Goal: Task Accomplishment & Management: Manage account settings

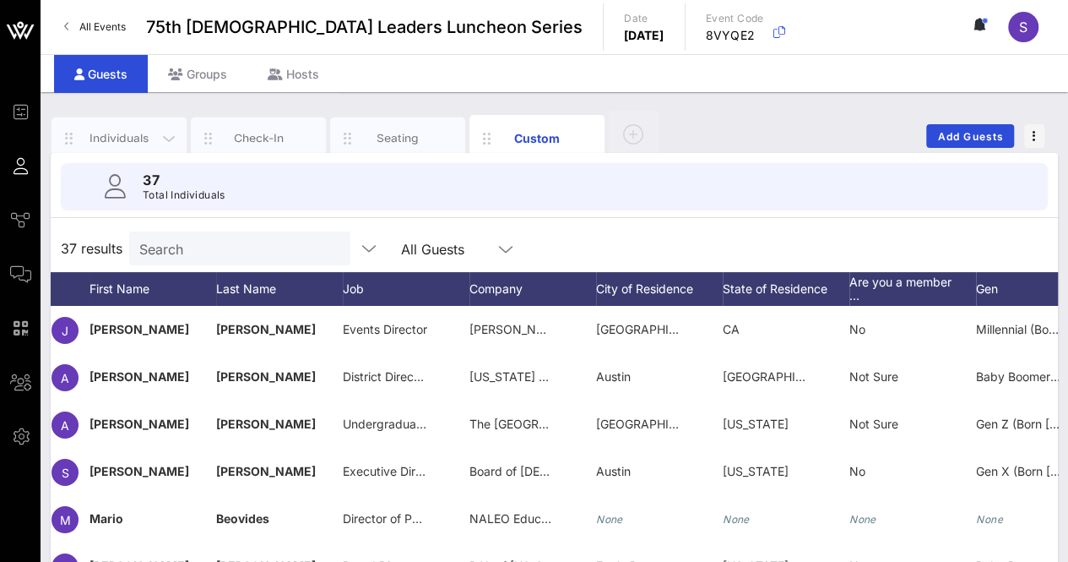
click at [108, 138] on div "Individuals" at bounding box center [119, 138] width 75 height 16
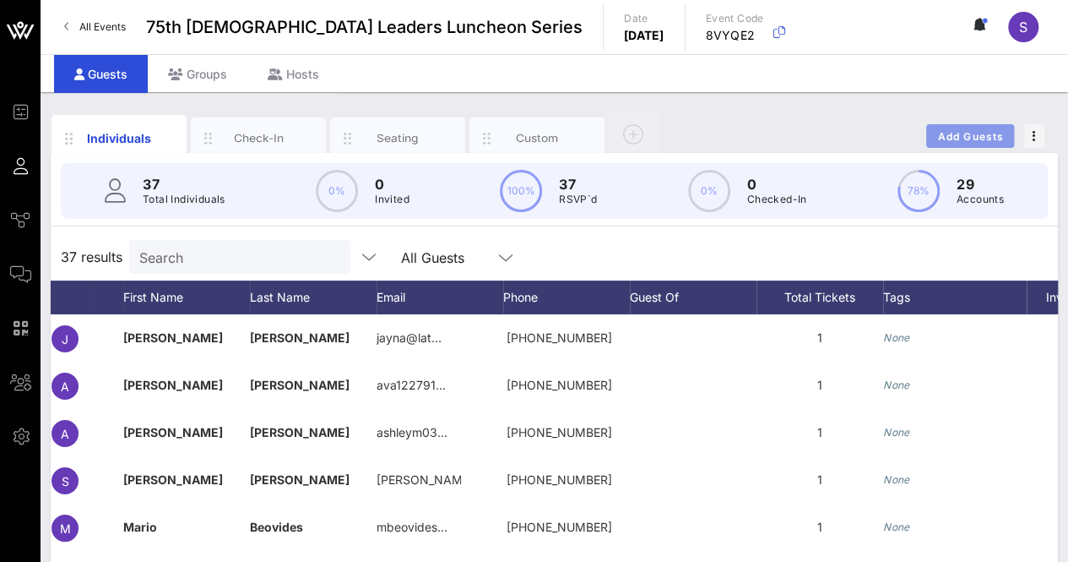
click at [975, 146] on button "Add Guests" at bounding box center [970, 136] width 88 height 24
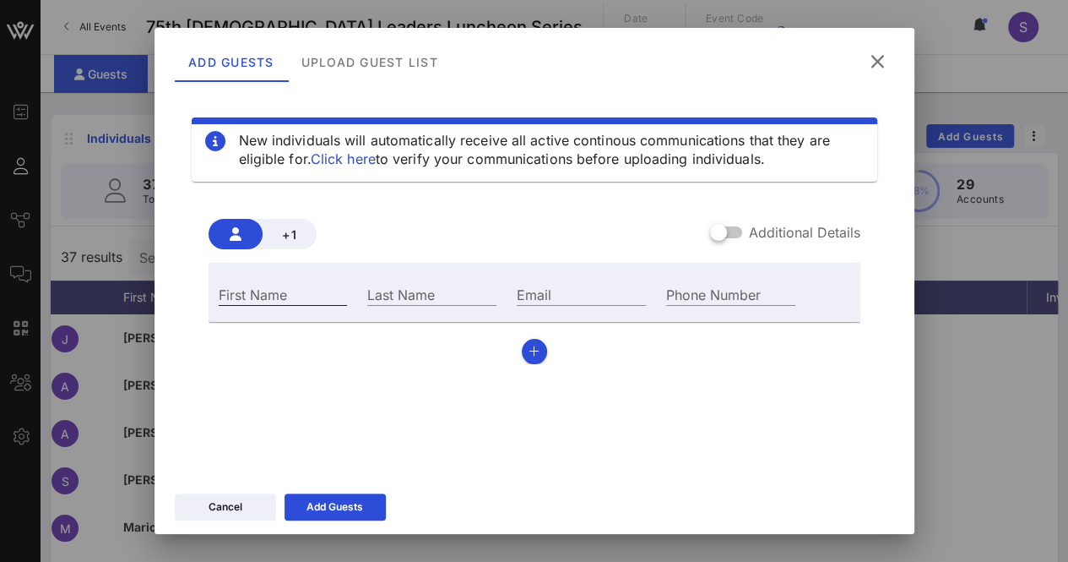
click at [308, 298] on input "First Name" at bounding box center [283, 294] width 129 height 22
type input "[PERSON_NAME]"
click at [456, 305] on div "Last Name" at bounding box center [431, 294] width 129 height 22
type input "[PERSON_NAME]"
click at [543, 296] on input "Email" at bounding box center [581, 294] width 129 height 22
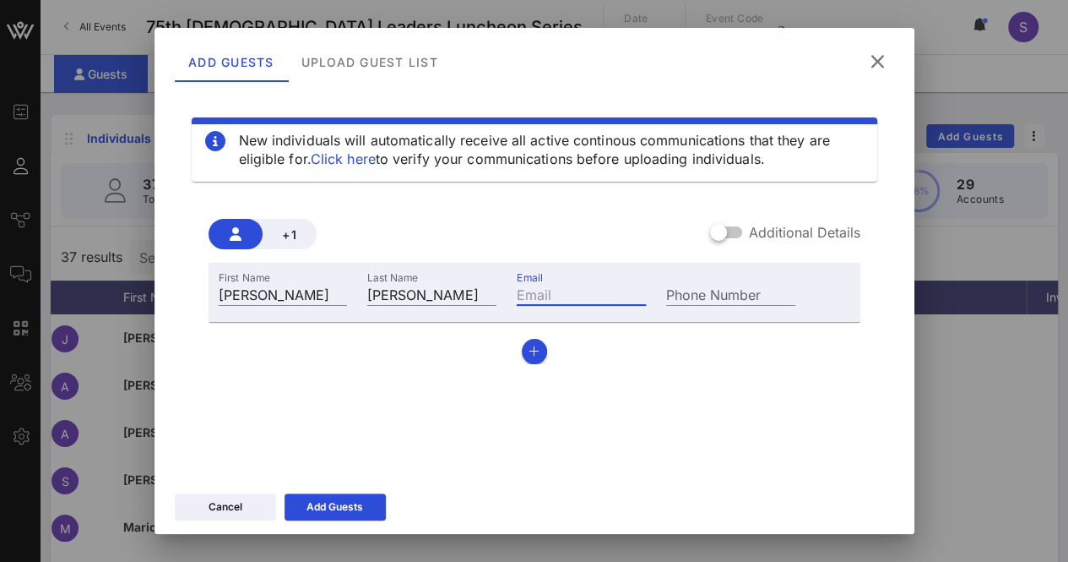
paste input "[EMAIL_ADDRESS][DOMAIN_NAME]"
type input "[EMAIL_ADDRESS][DOMAIN_NAME]"
click at [340, 506] on button "Add Guests" at bounding box center [335, 506] width 101 height 27
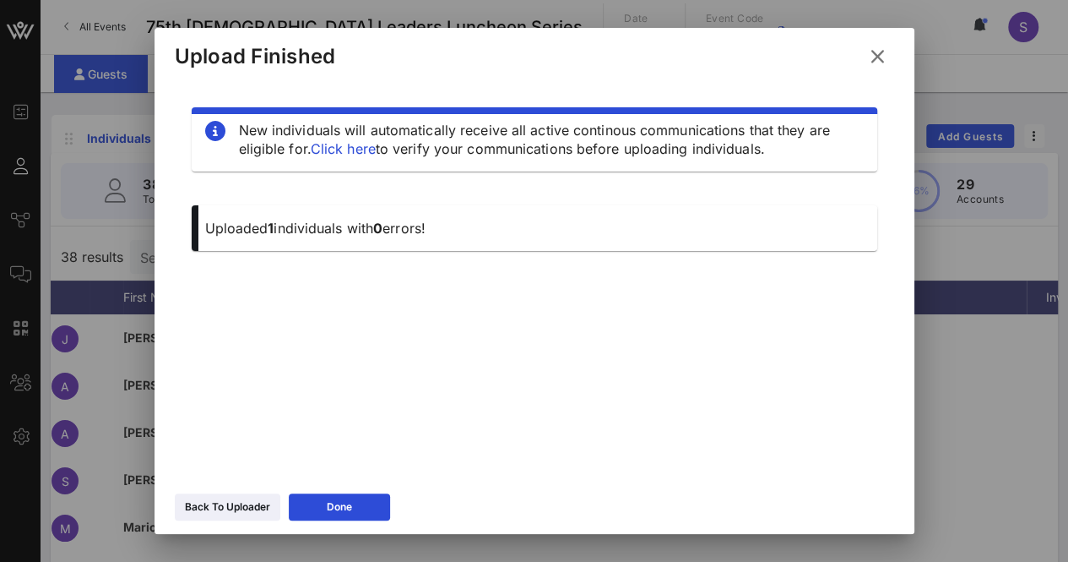
click at [873, 52] on icon at bounding box center [877, 56] width 27 height 25
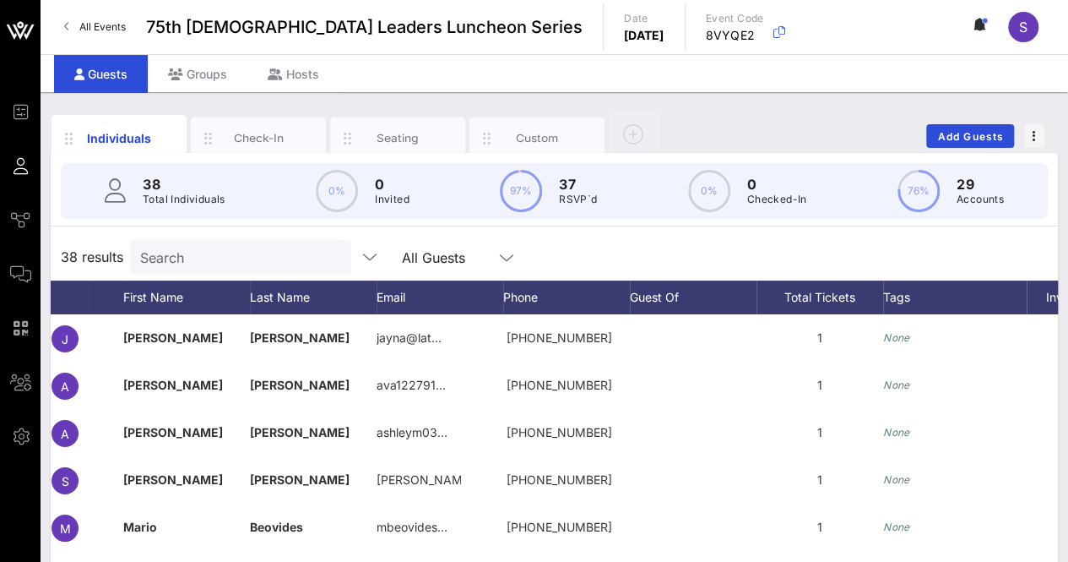
click at [277, 253] on input "Search" at bounding box center [239, 257] width 198 height 22
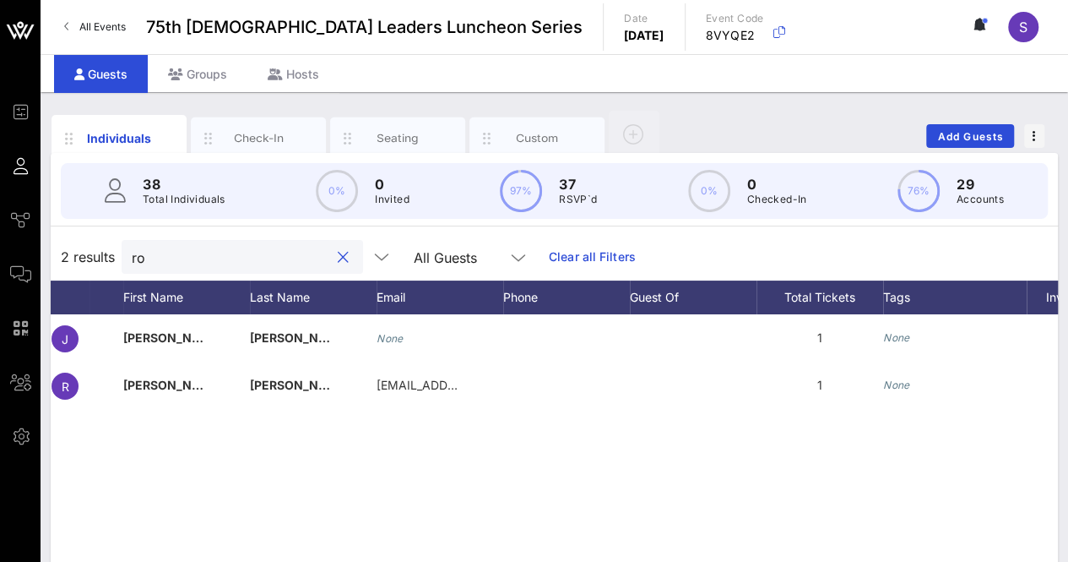
type input "r"
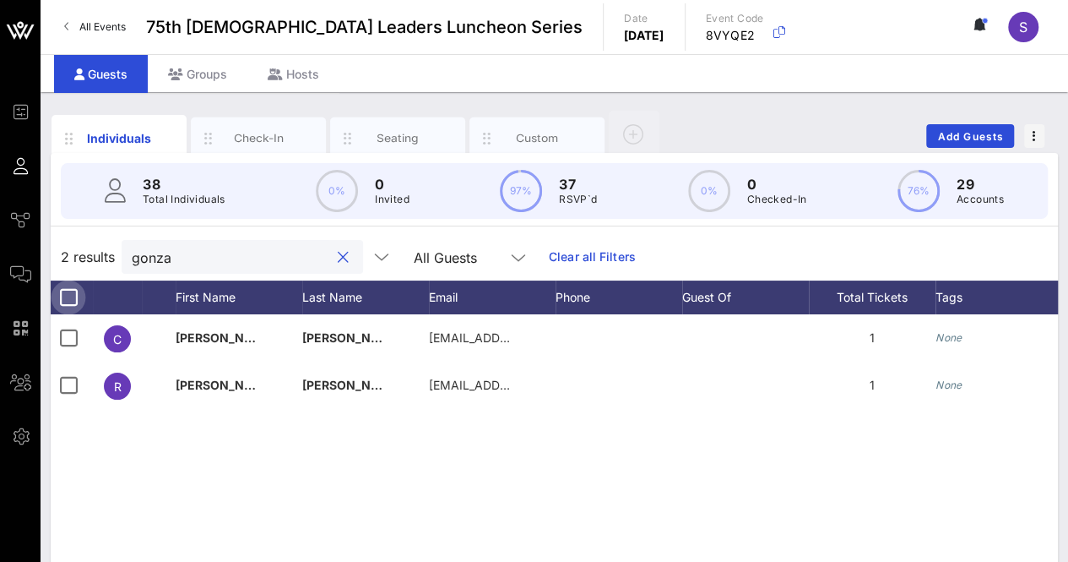
type input "gonza"
click at [68, 298] on div at bounding box center [68, 297] width 29 height 29
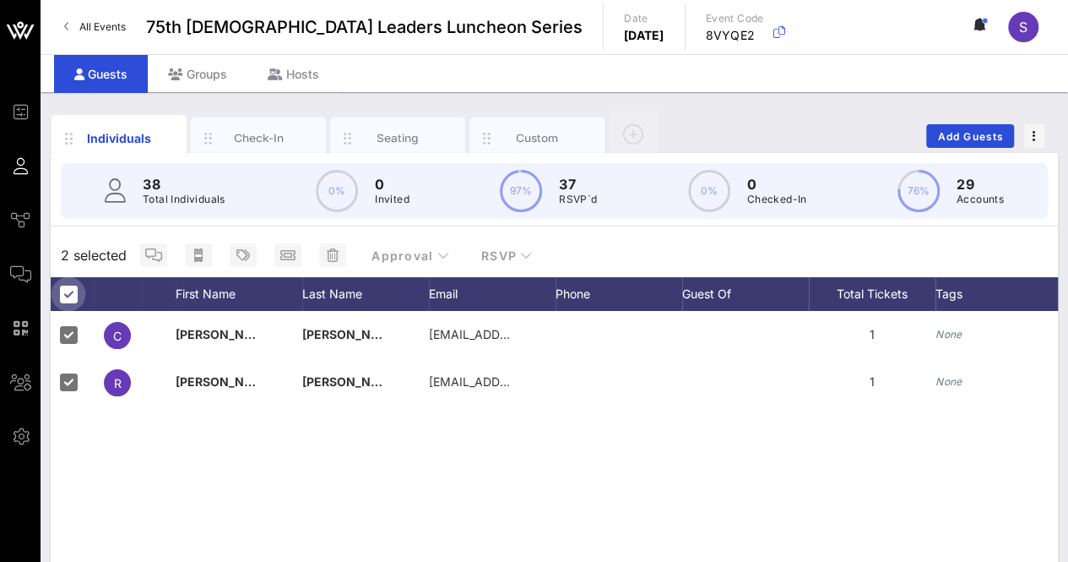
click at [69, 286] on div at bounding box center [68, 294] width 29 height 29
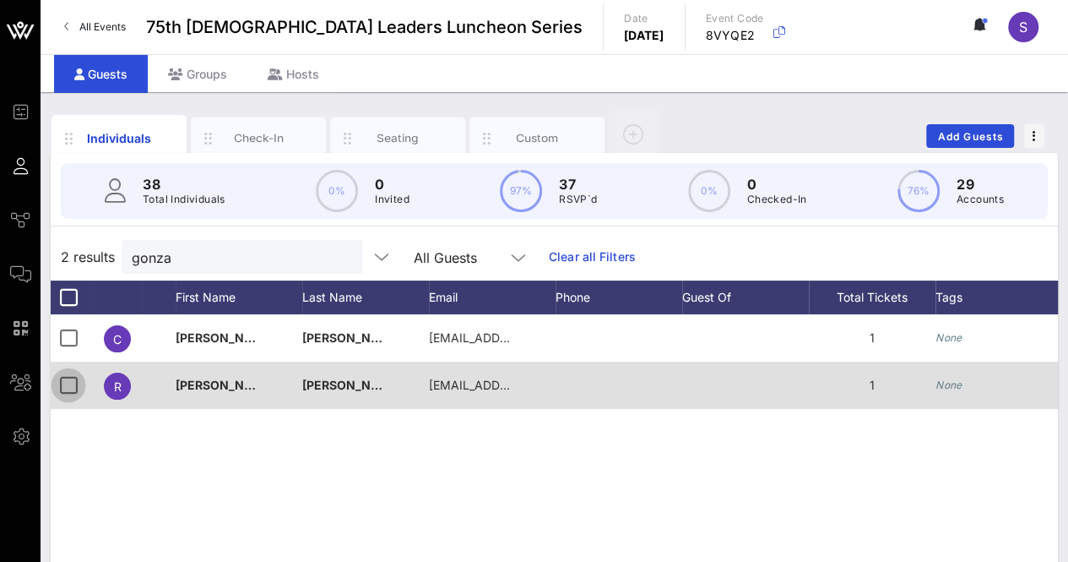
click at [66, 381] on div at bounding box center [68, 385] width 29 height 29
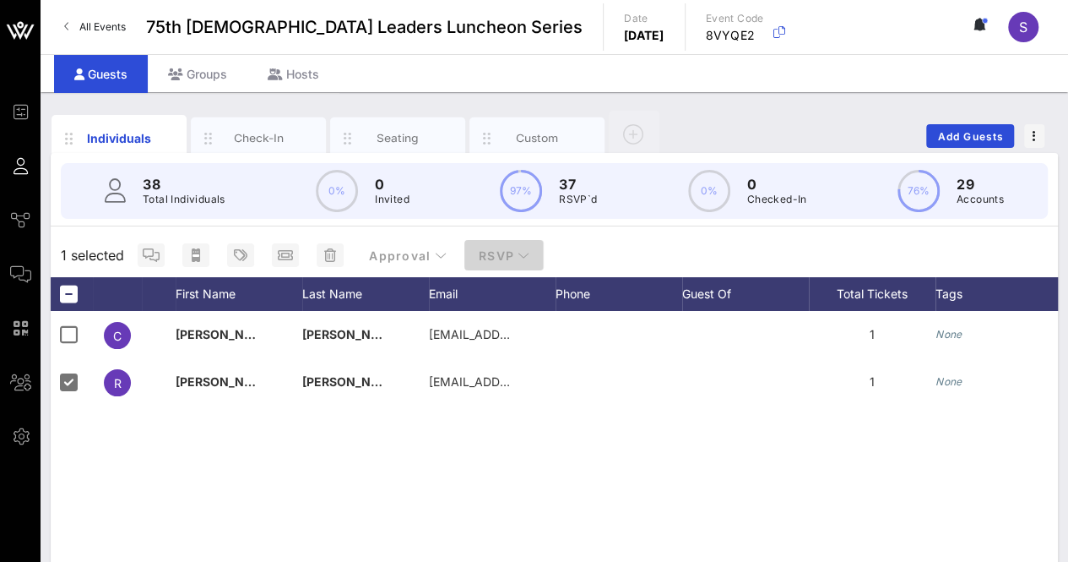
click at [524, 249] on icon "button" at bounding box center [524, 255] width 12 height 12
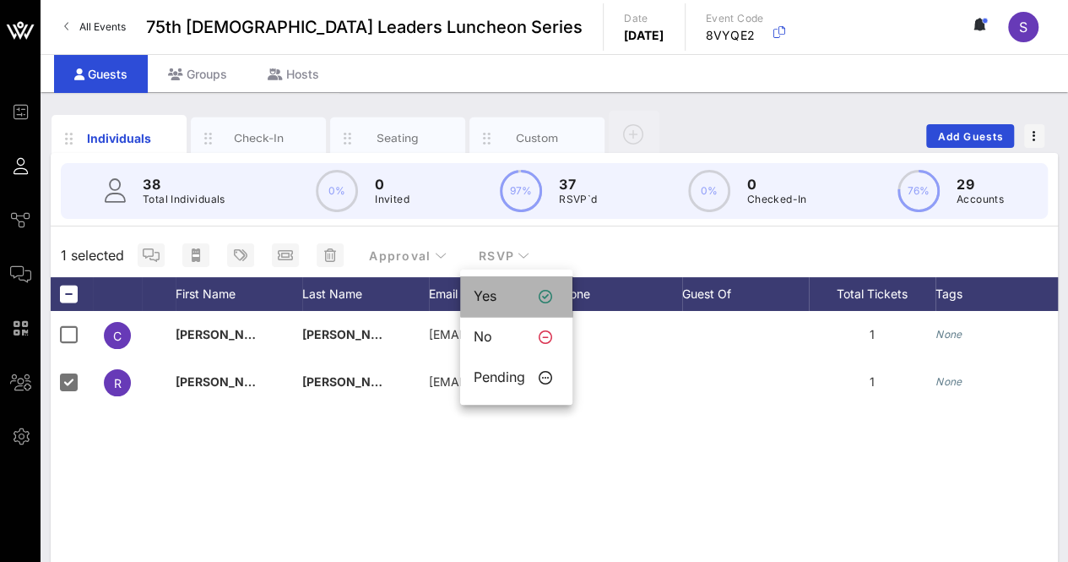
click at [503, 302] on div "Yes" at bounding box center [500, 296] width 52 height 16
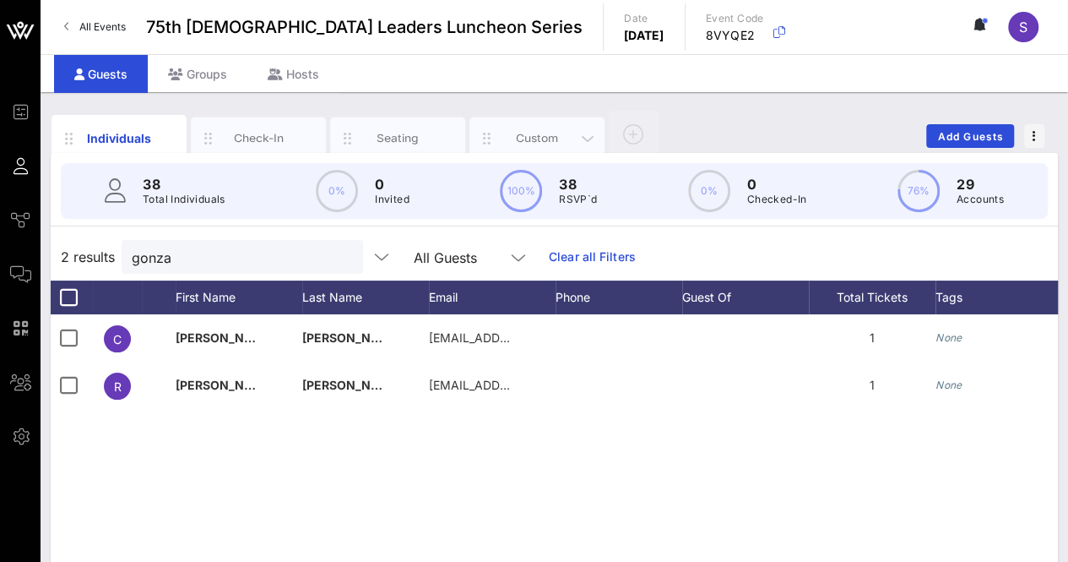
click at [542, 125] on div "Custom" at bounding box center [537, 138] width 135 height 42
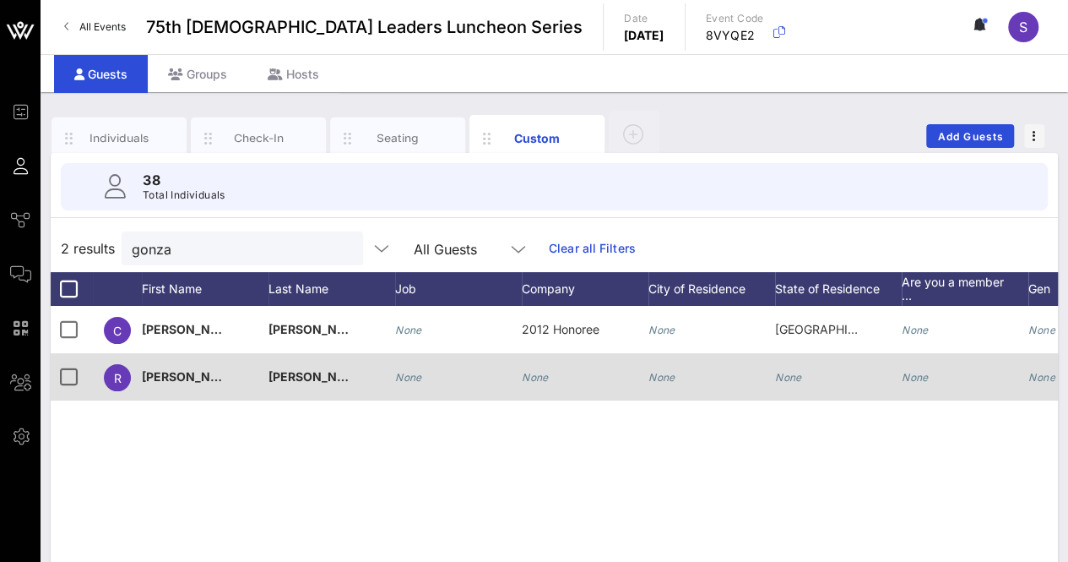
click at [537, 380] on icon "None" at bounding box center [535, 377] width 27 height 13
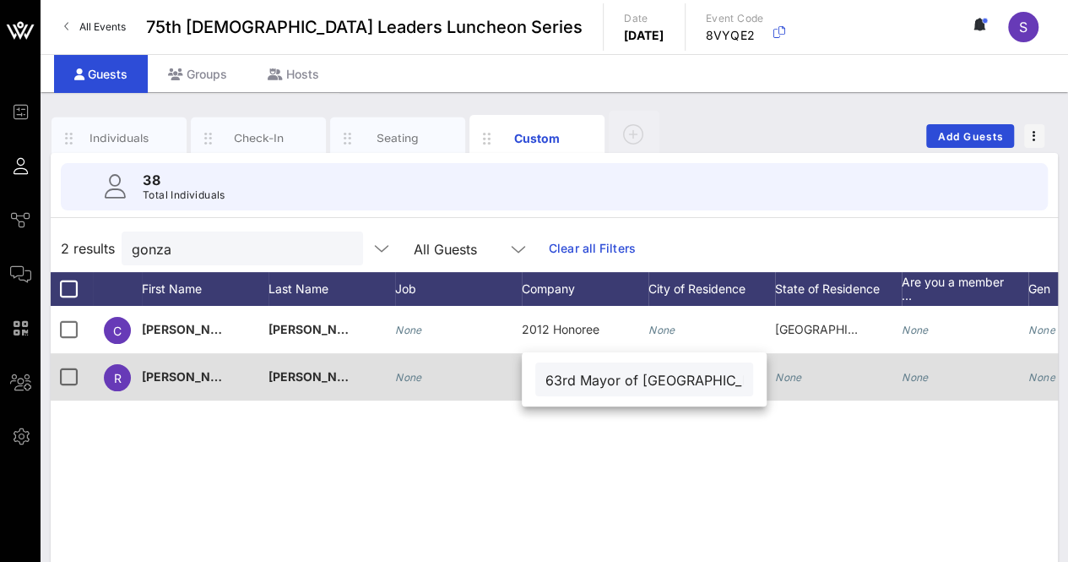
type input "63rd Mayor of [GEOGRAPHIC_DATA][PERSON_NAME]"
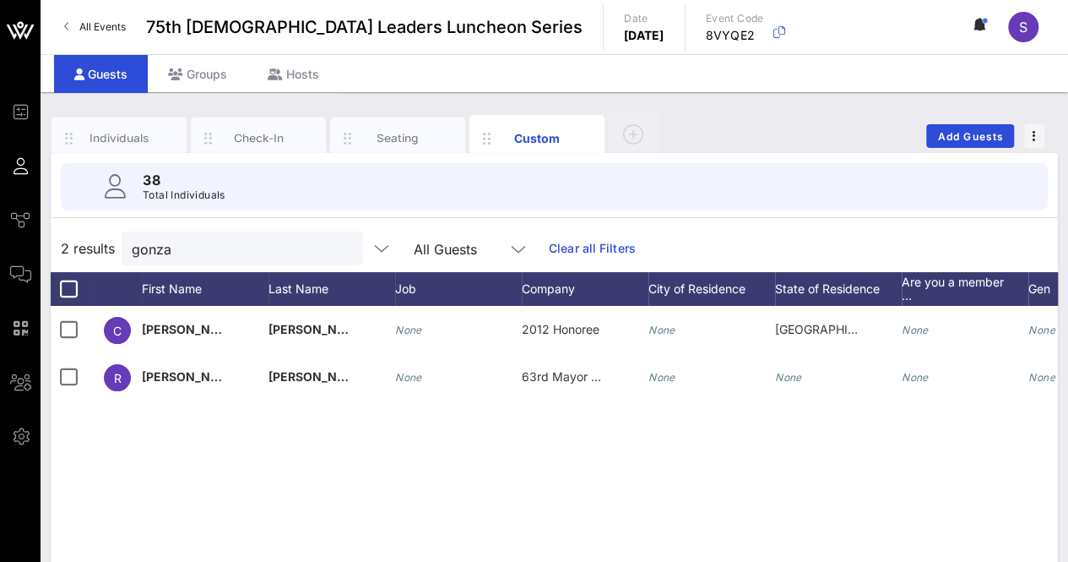
drag, startPoint x: 666, startPoint y: 381, endPoint x: 703, endPoint y: 410, distance: 47.0
click at [666, 381] on icon "None" at bounding box center [662, 377] width 27 height 13
type input "[GEOGRAPHIC_DATA][PERSON_NAME]"
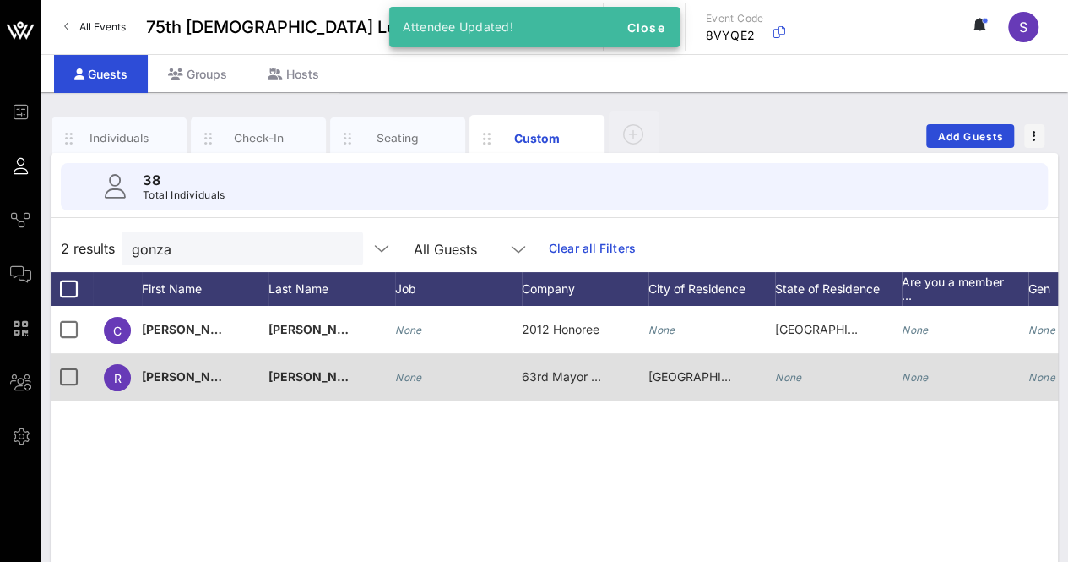
click at [809, 379] on div "None" at bounding box center [838, 386] width 127 height 67
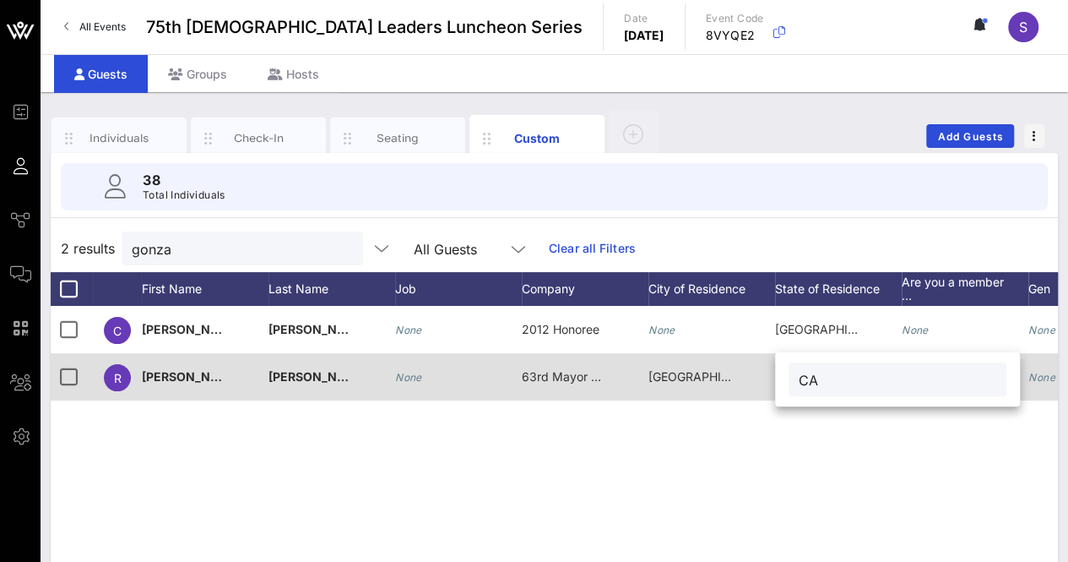
type input "CA"
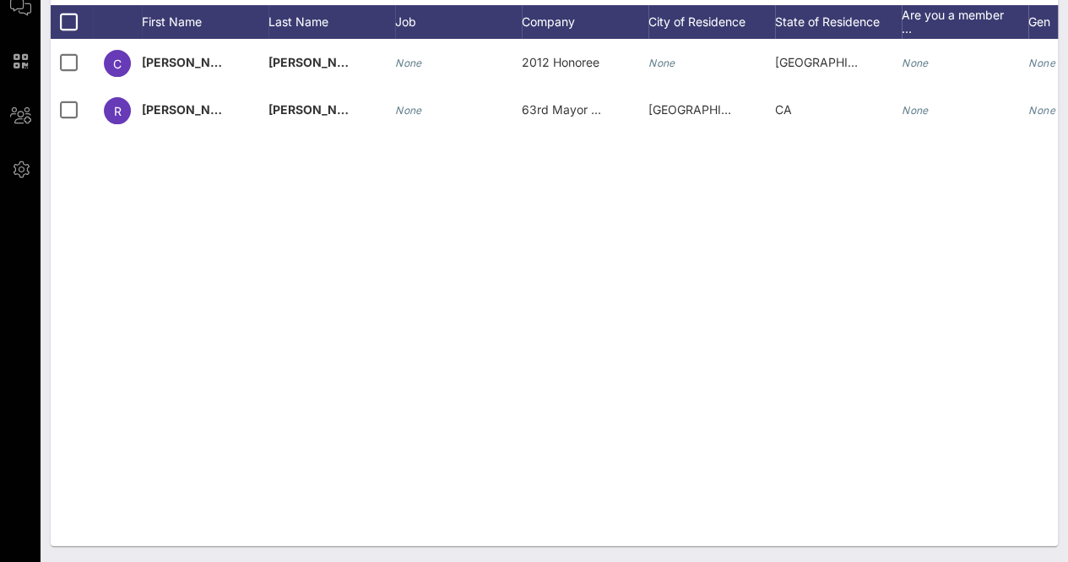
click at [209, 489] on div "C [PERSON_NAME] None 2012 Honoree None TX None None None None R [PERSON_NAME] N…" at bounding box center [555, 292] width 1008 height 507
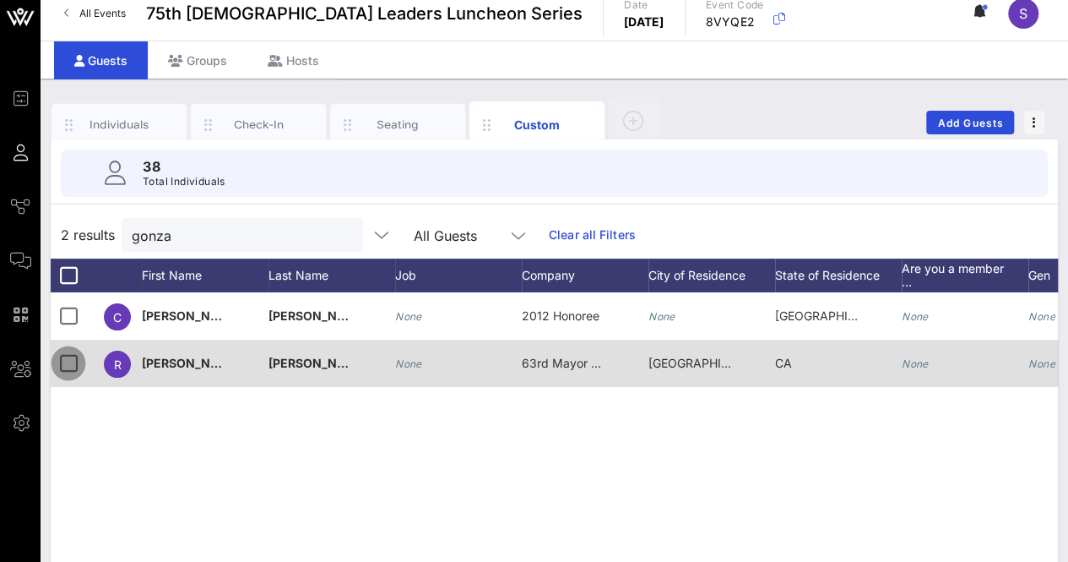
click at [66, 358] on div at bounding box center [68, 363] width 29 height 29
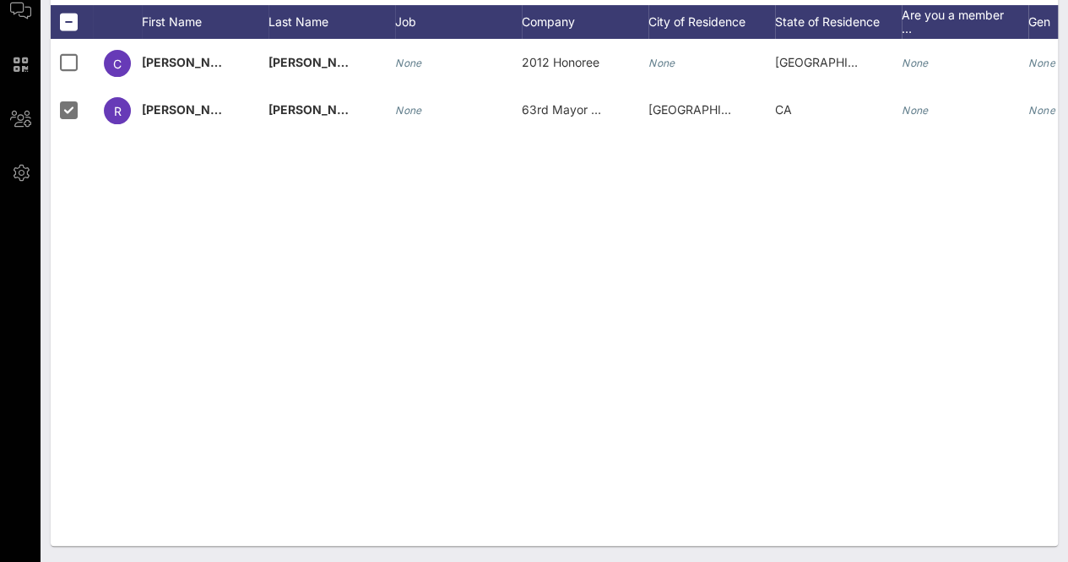
scroll to position [0, 393]
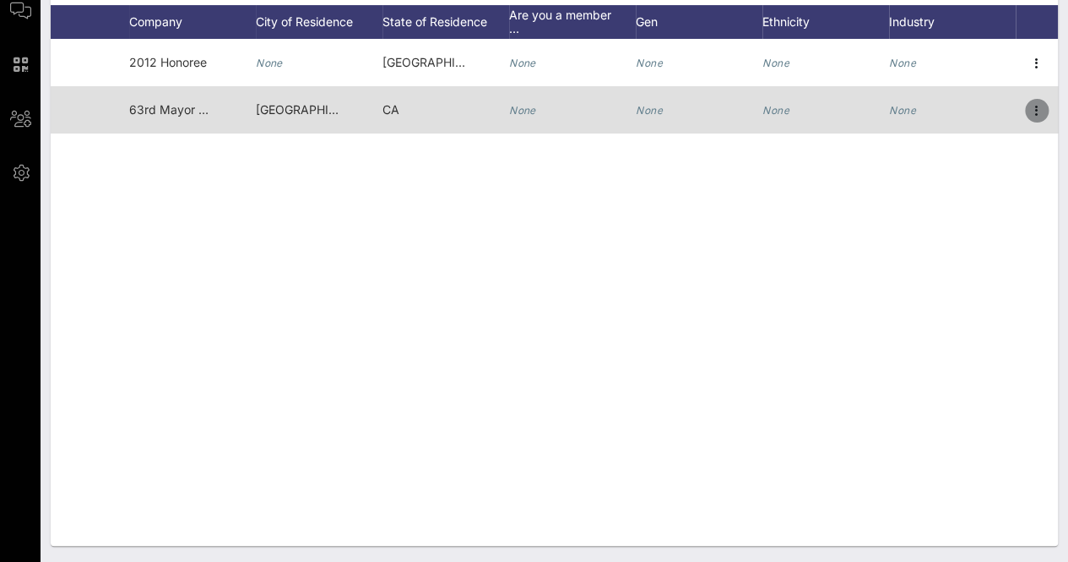
click at [1030, 102] on icon "button" at bounding box center [1037, 111] width 20 height 20
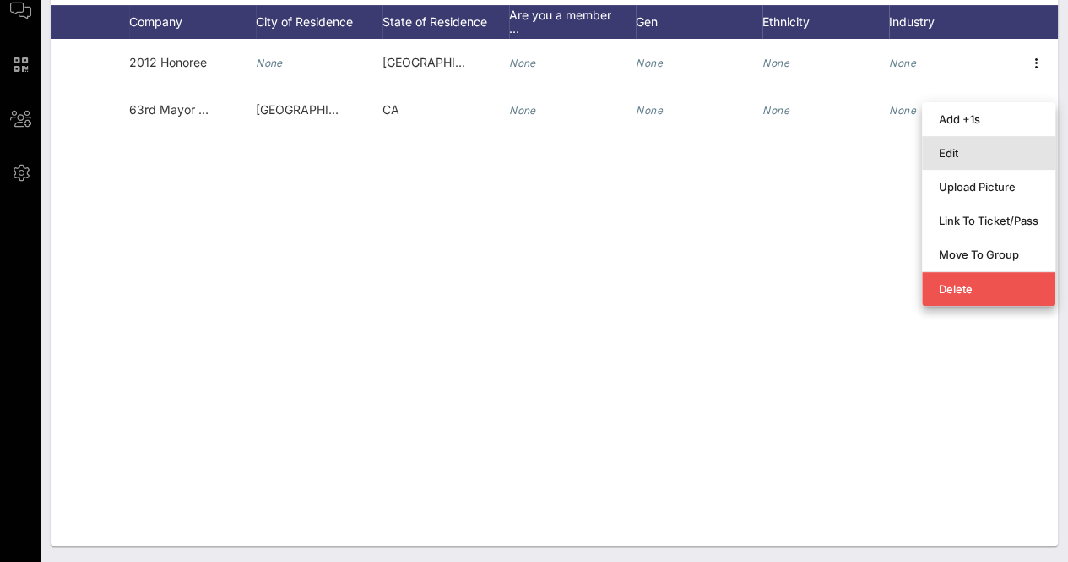
click at [959, 158] on div "Edit" at bounding box center [989, 153] width 100 height 14
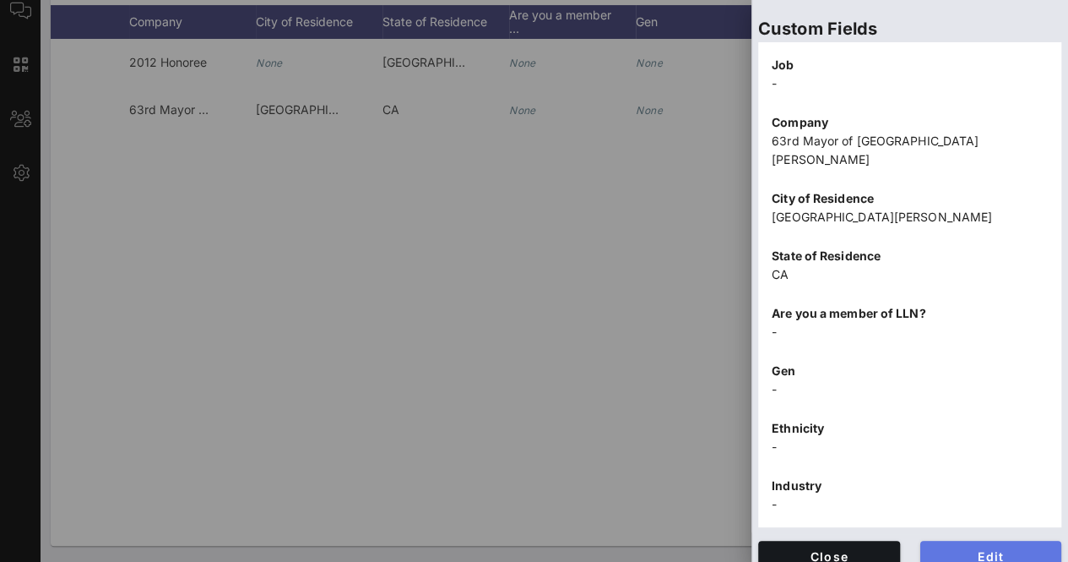
click at [957, 549] on span "Edit" at bounding box center [991, 556] width 115 height 14
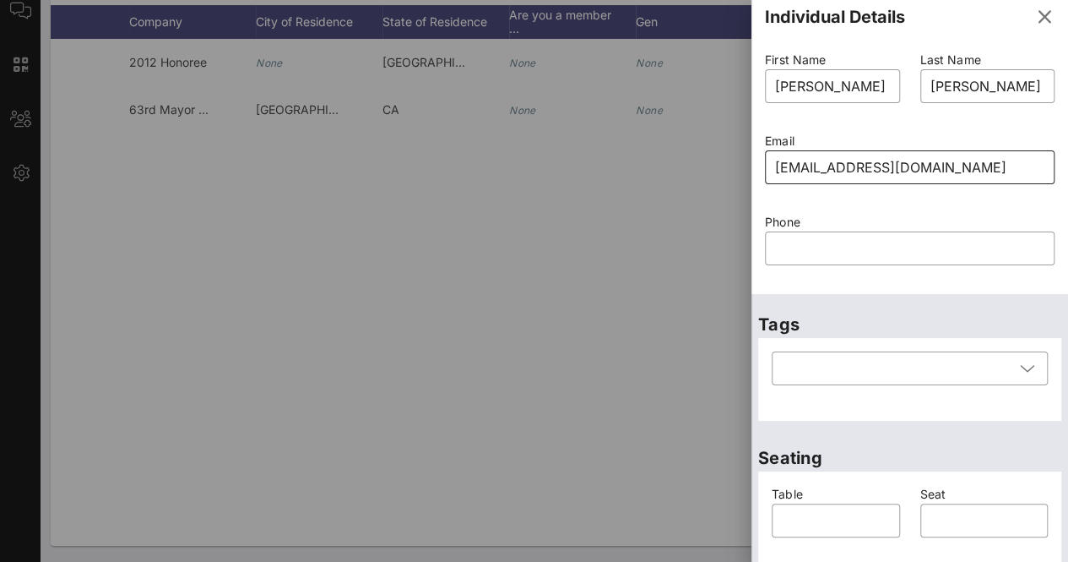
scroll to position [0, 0]
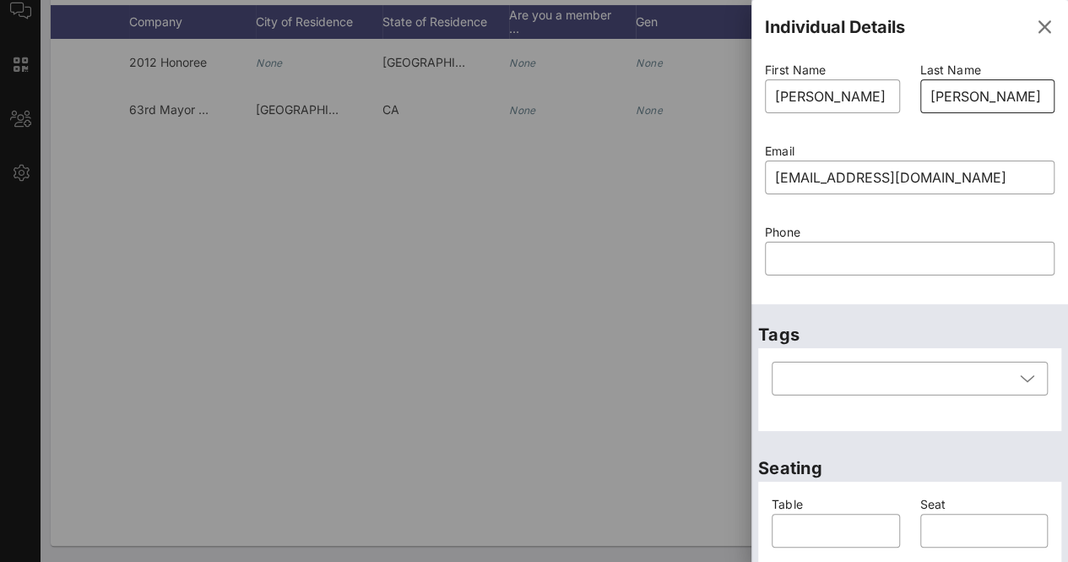
click at [1012, 91] on input "[PERSON_NAME]" at bounding box center [988, 96] width 115 height 27
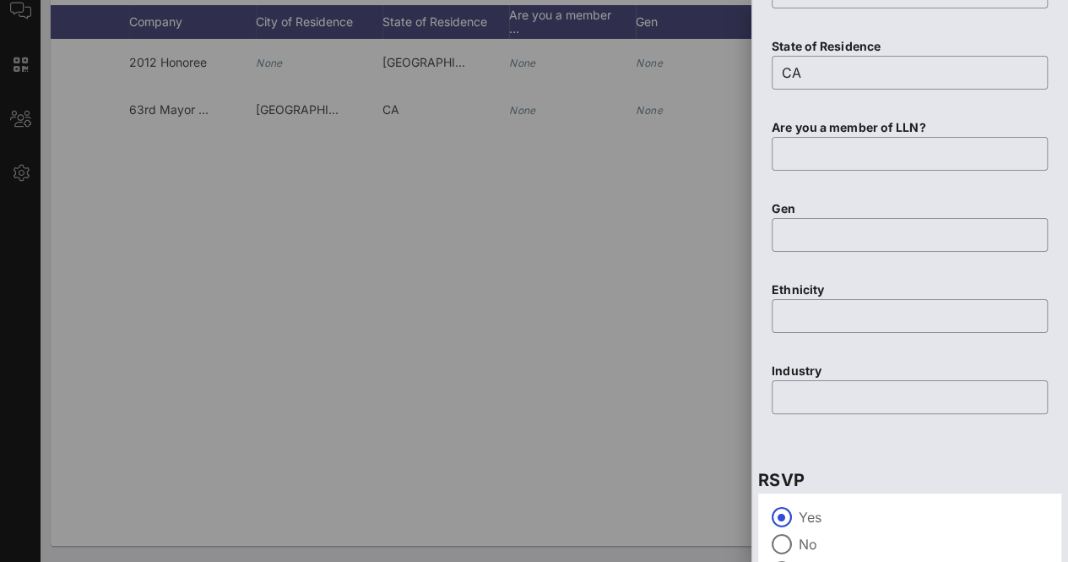
scroll to position [1046, 0]
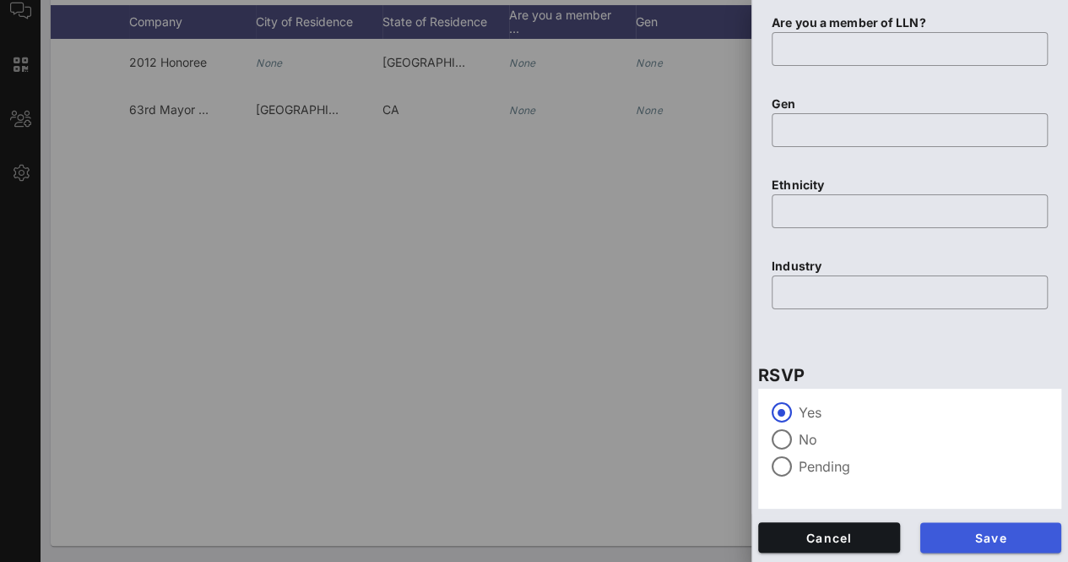
type input "[PERSON_NAME]"
click at [951, 536] on span "Save" at bounding box center [991, 537] width 115 height 14
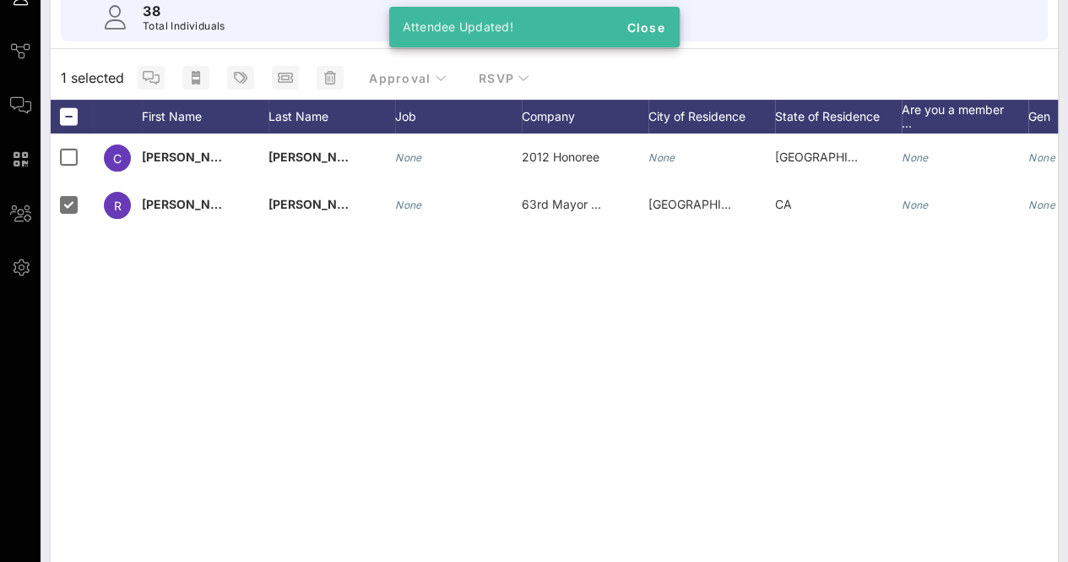
scroll to position [95, 0]
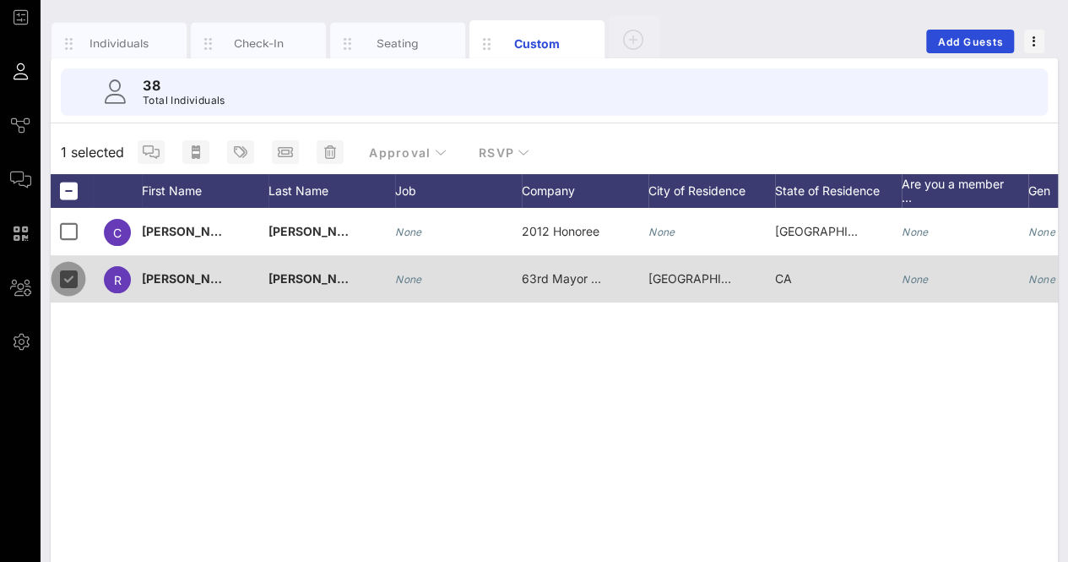
click at [64, 282] on div at bounding box center [68, 278] width 29 height 29
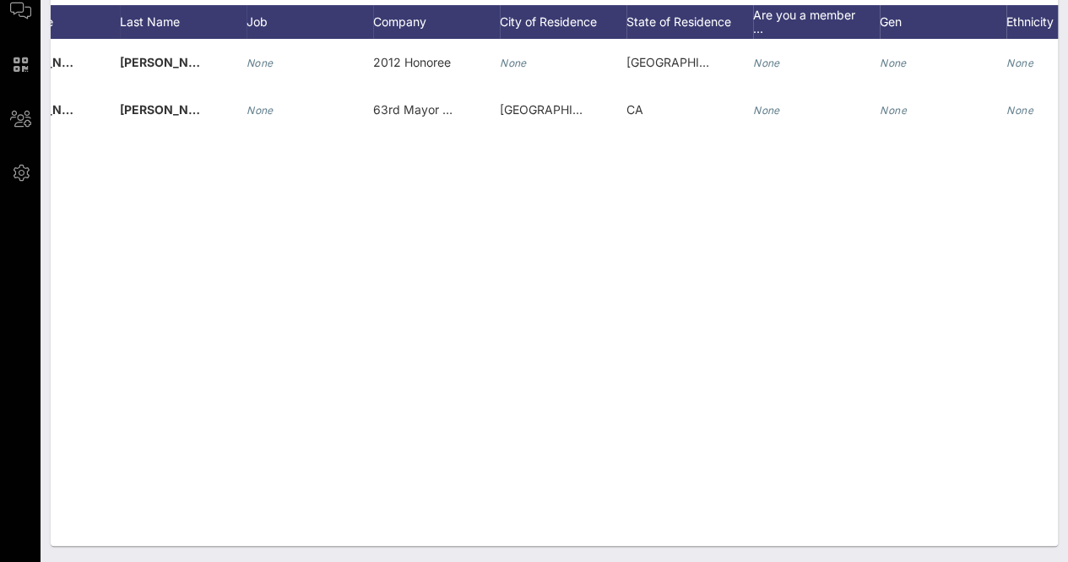
scroll to position [0, 0]
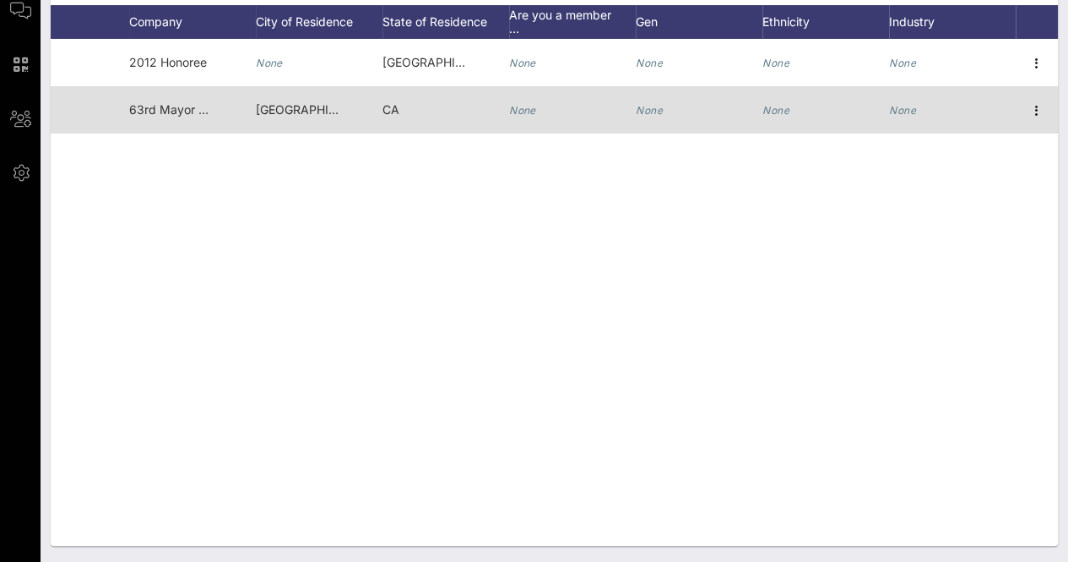
click at [769, 106] on icon "None" at bounding box center [776, 110] width 27 height 13
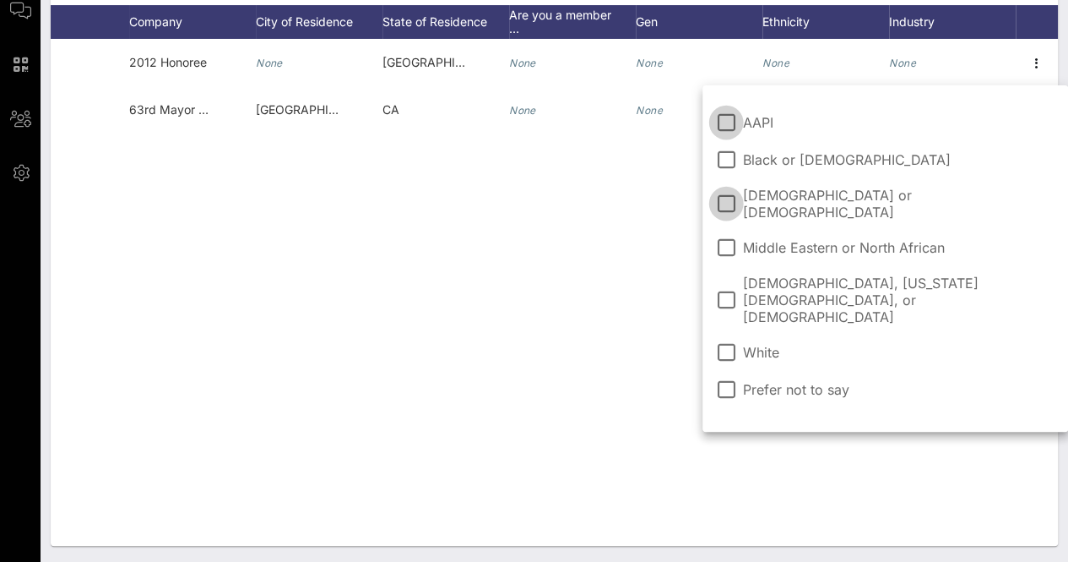
click at [723, 191] on div at bounding box center [726, 203] width 29 height 29
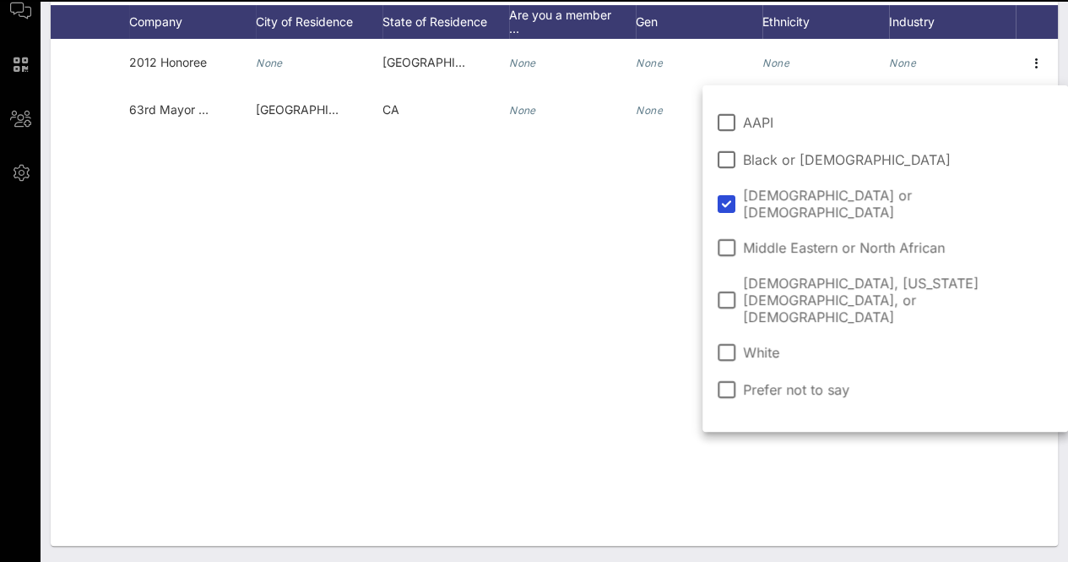
click at [534, 261] on div "C [PERSON_NAME] None 2012 Honoree None TX None None None None R [PERSON_NAME] N…" at bounding box center [555, 292] width 1008 height 507
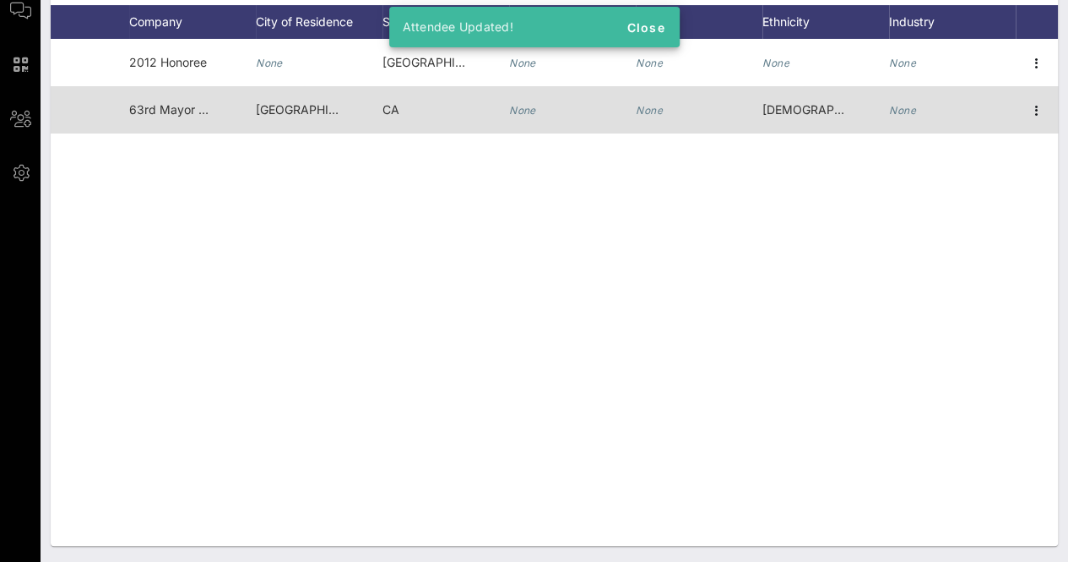
click at [908, 104] on icon "None" at bounding box center [902, 110] width 27 height 13
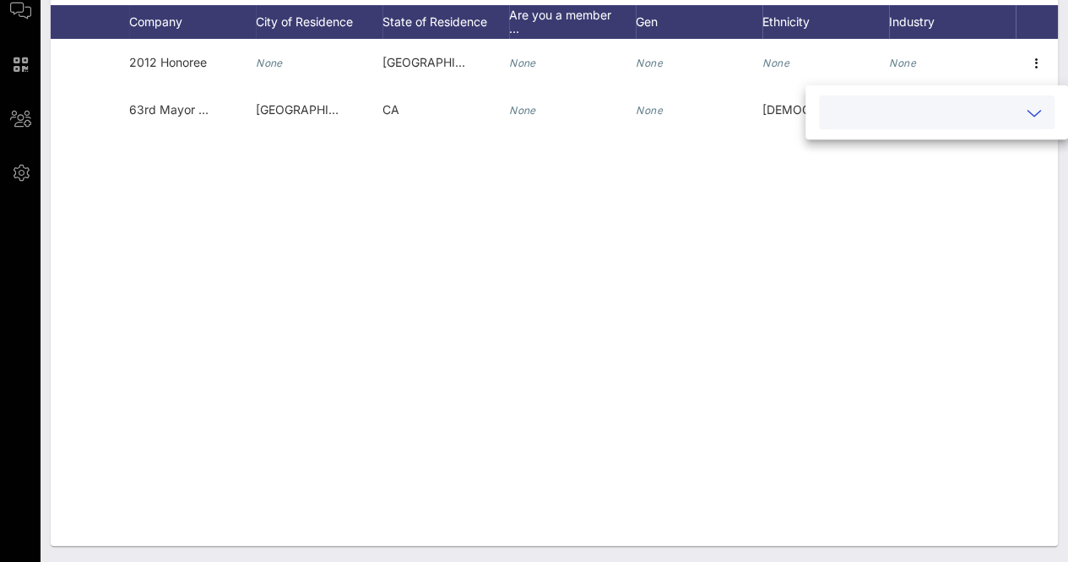
click at [910, 101] on div at bounding box center [936, 112] width 215 height 34
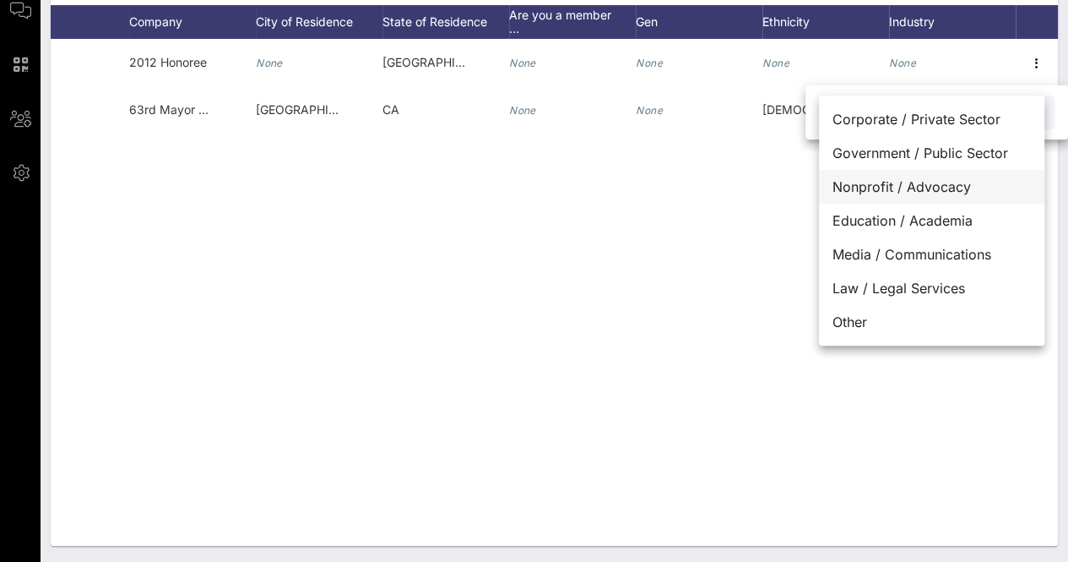
click at [942, 187] on div "Nonprofit / Advocacy" at bounding box center [931, 187] width 225 height 34
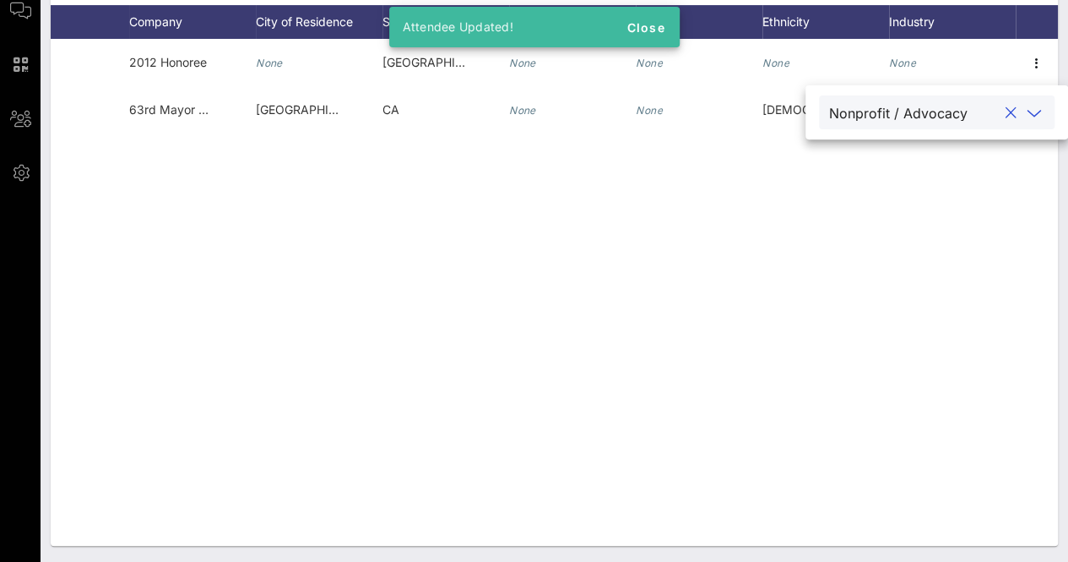
click at [821, 330] on div "C [PERSON_NAME] None 2012 Honoree None TX None None None None R [PERSON_NAME] N…" at bounding box center [555, 292] width 1008 height 507
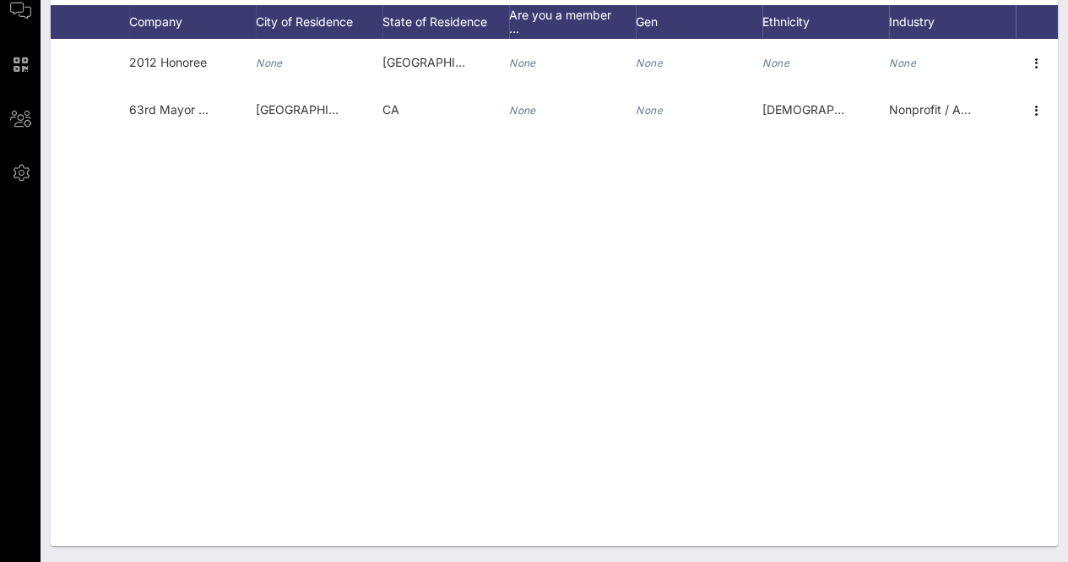
scroll to position [95, 0]
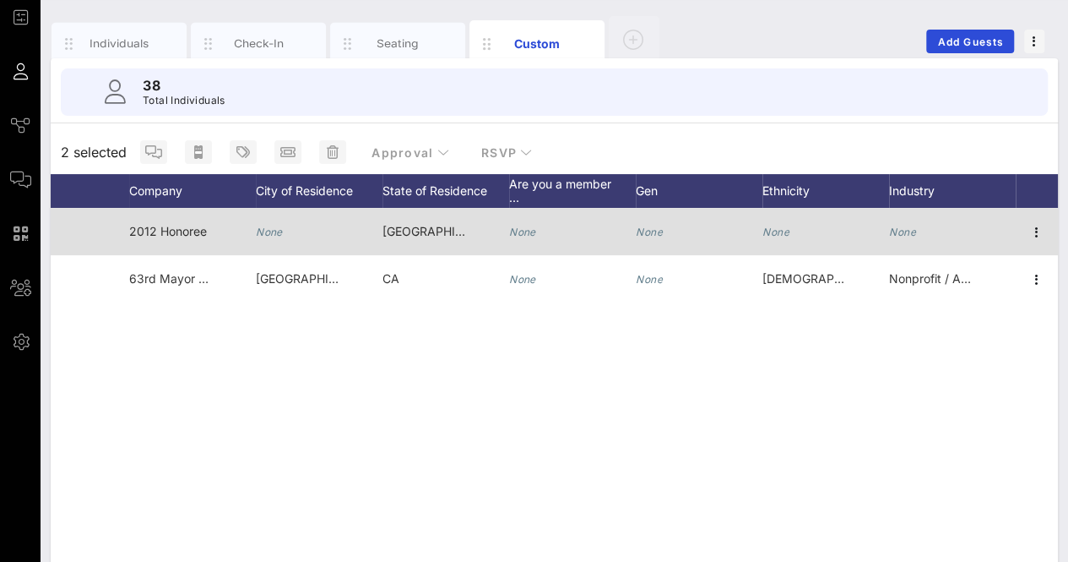
click at [907, 236] on icon "None" at bounding box center [902, 231] width 27 height 13
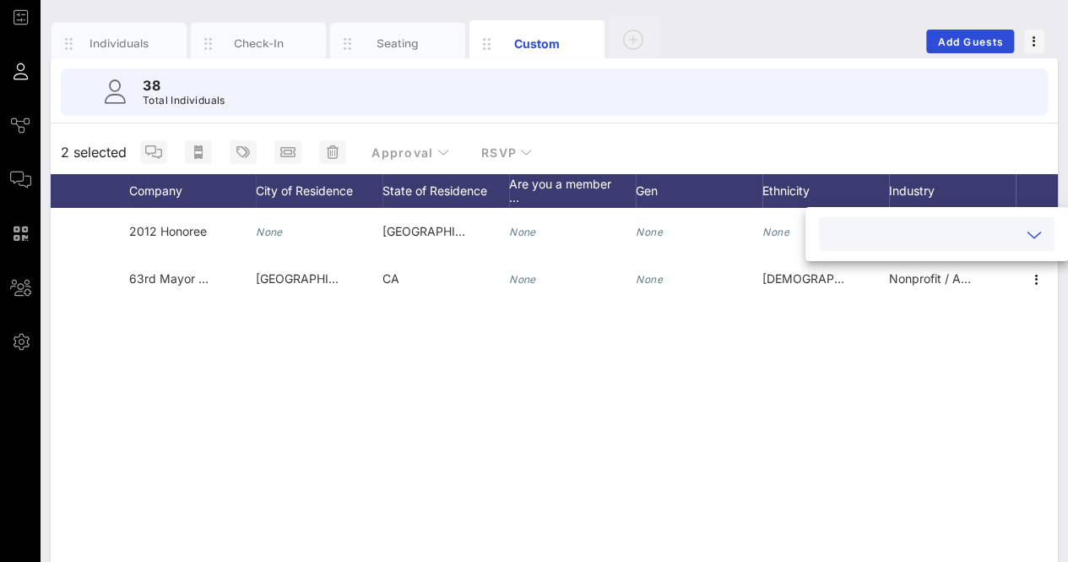
click at [907, 227] on input "text" at bounding box center [923, 234] width 188 height 22
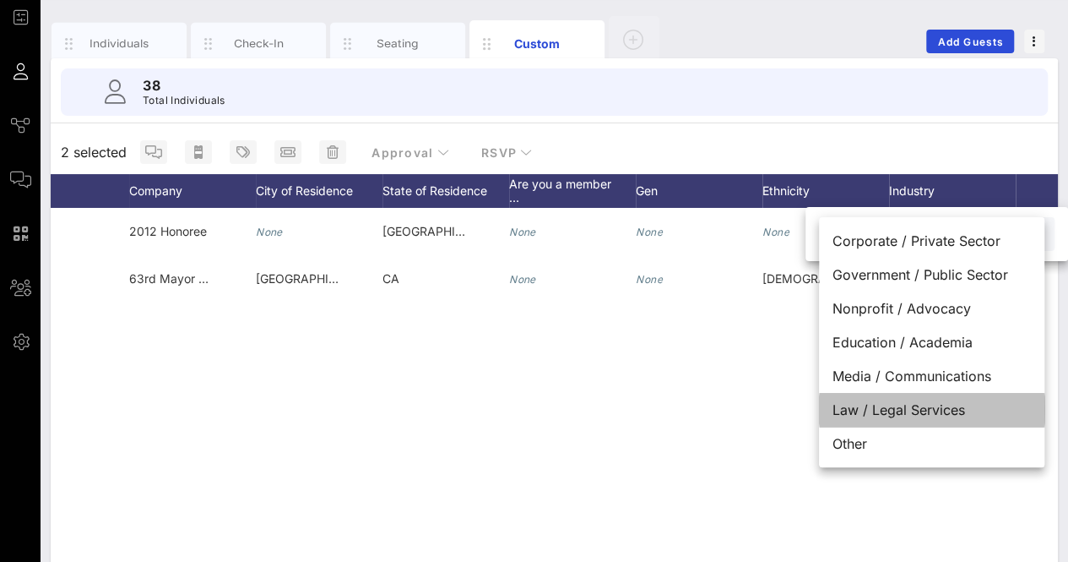
click at [916, 413] on div "Law / Legal Services" at bounding box center [931, 410] width 225 height 34
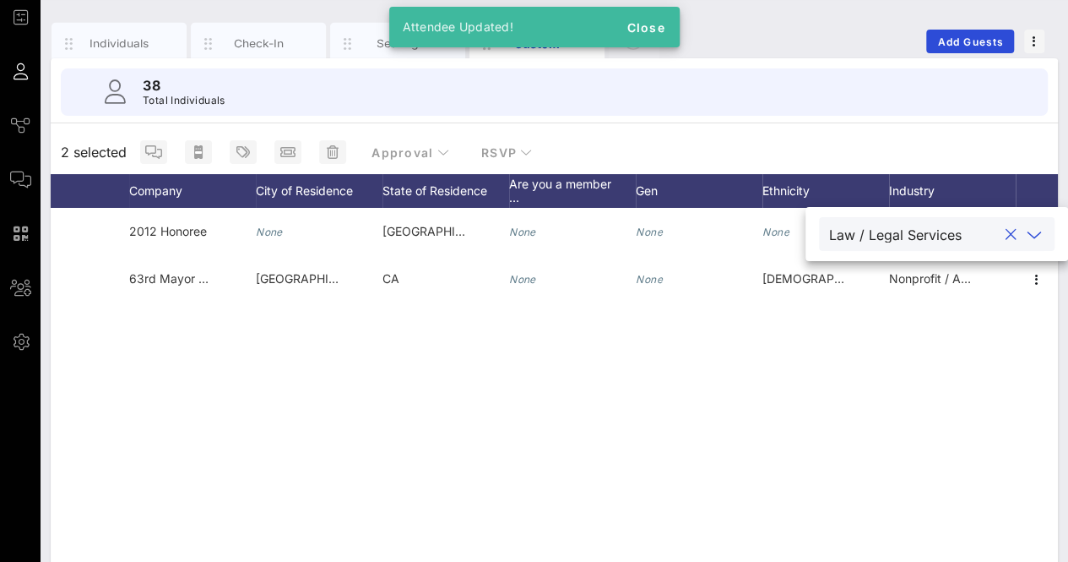
click at [572, 394] on div "C [PERSON_NAME] None 2012 Honoree None TX None None None Law / Legal Services R…" at bounding box center [555, 461] width 1008 height 507
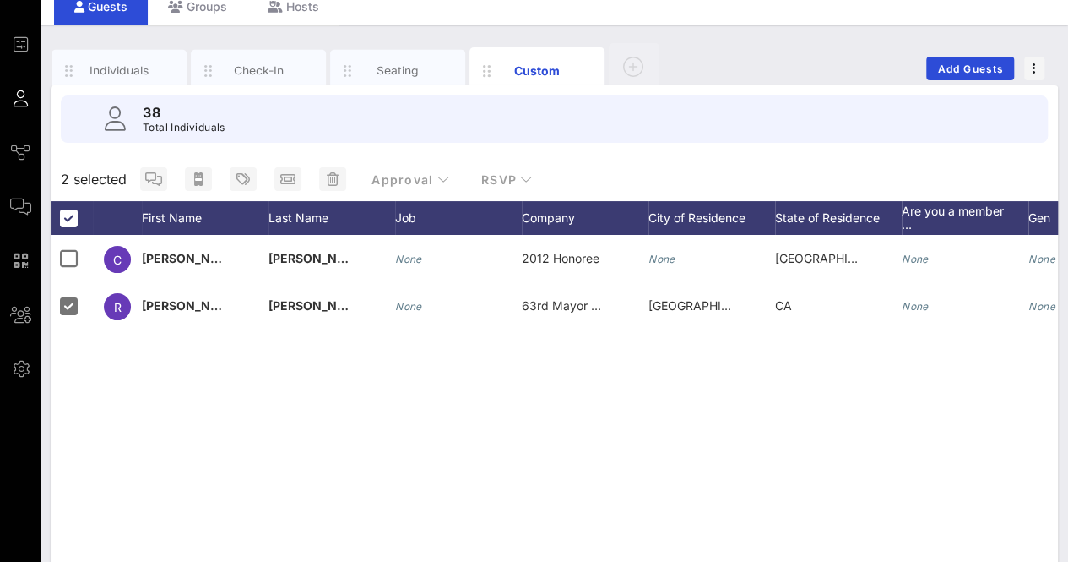
scroll to position [0, 0]
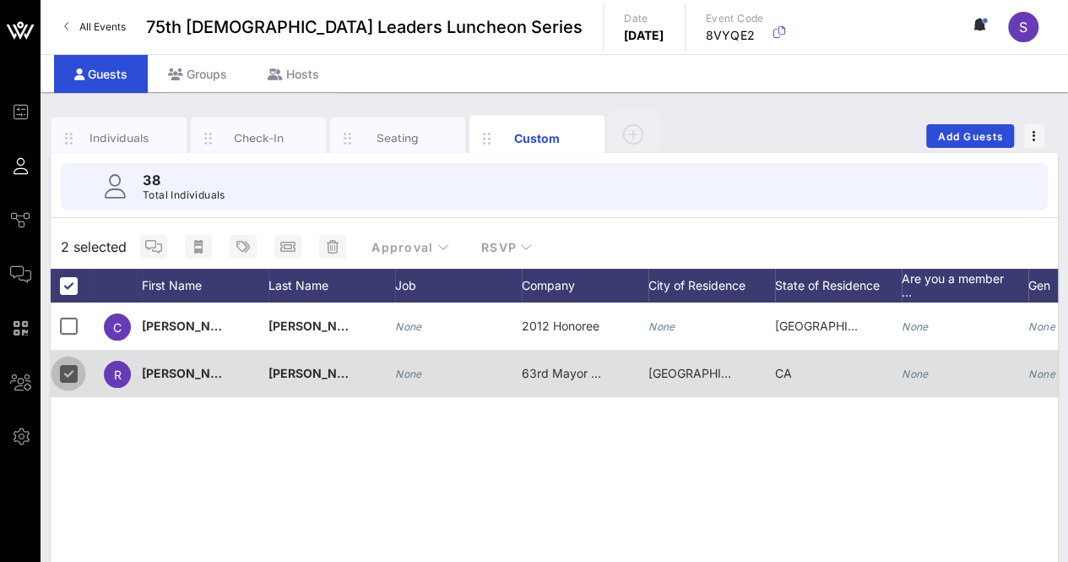
click at [78, 374] on div at bounding box center [68, 373] width 29 height 29
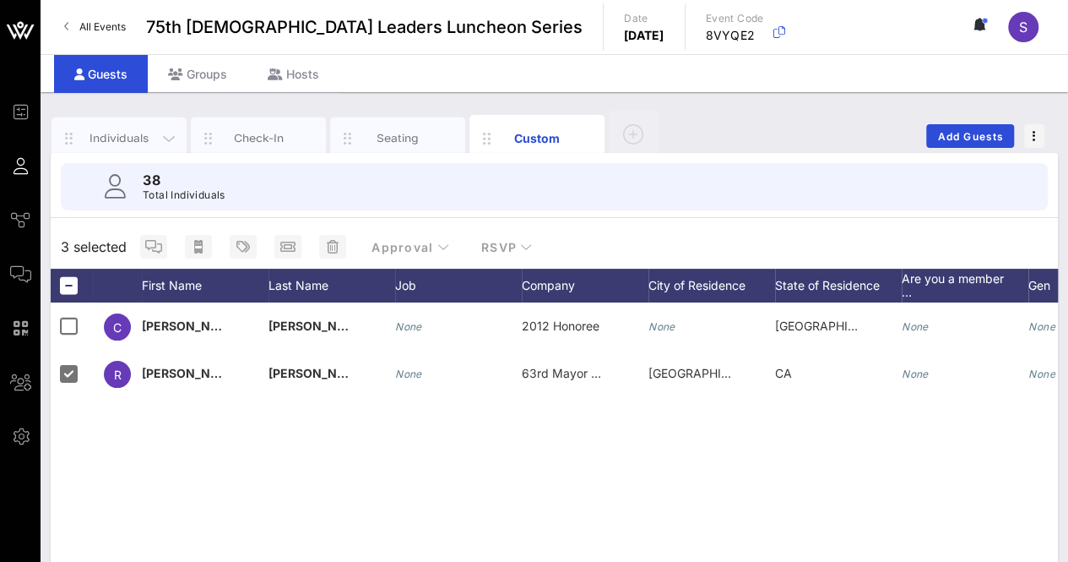
click at [106, 146] on div "Individuals" at bounding box center [119, 138] width 135 height 42
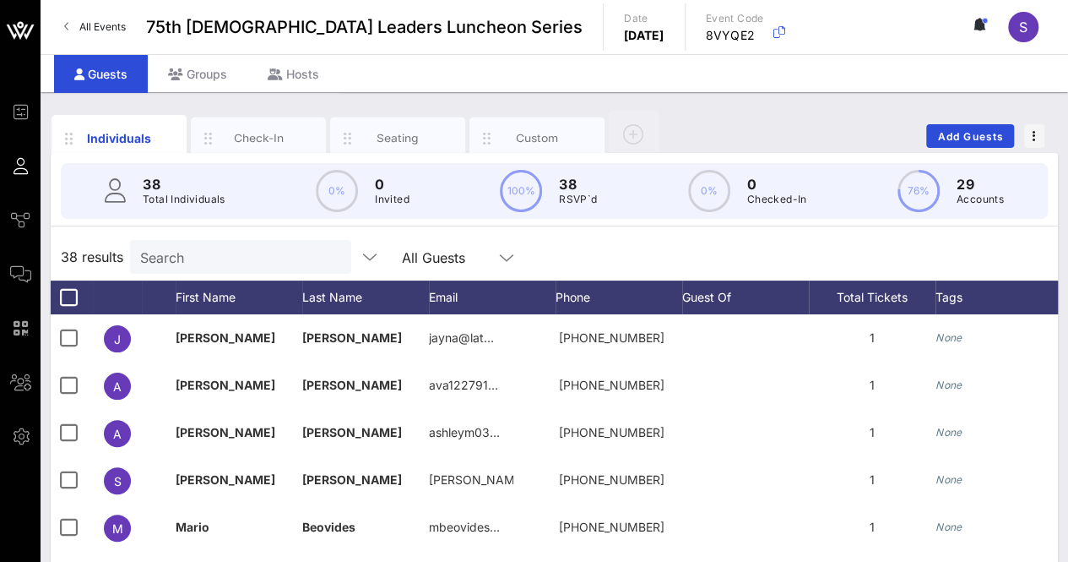
click at [209, 258] on input "Search" at bounding box center [239, 257] width 198 height 22
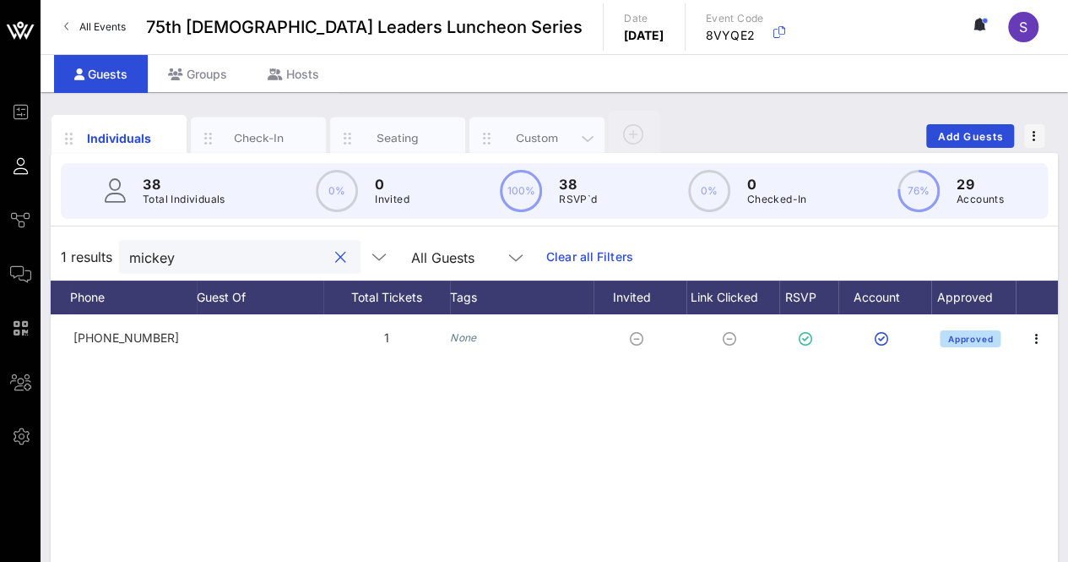
type input "mickey"
click at [524, 134] on div "Custom" at bounding box center [537, 138] width 75 height 16
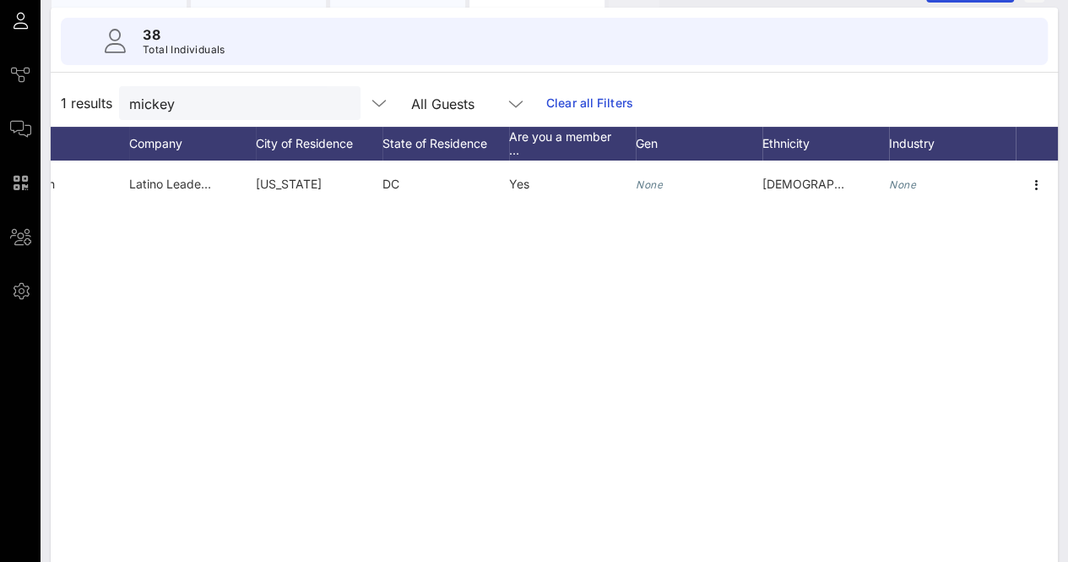
scroll to position [98, 0]
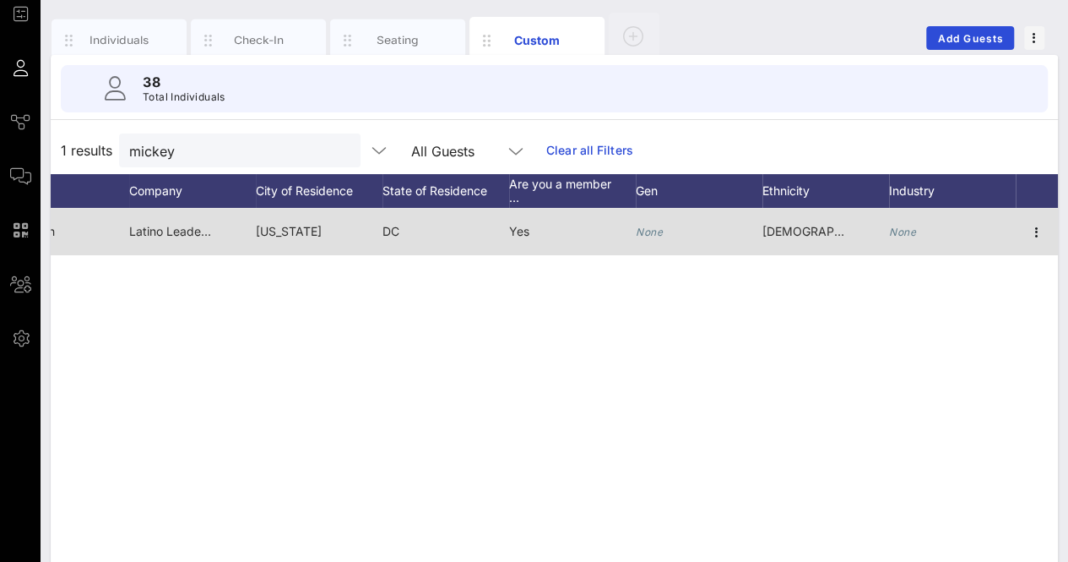
click at [905, 235] on icon "None" at bounding box center [902, 231] width 27 height 13
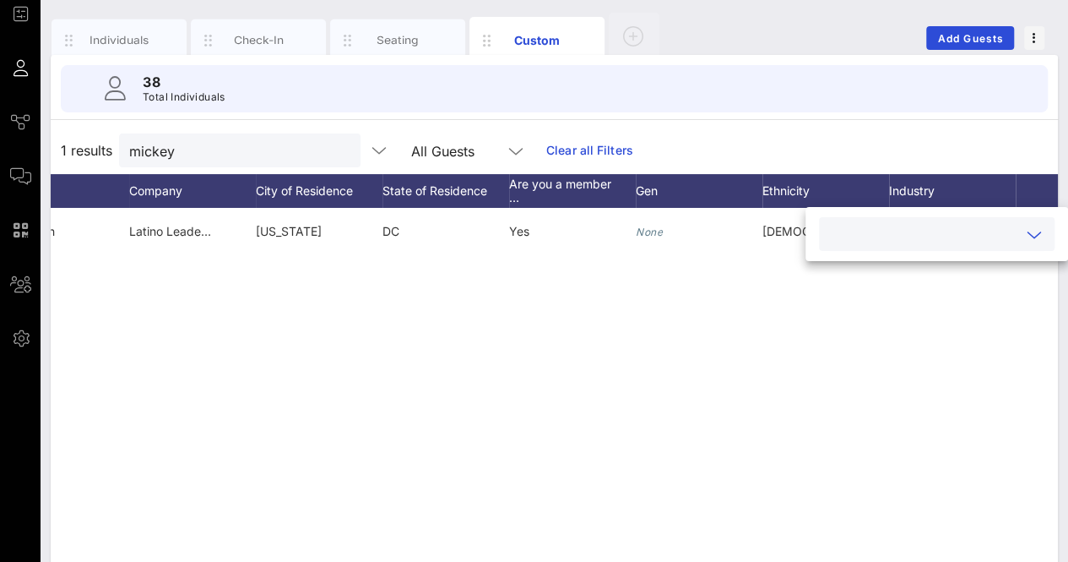
click at [907, 231] on input "text" at bounding box center [923, 234] width 188 height 22
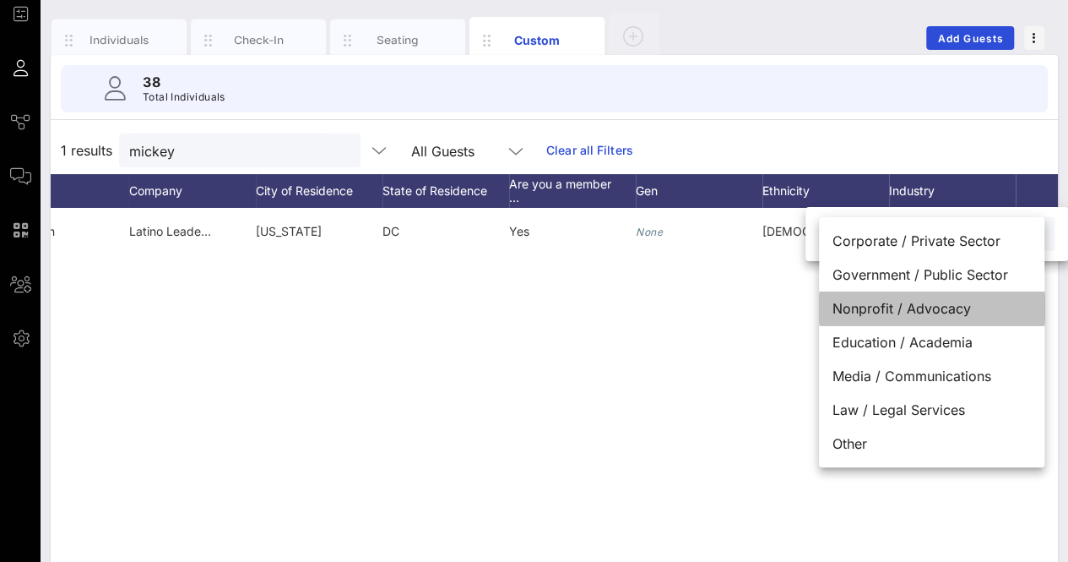
click at [951, 303] on div "Nonprofit / Advocacy" at bounding box center [931, 308] width 225 height 34
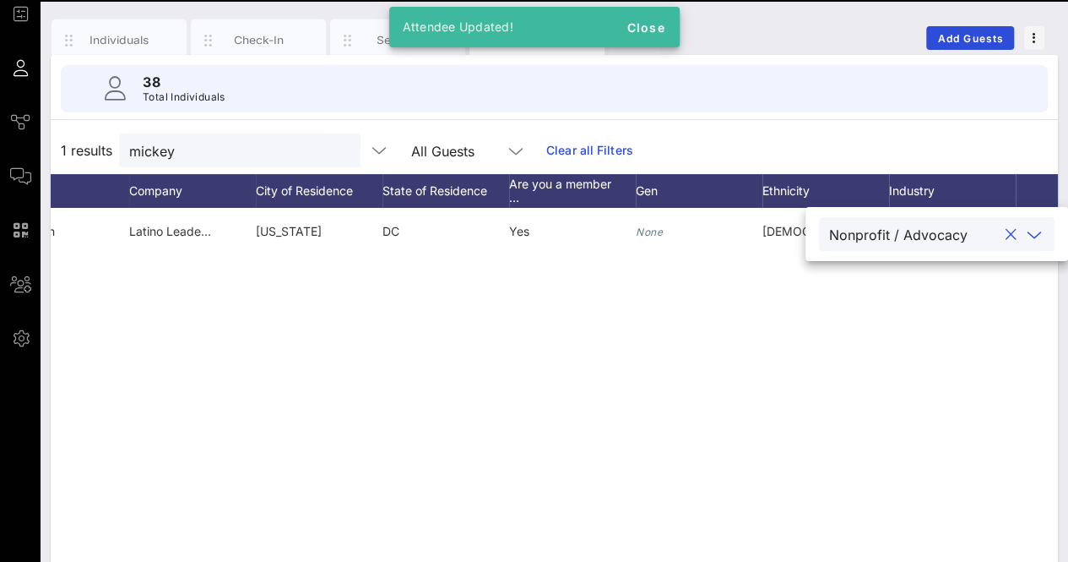
click at [625, 398] on div "M Mickey Ibarra Chairman Latino Leaders Network Washington DC Yes None Hispanic…" at bounding box center [555, 461] width 1008 height 507
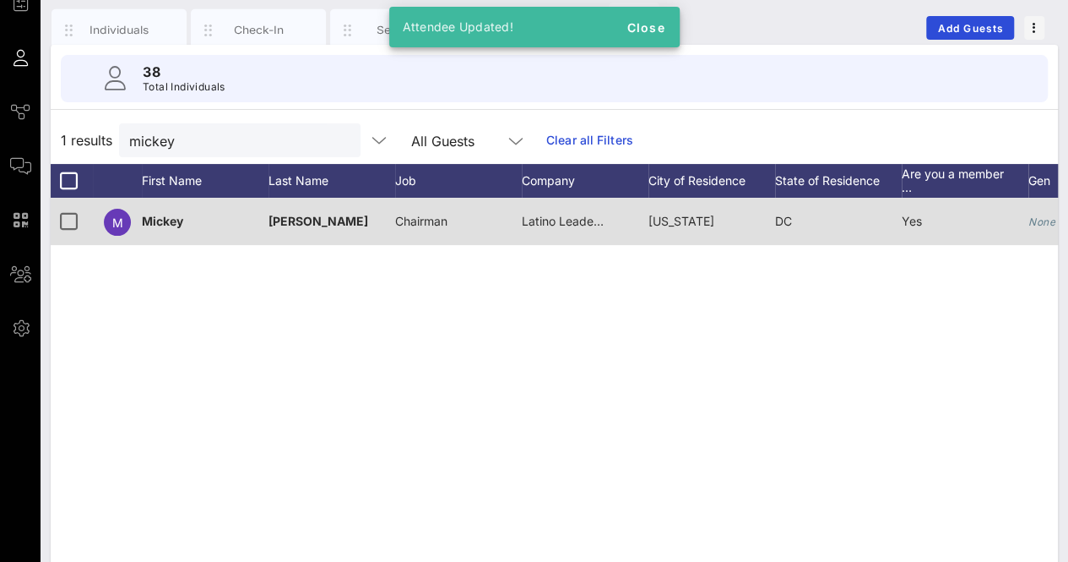
scroll to position [0, 0]
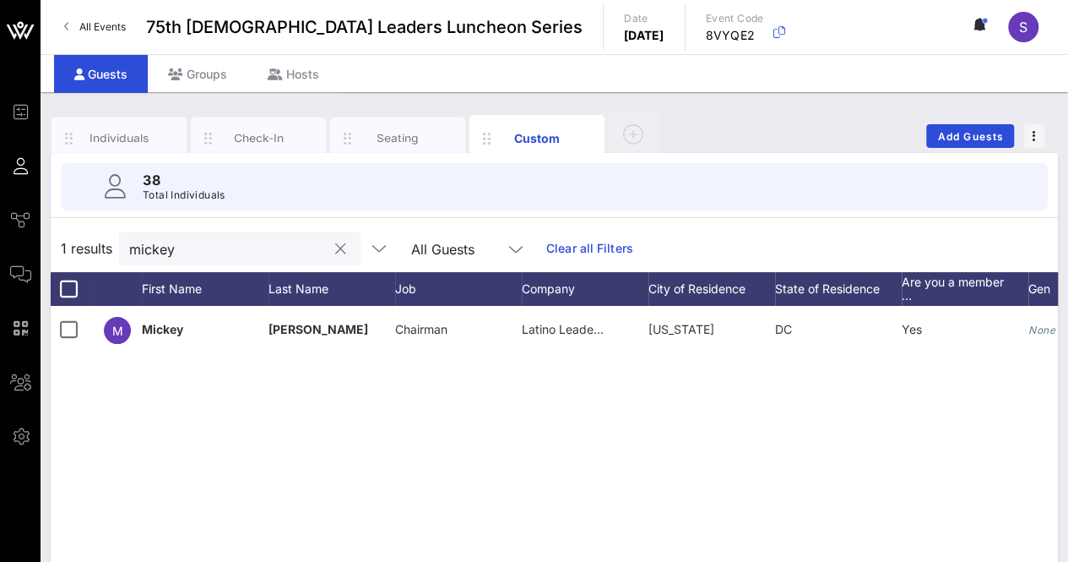
click at [265, 254] on input "mickey" at bounding box center [228, 248] width 198 height 22
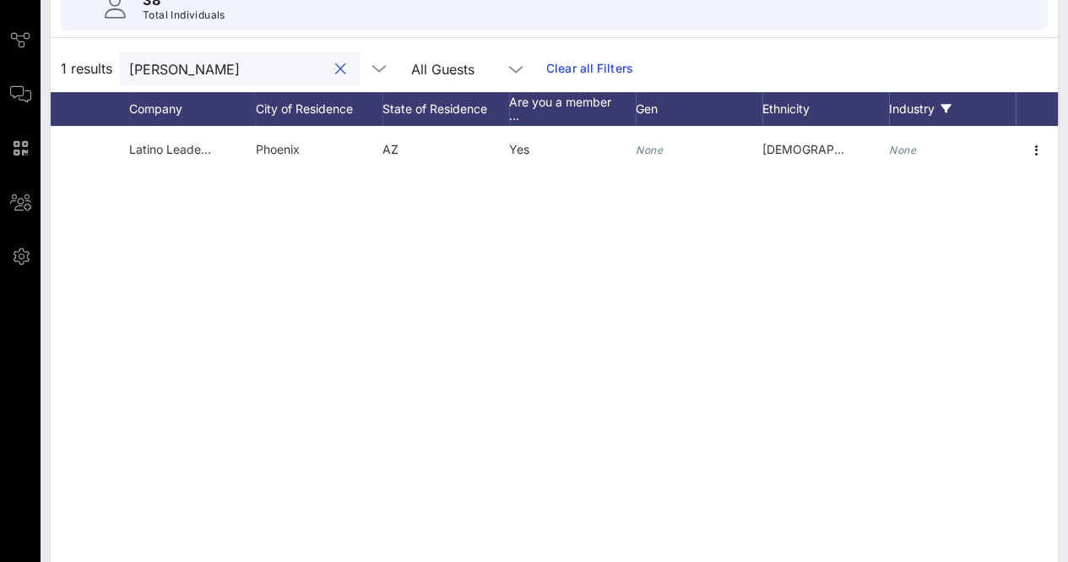
scroll to position [98, 0]
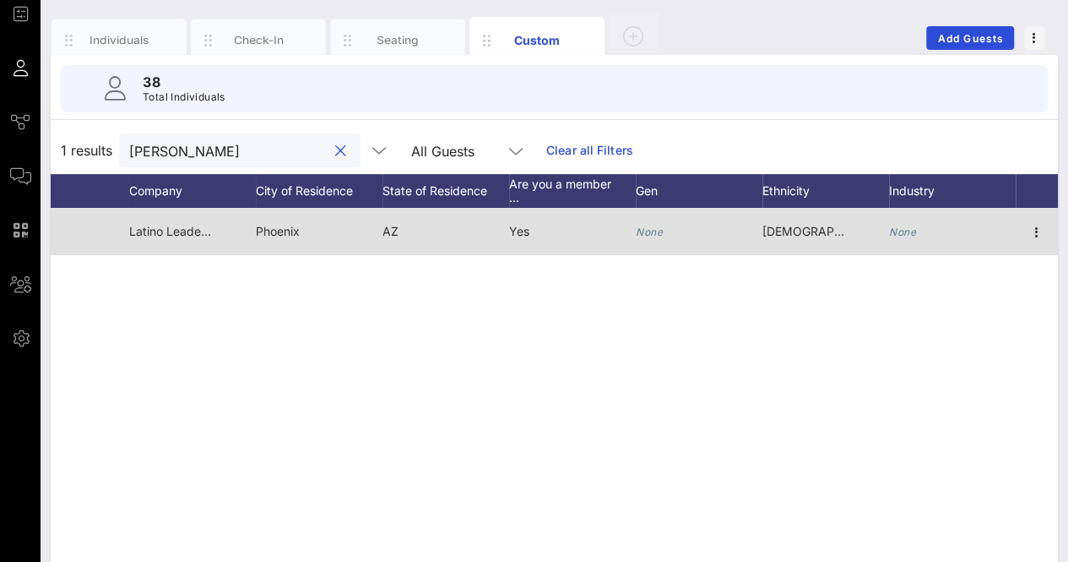
type input "ruben"
click at [923, 229] on div "None" at bounding box center [952, 241] width 127 height 67
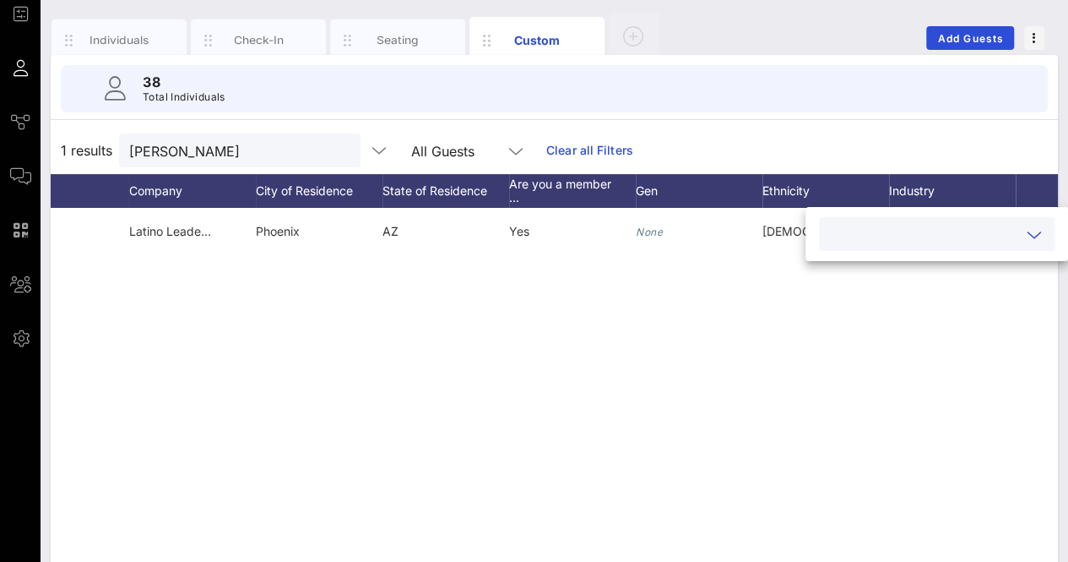
click at [976, 241] on input "text" at bounding box center [923, 234] width 188 height 22
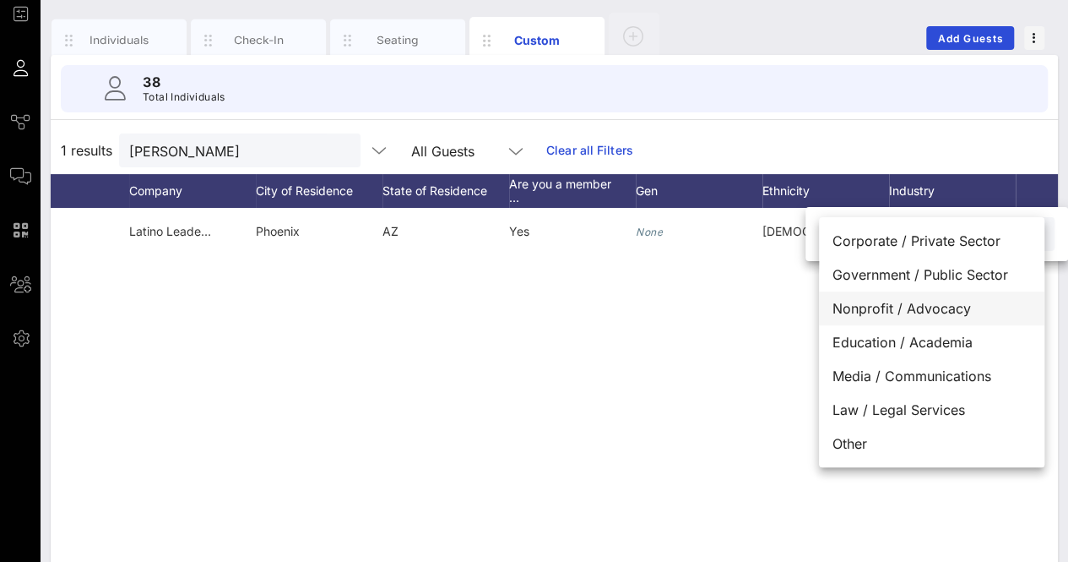
click at [947, 310] on div "Nonprofit / Advocacy" at bounding box center [931, 308] width 225 height 34
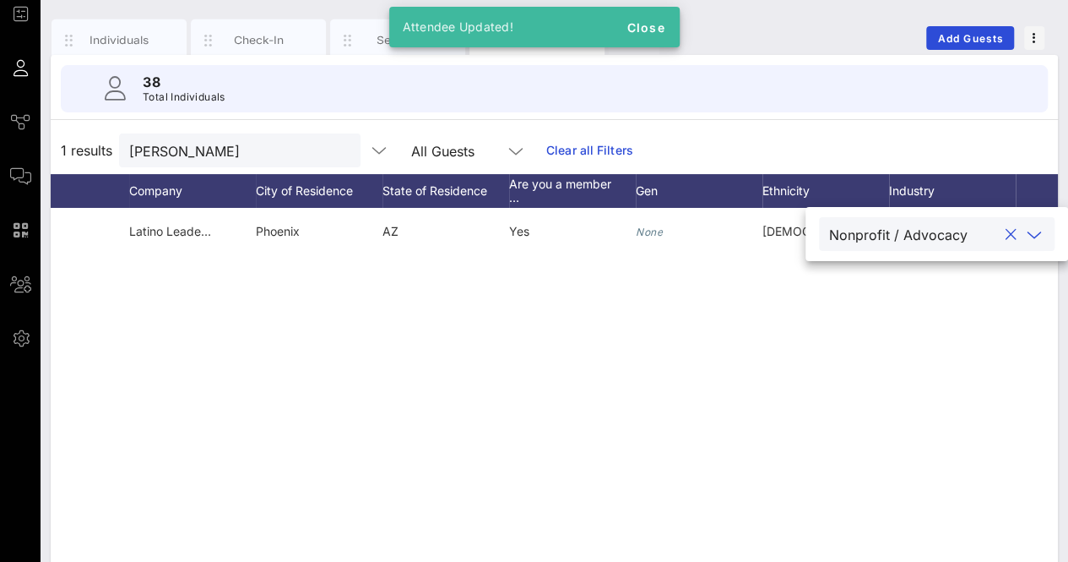
click at [651, 338] on div "R Ruben Alvarez CEO Latino Leaders Network Phoenix AZ Yes None Hispanic or Lati…" at bounding box center [555, 461] width 1008 height 507
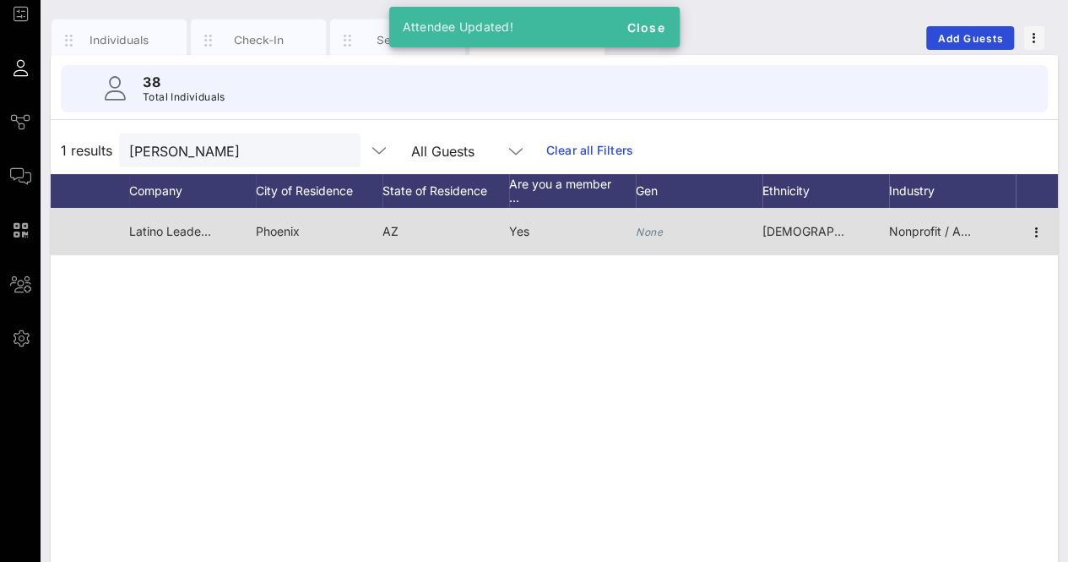
click at [931, 235] on span "Nonprofit / Advocacy" at bounding box center [949, 231] width 120 height 14
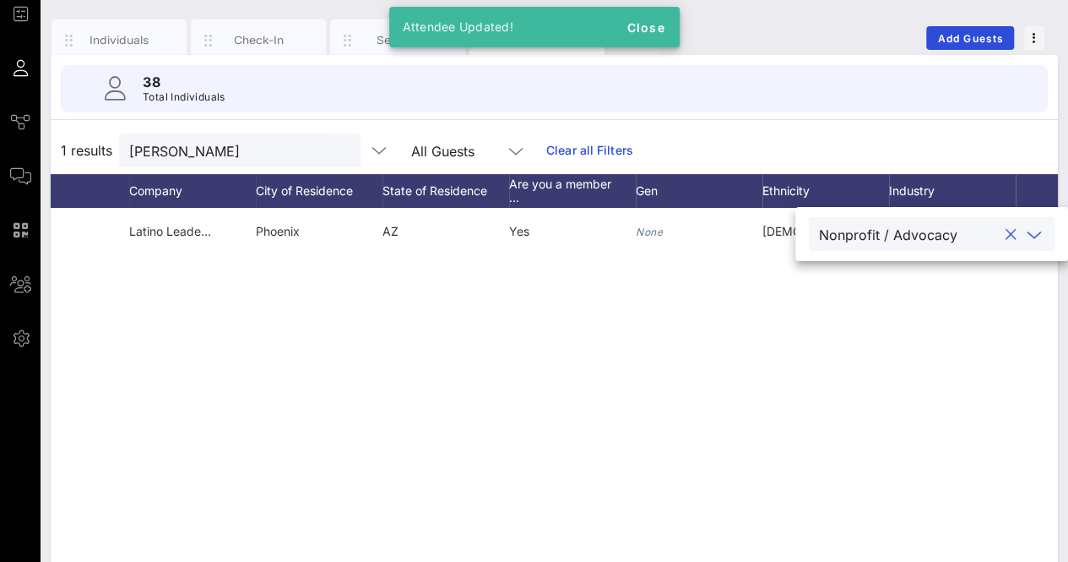
click at [549, 348] on div "R Ruben Alvarez CEO Latino Leaders Network Phoenix AZ Yes None Hispanic or Lati…" at bounding box center [555, 461] width 1008 height 507
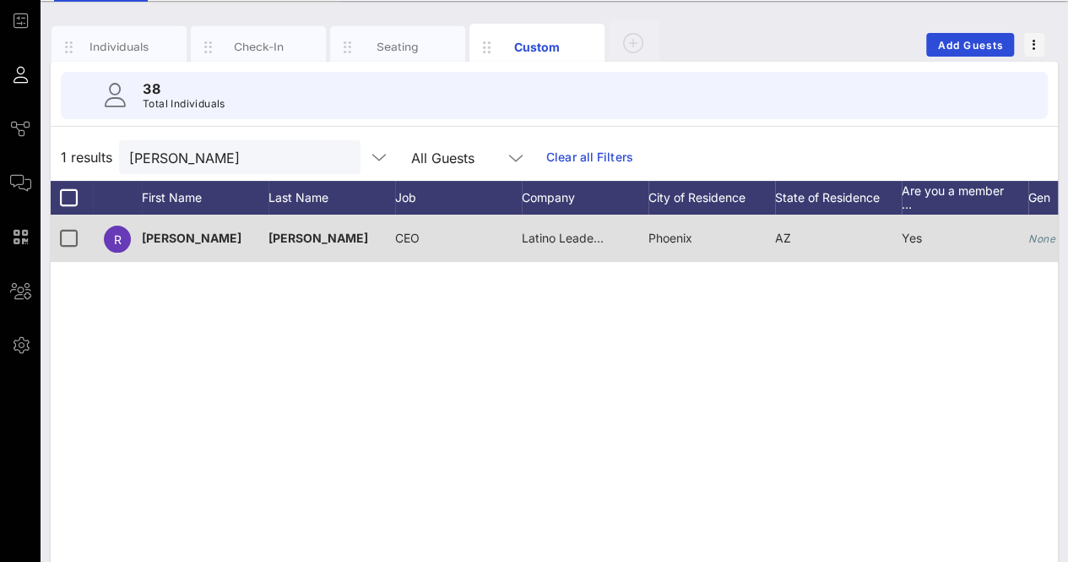
scroll to position [0, 0]
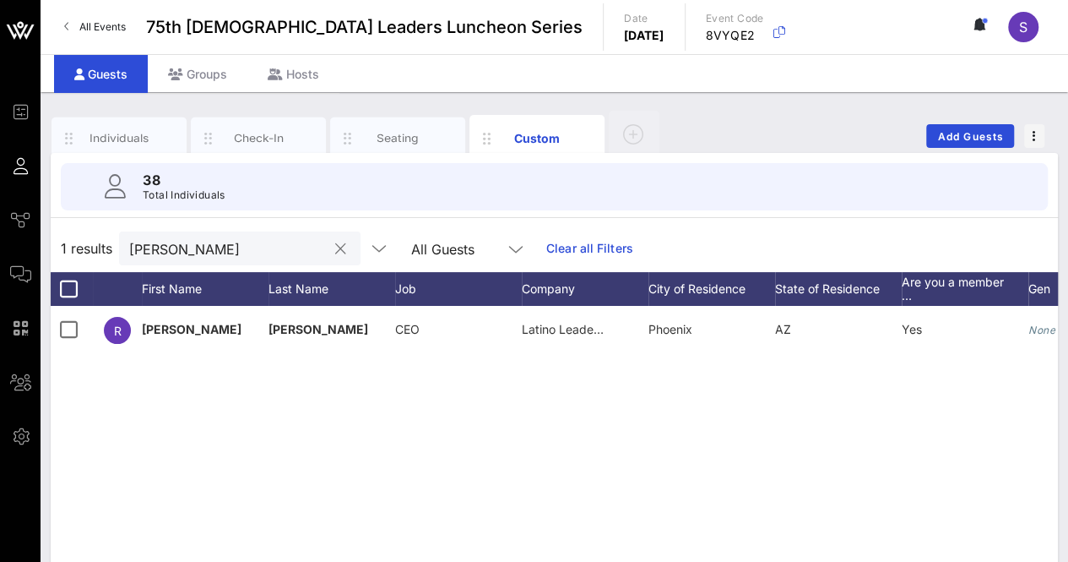
click at [267, 249] on input "ruben" at bounding box center [228, 248] width 198 height 22
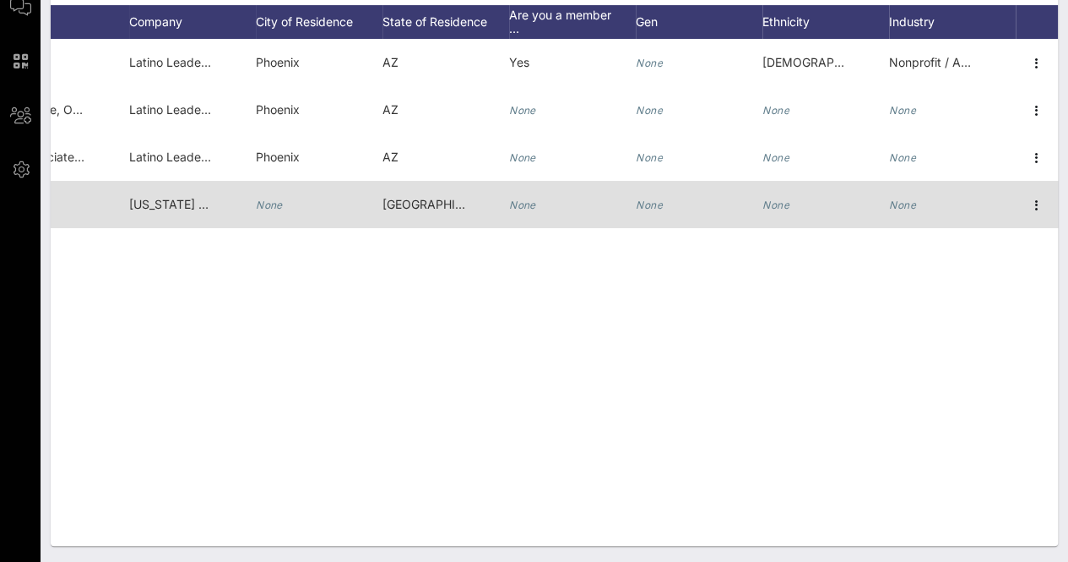
type input "alvar"
click at [901, 205] on icon "None" at bounding box center [902, 204] width 27 height 13
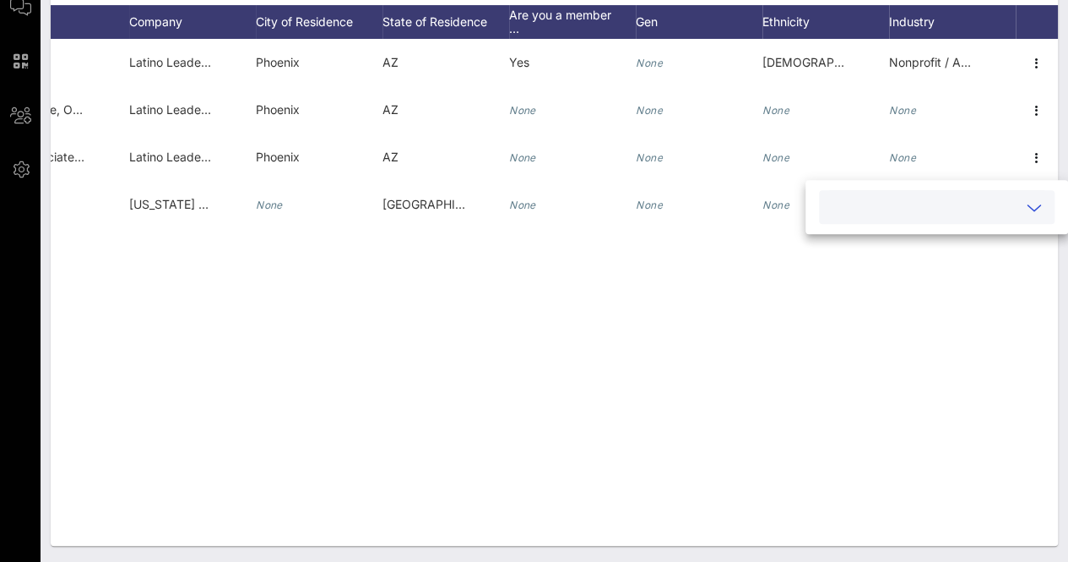
click at [900, 205] on input "text" at bounding box center [923, 207] width 188 height 22
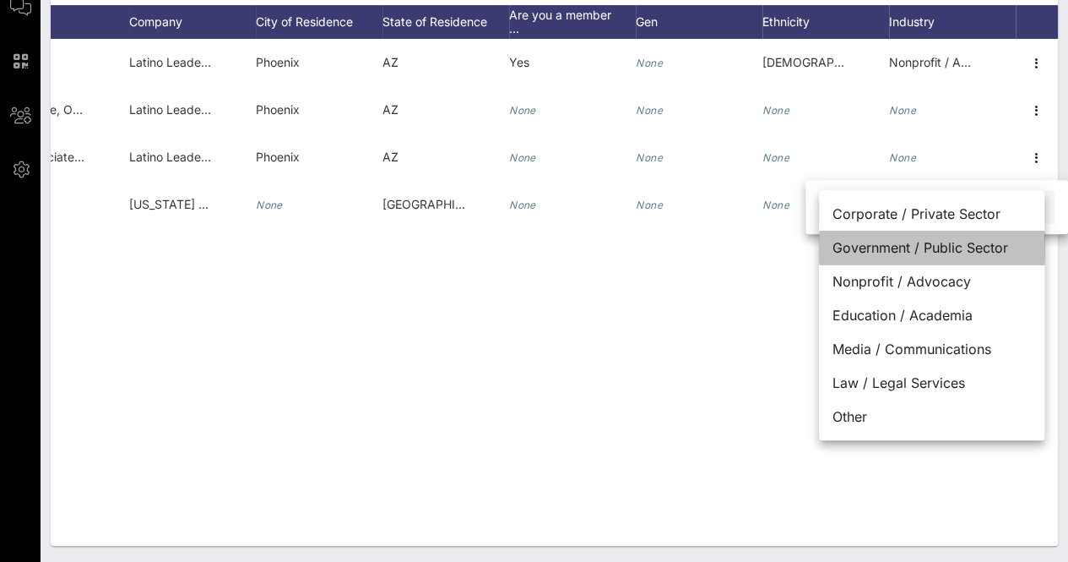
click at [980, 240] on div "Government / Public Sector" at bounding box center [931, 248] width 225 height 34
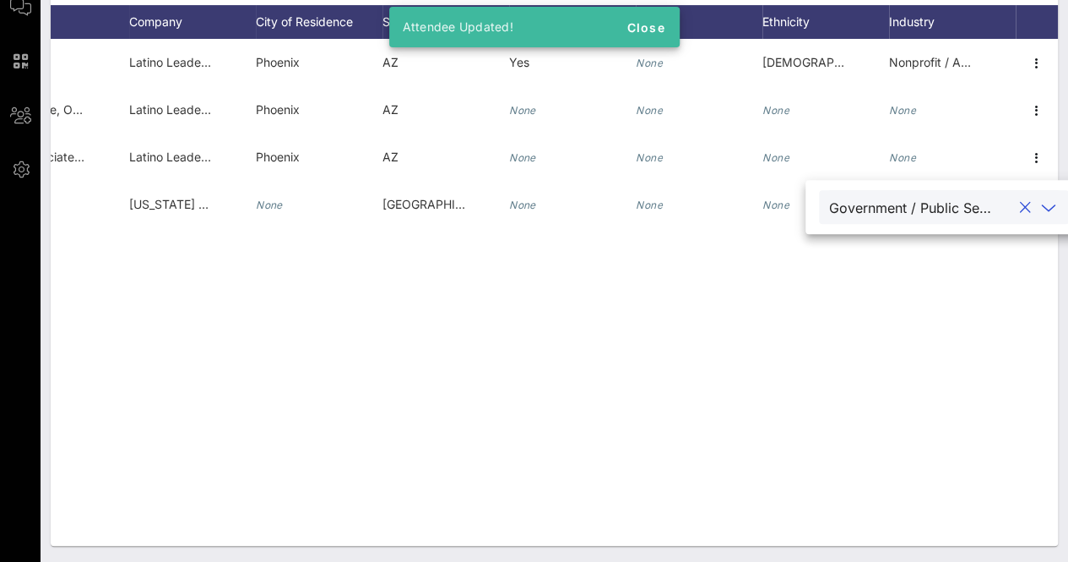
drag, startPoint x: 858, startPoint y: 352, endPoint x: 898, endPoint y: 245, distance: 114.4
click at [858, 351] on div "R Ruben Alvarez CEO Latino Leaders Network Phoenix AZ Yes None Hispanic or Lati…" at bounding box center [555, 292] width 1008 height 507
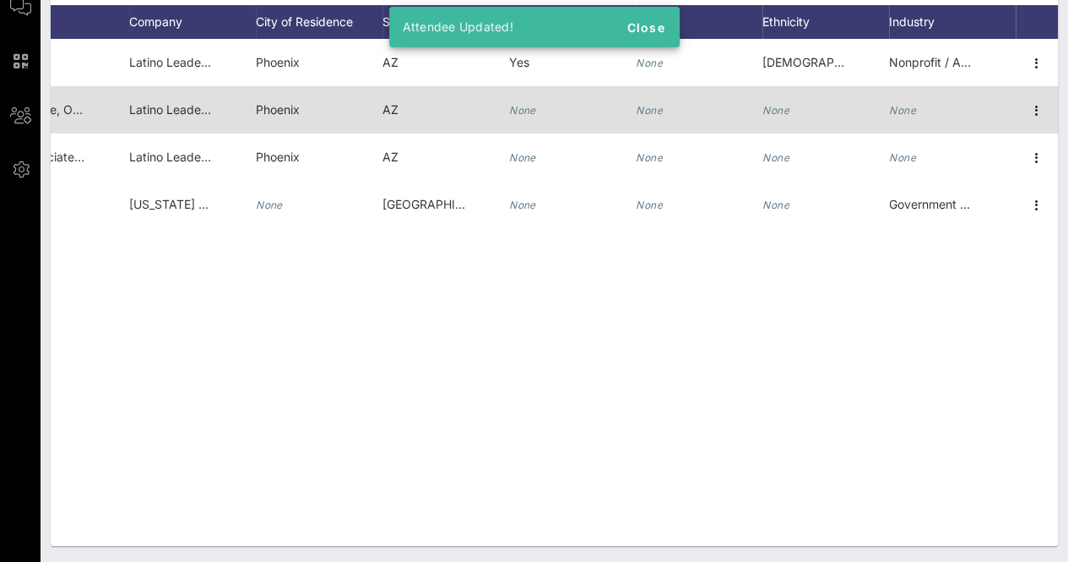
click at [910, 112] on icon "None" at bounding box center [902, 110] width 27 height 13
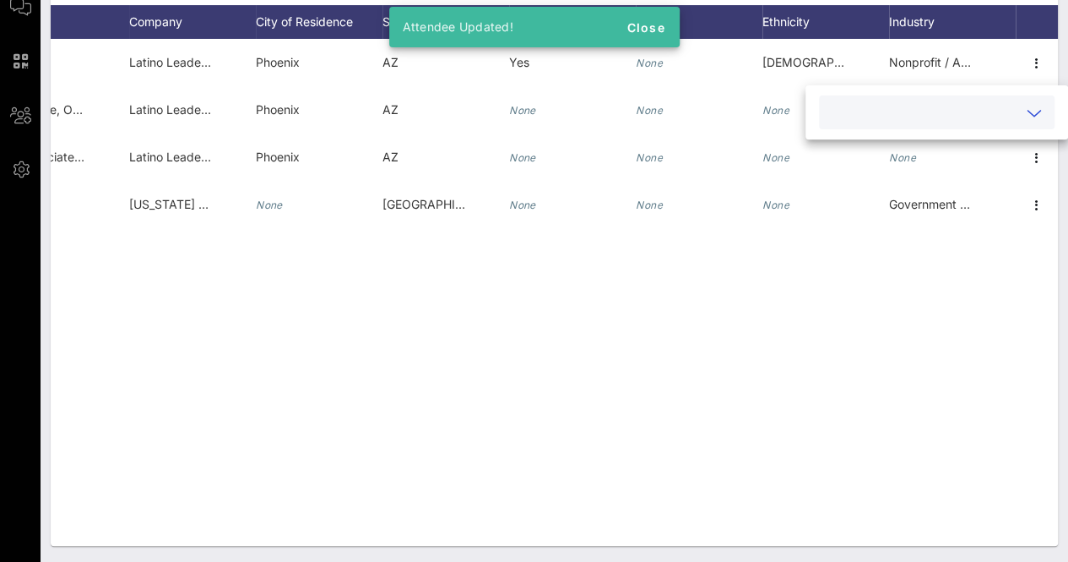
click at [948, 106] on input "text" at bounding box center [923, 112] width 188 height 22
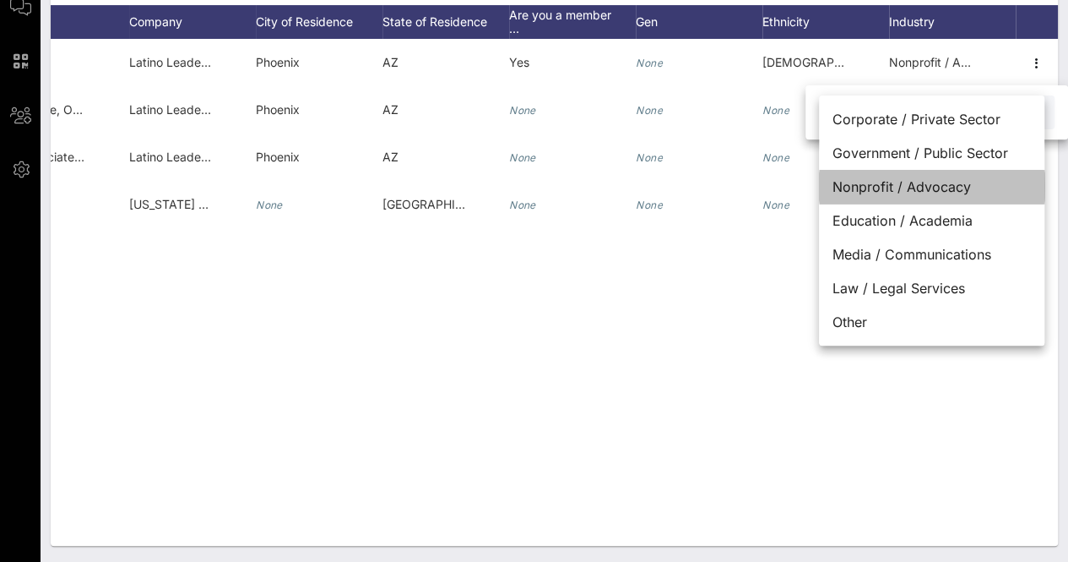
click at [946, 186] on div "Nonprofit / Advocacy" at bounding box center [931, 187] width 225 height 34
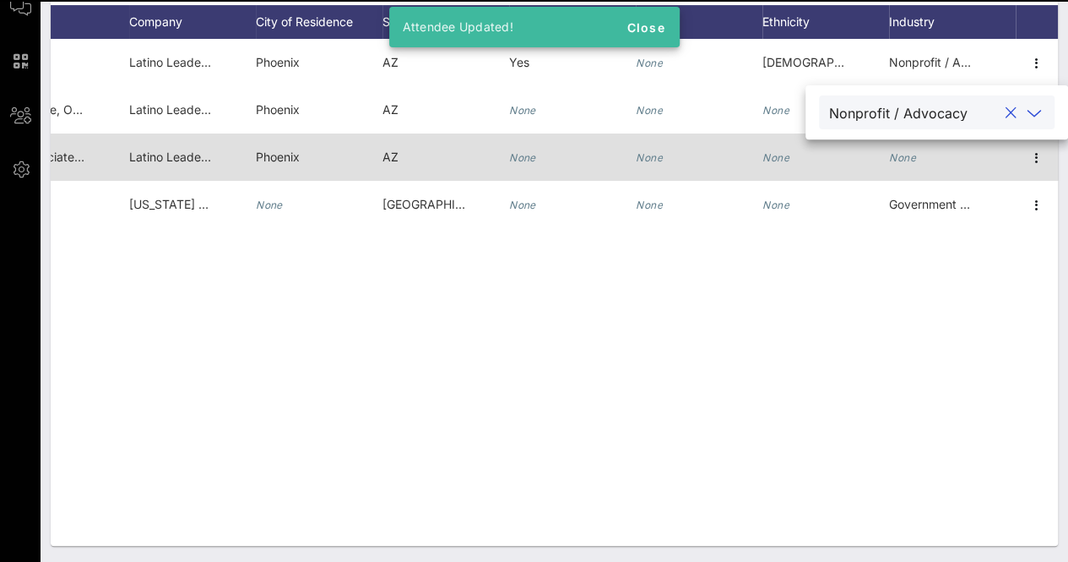
click at [918, 155] on div "None" at bounding box center [952, 166] width 127 height 67
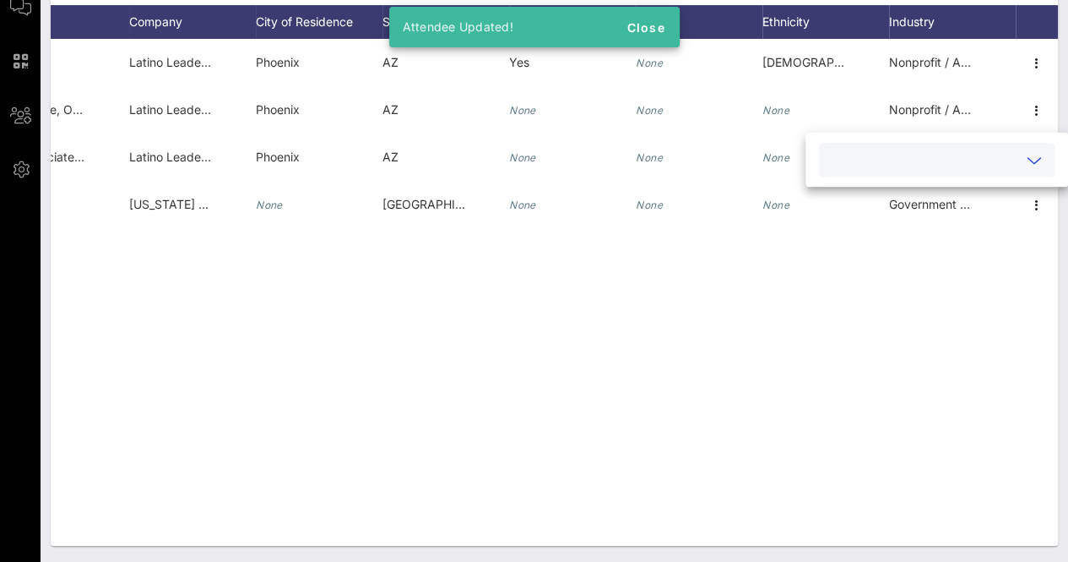
click at [968, 161] on input "text" at bounding box center [923, 160] width 188 height 22
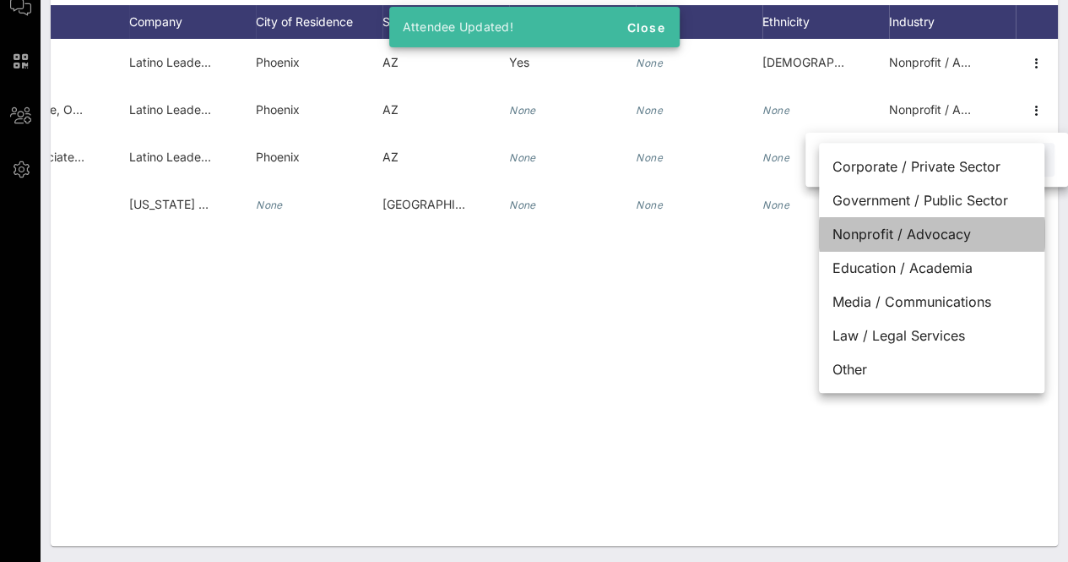
click at [892, 230] on div "Nonprofit / Advocacy" at bounding box center [931, 234] width 225 height 34
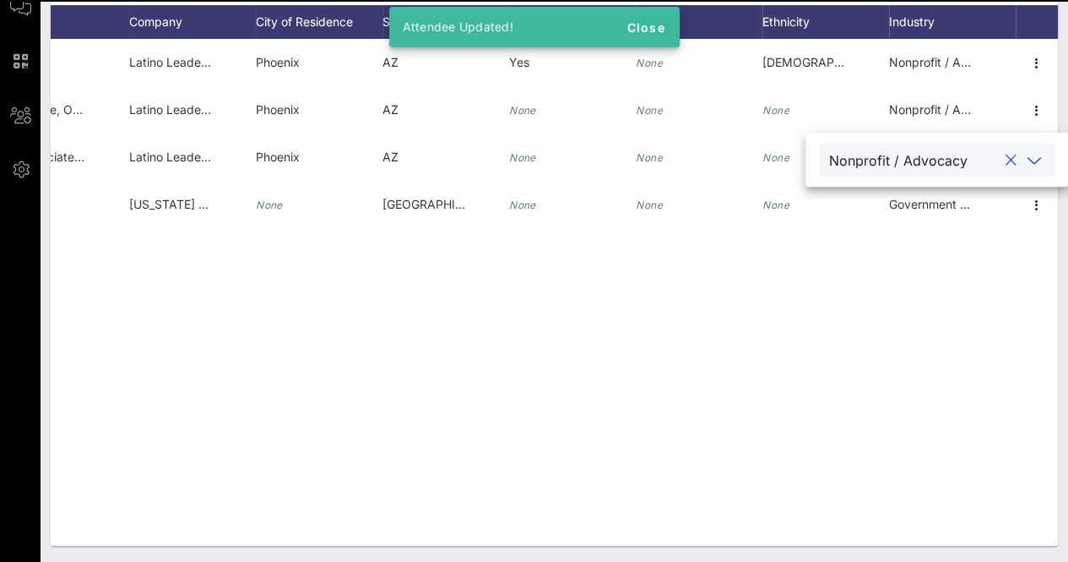
click at [725, 353] on div "R Ruben Alvarez CEO Latino Leaders Network Phoenix AZ Yes None Hispanic or Lati…" at bounding box center [555, 292] width 1008 height 507
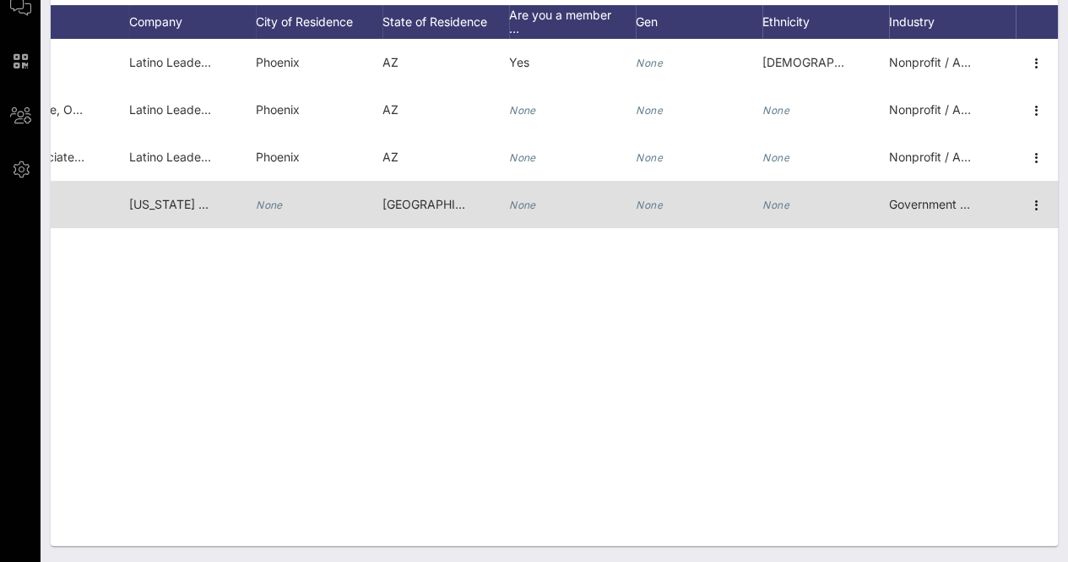
click at [777, 208] on icon "None" at bounding box center [776, 204] width 27 height 13
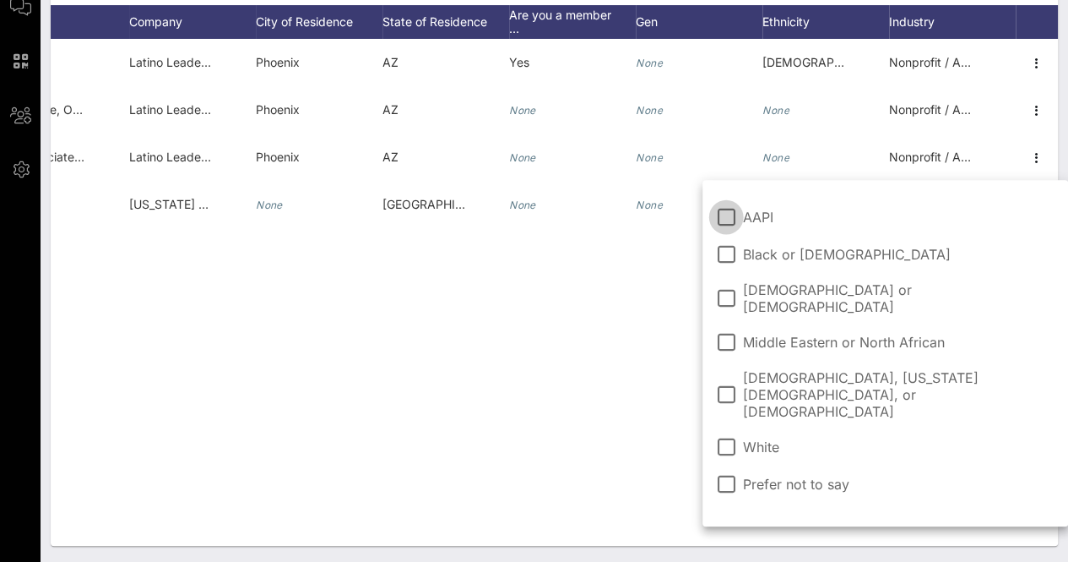
click at [790, 293] on span "[DEMOGRAPHIC_DATA] or [DEMOGRAPHIC_DATA]" at bounding box center [899, 298] width 312 height 34
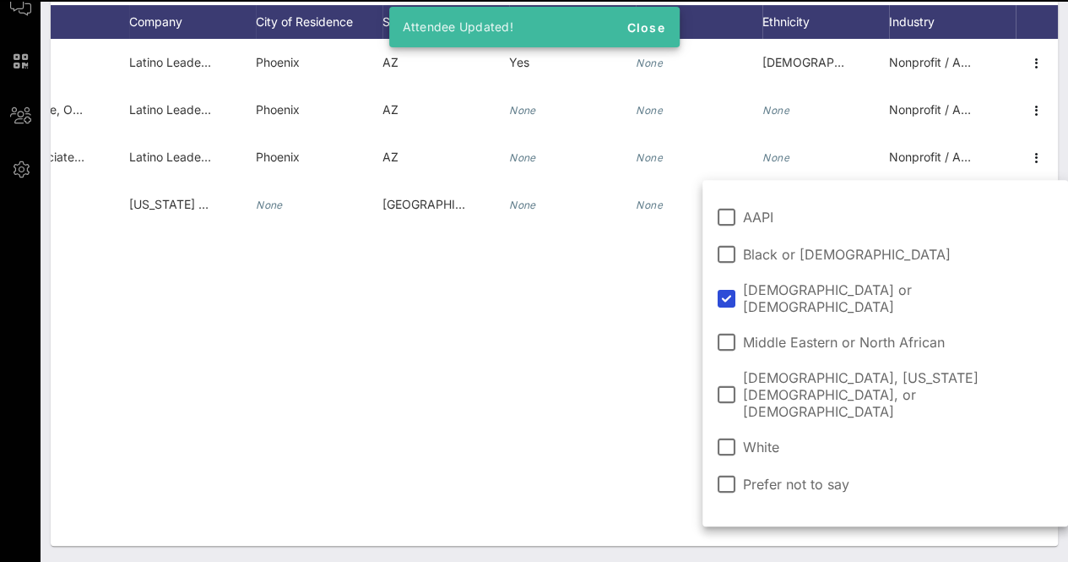
click at [675, 296] on div "R Ruben Alvarez CEO Latino Leaders Network Phoenix AZ Yes None Hispanic or Lati…" at bounding box center [555, 292] width 1008 height 507
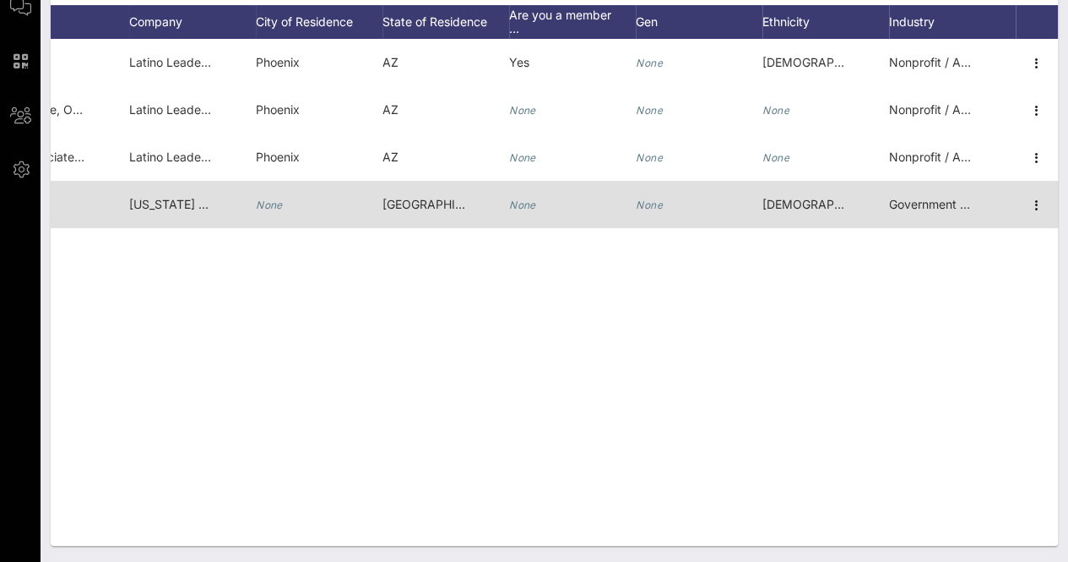
click at [292, 198] on div "None" at bounding box center [319, 214] width 127 height 67
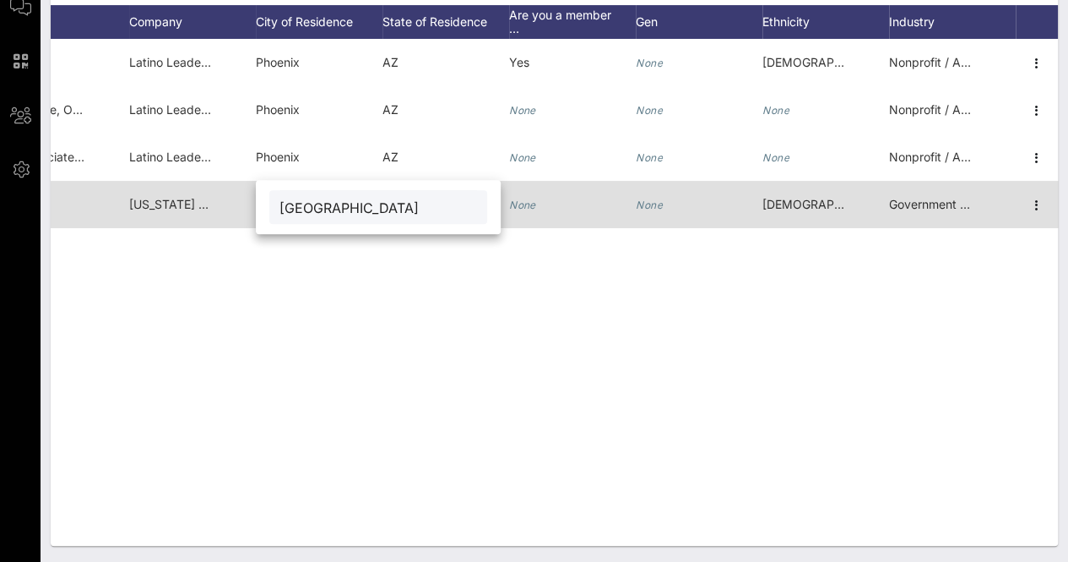
type input "[GEOGRAPHIC_DATA]"
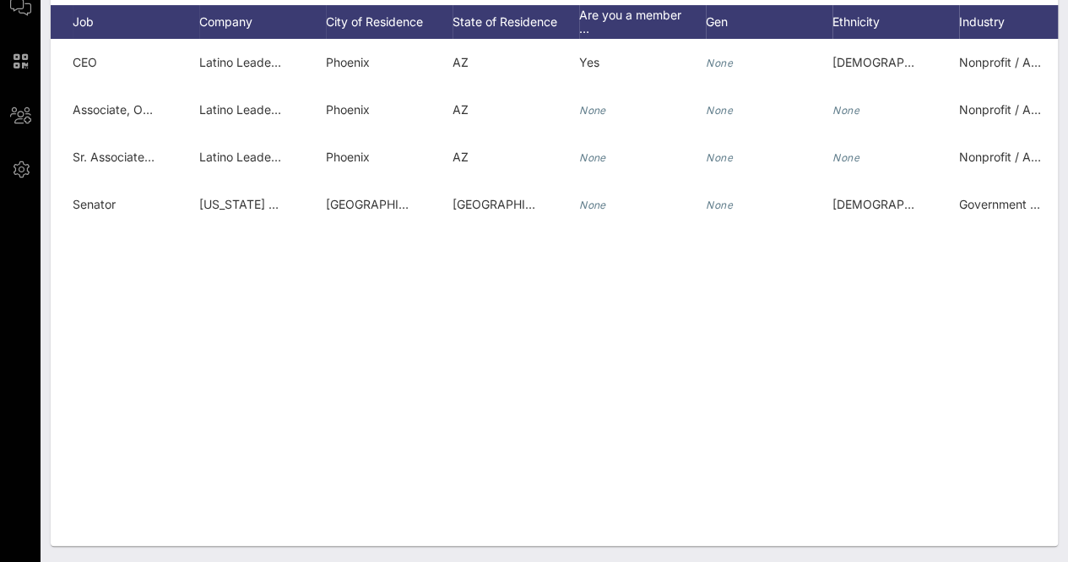
scroll to position [0, 325]
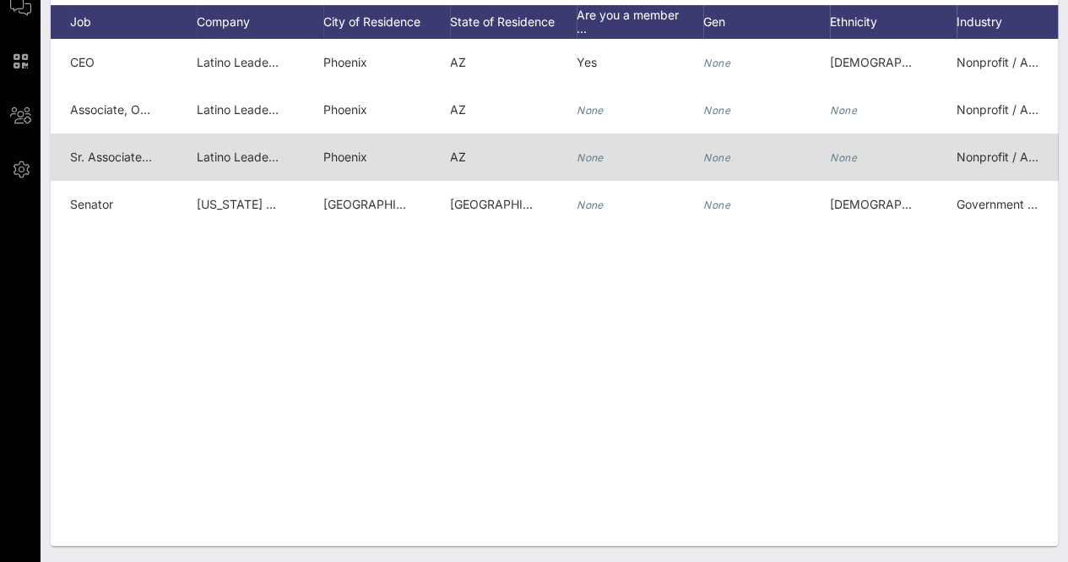
click at [713, 155] on icon "None" at bounding box center [717, 157] width 27 height 13
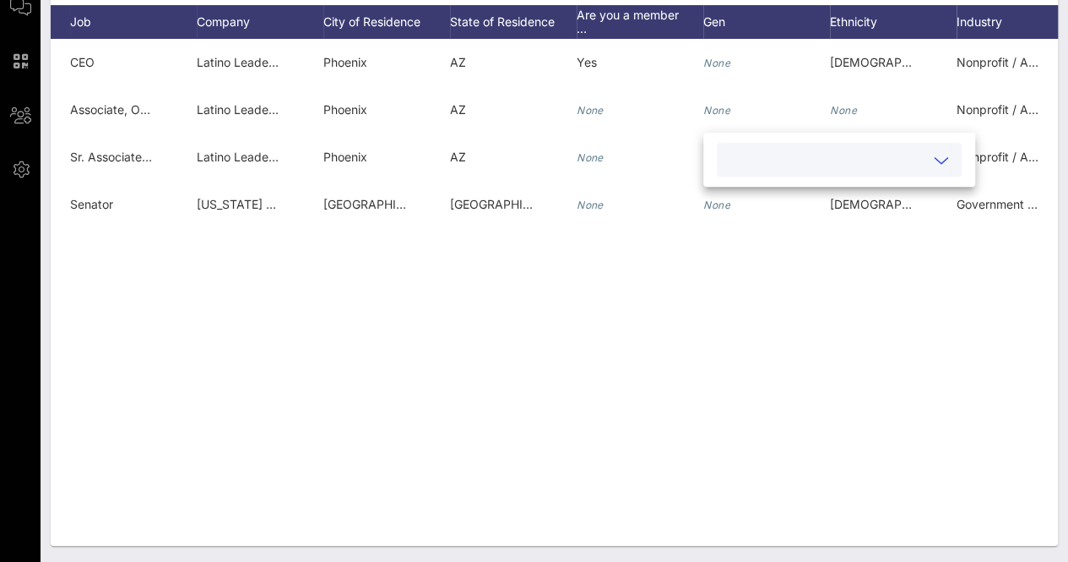
click at [778, 160] on input "text" at bounding box center [826, 160] width 198 height 22
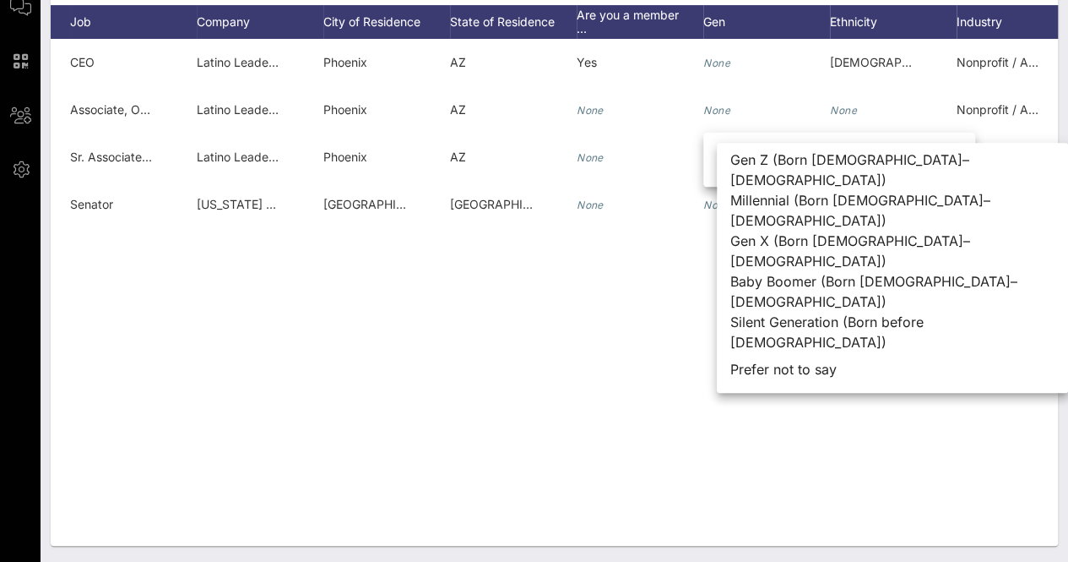
click at [569, 350] on div "R Ruben Alvarez CEO Latino Leaders Network Phoenix AZ Yes None Hispanic or Lati…" at bounding box center [555, 292] width 1008 height 507
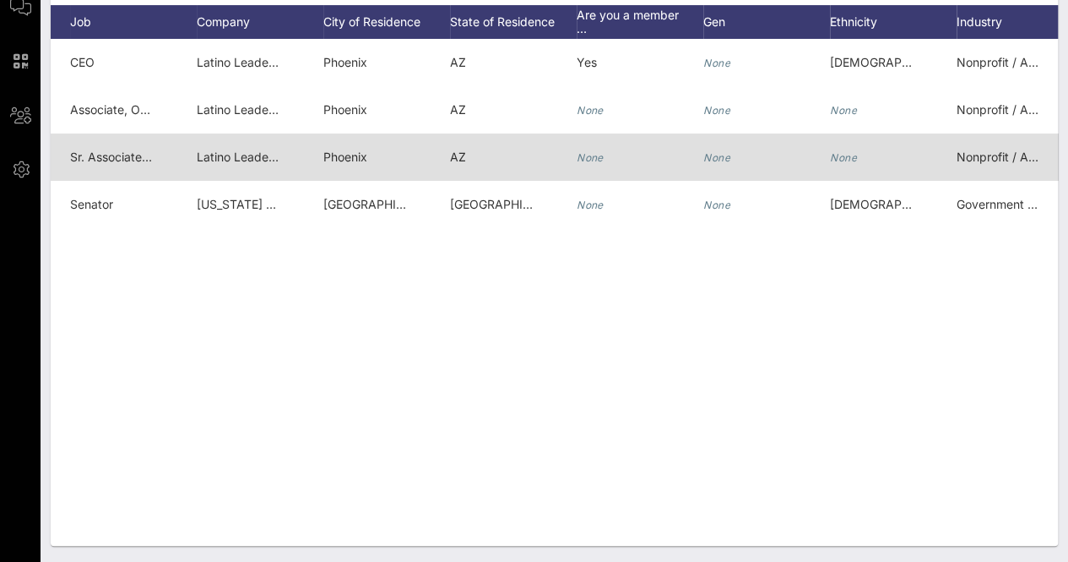
click at [724, 148] on div "None" at bounding box center [717, 156] width 27 height 47
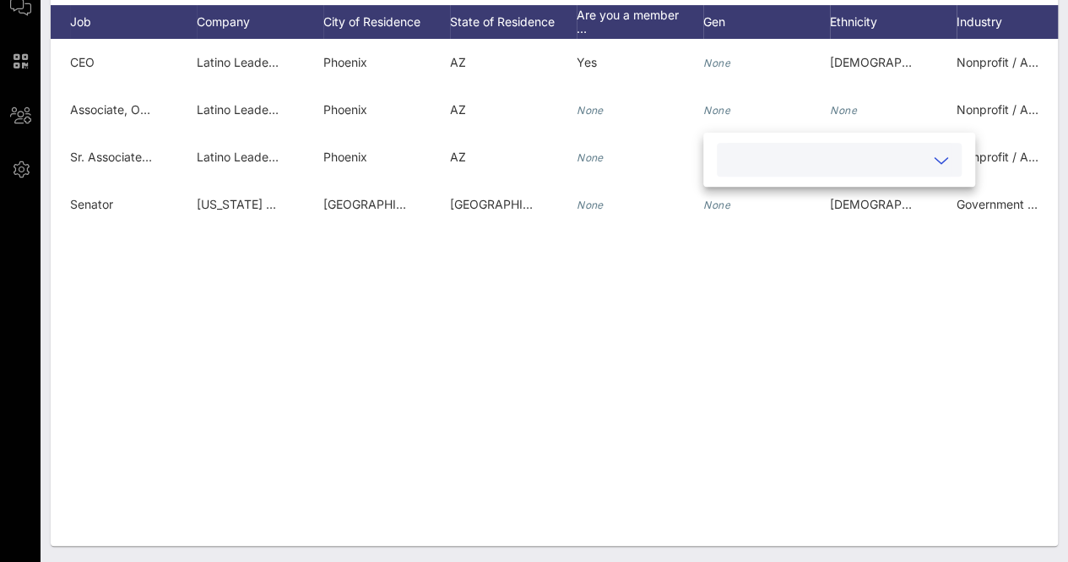
click at [811, 162] on input "text" at bounding box center [826, 160] width 198 height 22
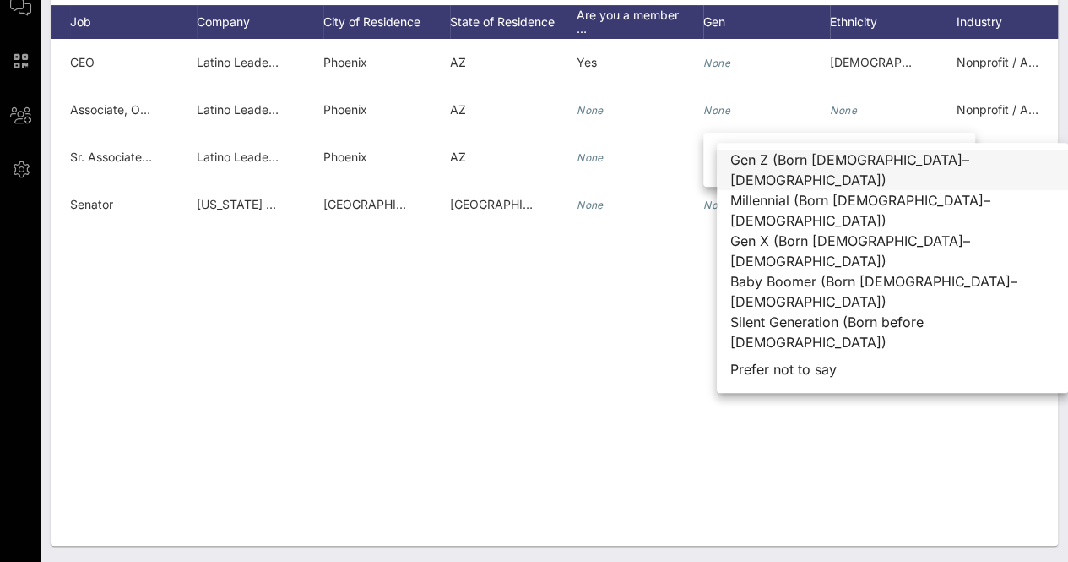
click at [794, 163] on div "Gen Z (Born [DEMOGRAPHIC_DATA]–[DEMOGRAPHIC_DATA])" at bounding box center [892, 169] width 351 height 41
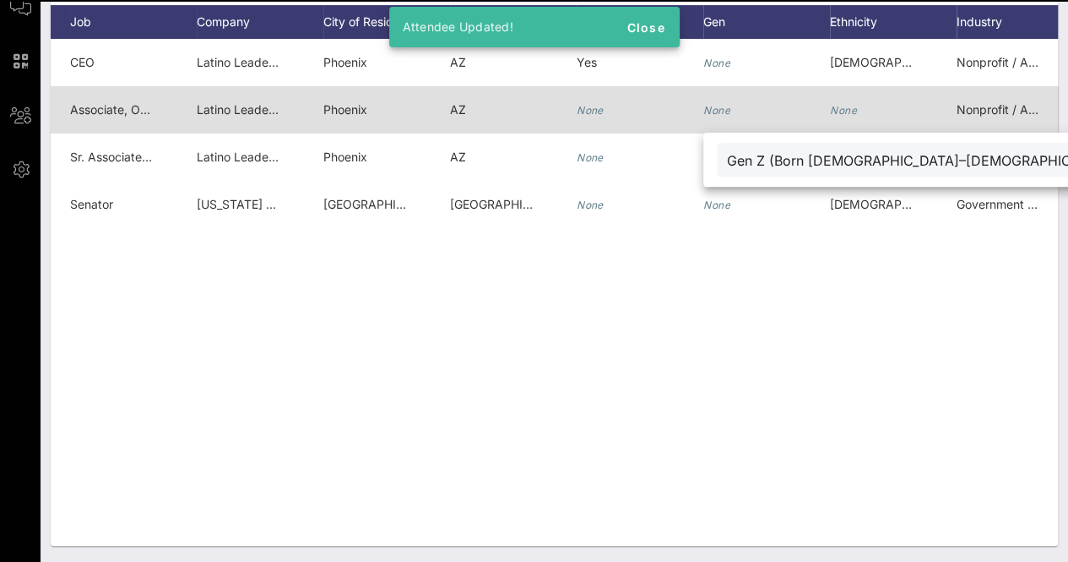
click at [730, 106] on div "None" at bounding box center [767, 119] width 127 height 67
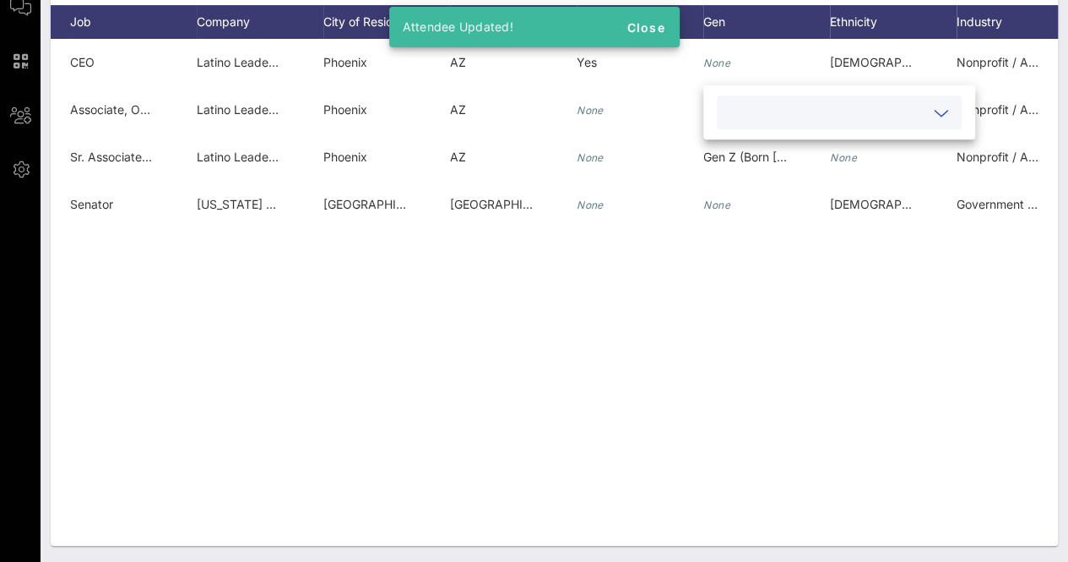
click at [747, 107] on input "text" at bounding box center [826, 112] width 198 height 22
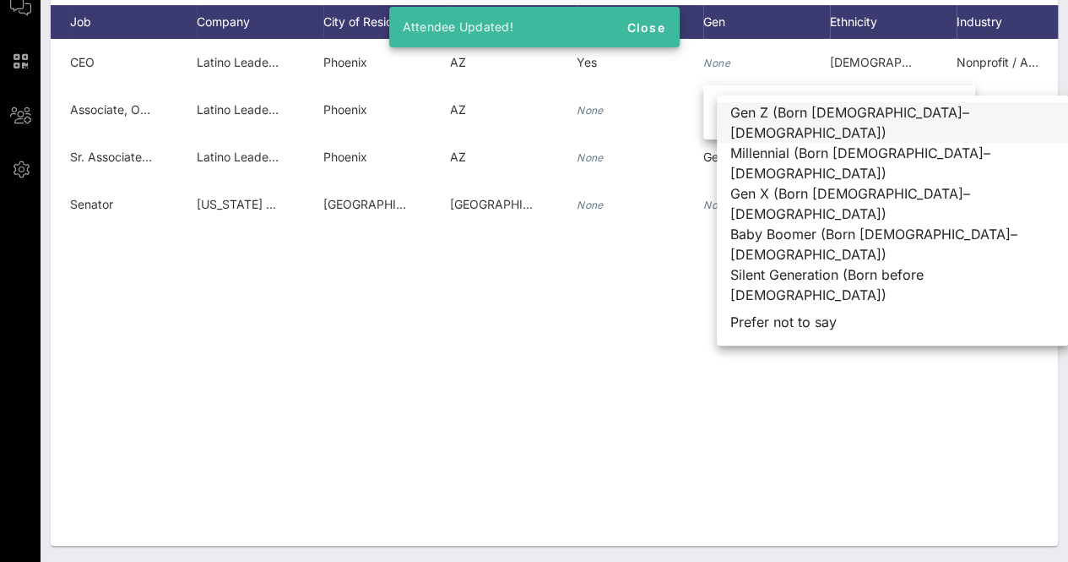
click at [812, 128] on div "Gen Z (Born [DEMOGRAPHIC_DATA]–[DEMOGRAPHIC_DATA])" at bounding box center [892, 122] width 351 height 41
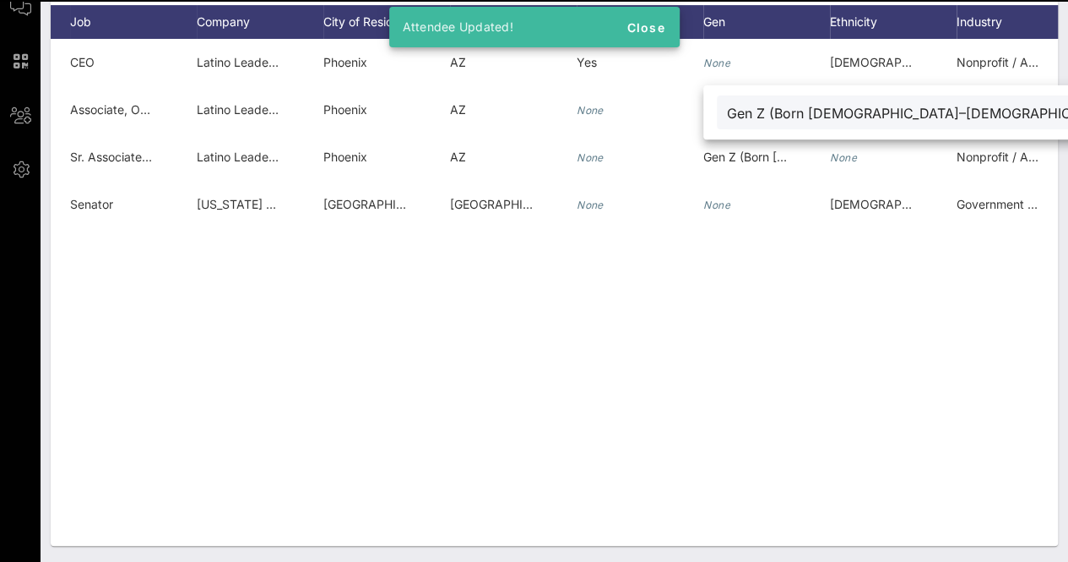
click at [721, 410] on div "R Ruben Alvarez CEO Latino Leaders Network Phoenix AZ Yes None Hispanic or Lati…" at bounding box center [555, 292] width 1008 height 507
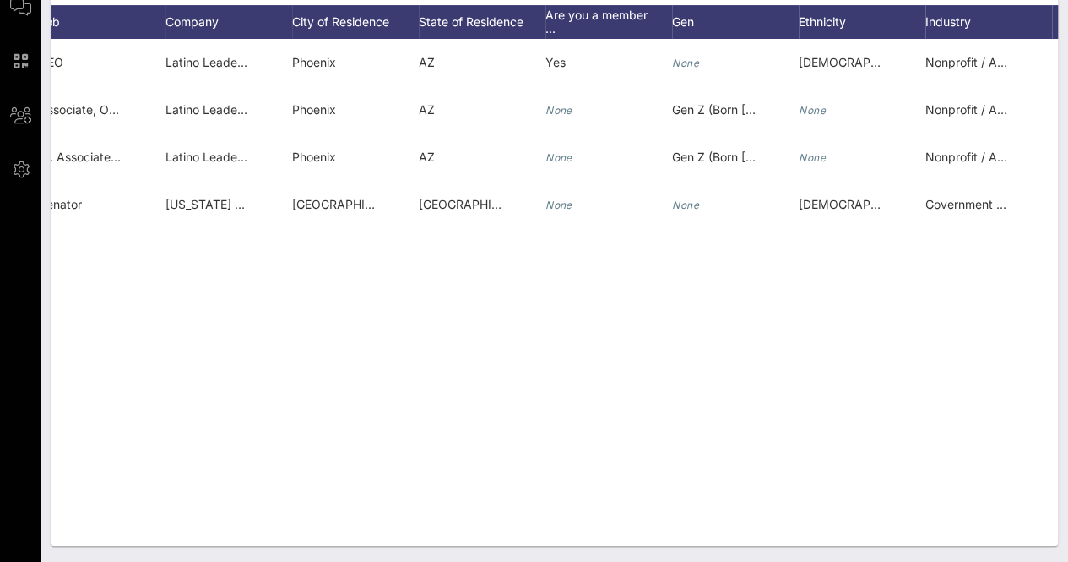
scroll to position [0, 393]
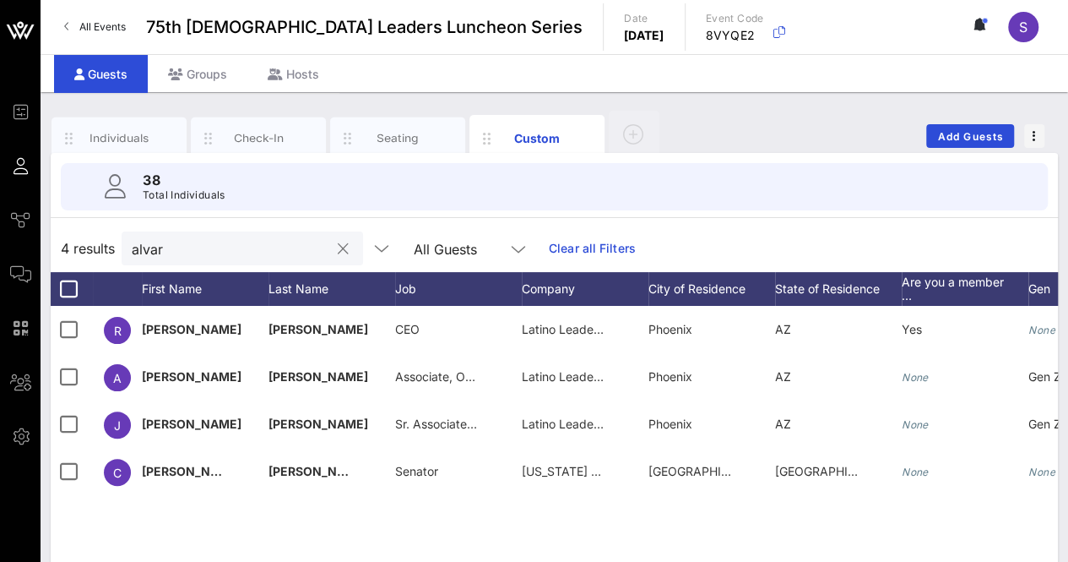
click at [338, 246] on button "clear icon" at bounding box center [343, 249] width 11 height 17
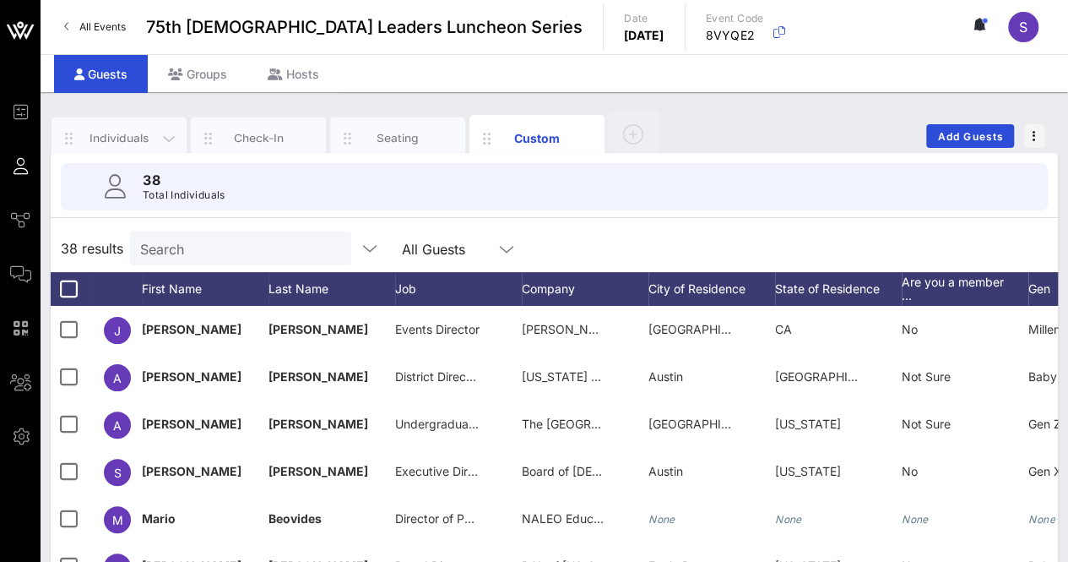
click at [117, 134] on div "Individuals" at bounding box center [119, 138] width 75 height 16
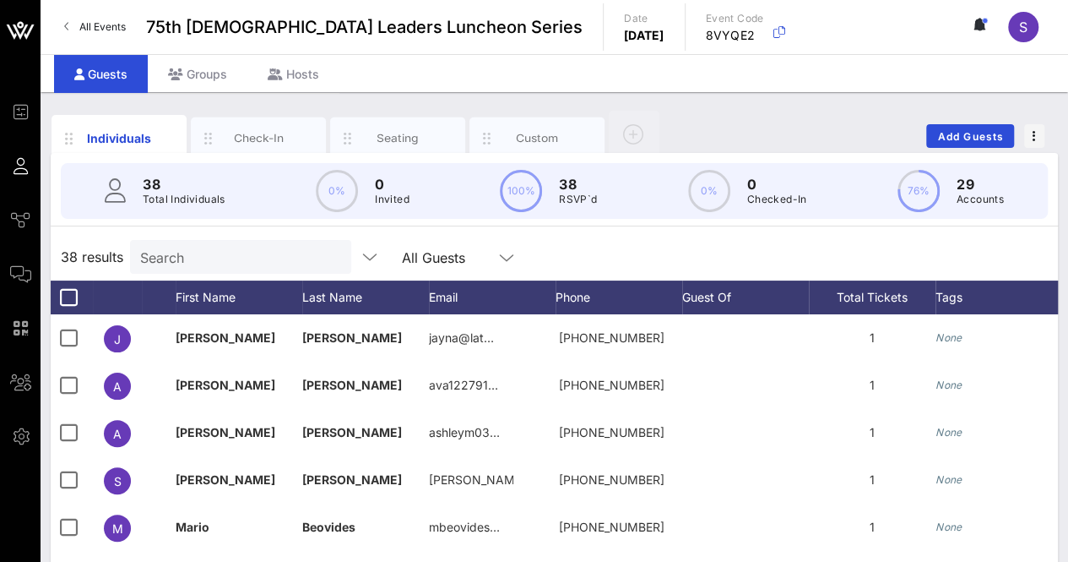
click at [205, 237] on div "38 results Search All Guests" at bounding box center [555, 256] width 1008 height 47
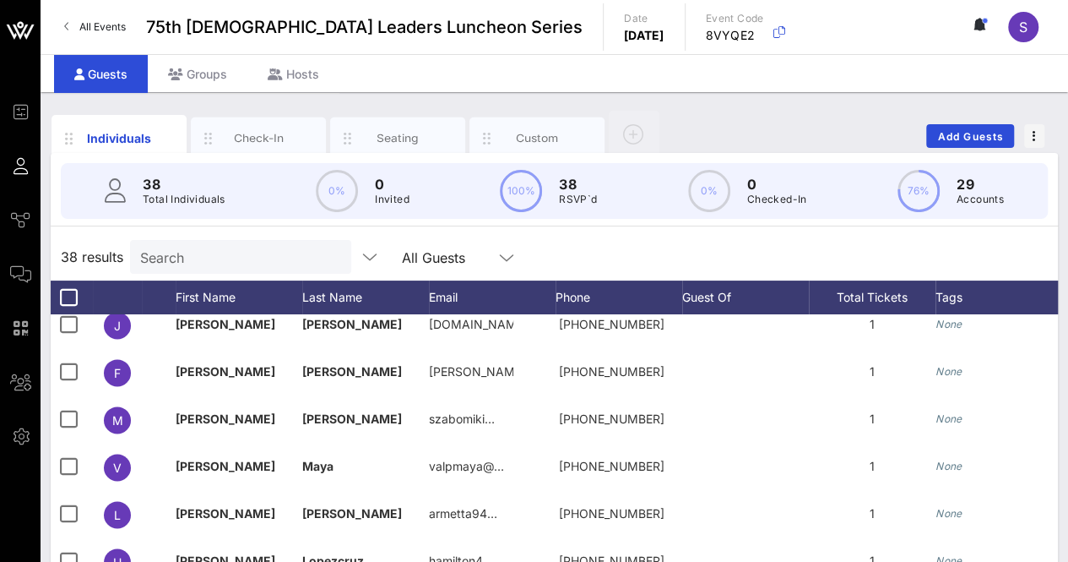
click at [269, 240] on div "Search" at bounding box center [239, 257] width 198 height 34
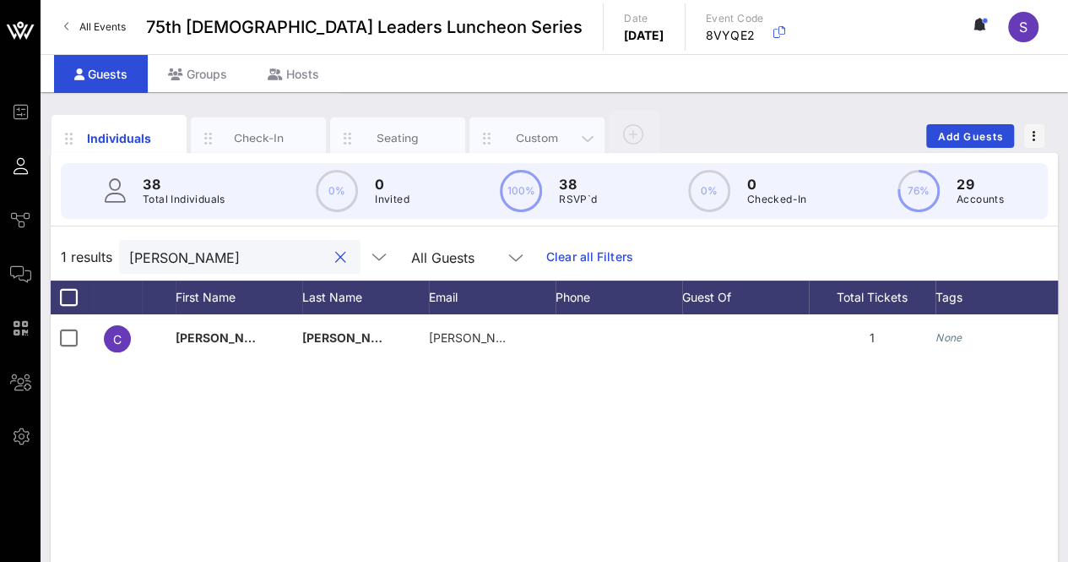
type input "carla"
click at [554, 133] on div "Custom" at bounding box center [537, 138] width 75 height 16
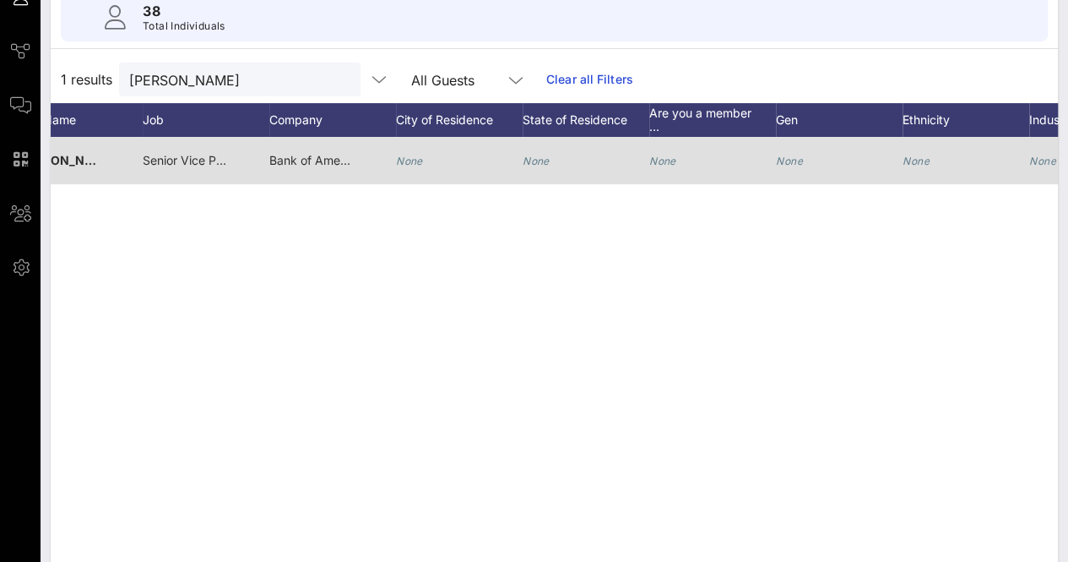
click at [414, 163] on icon "None" at bounding box center [409, 161] width 27 height 13
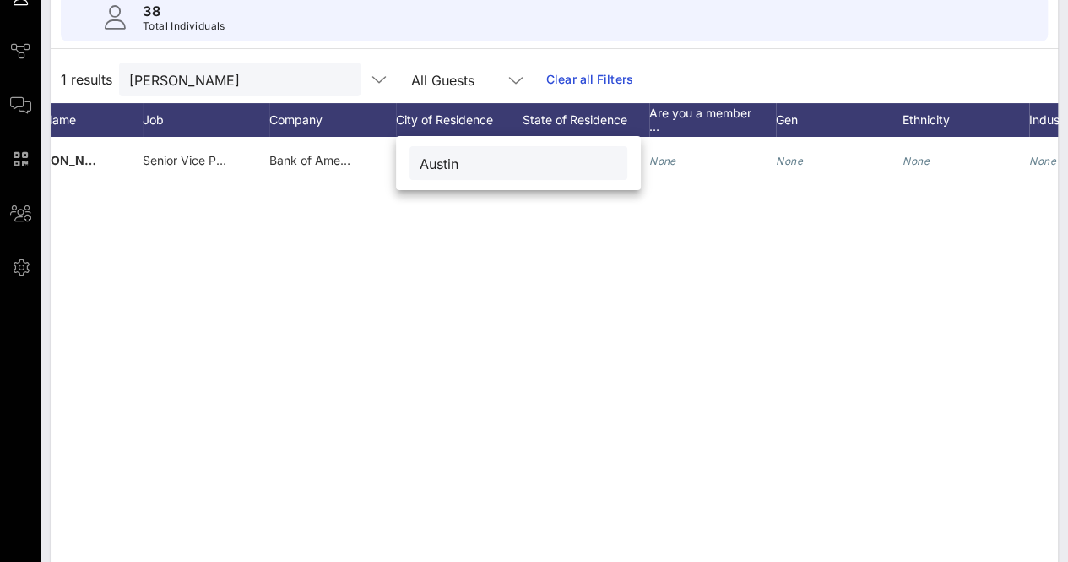
type input "Austin"
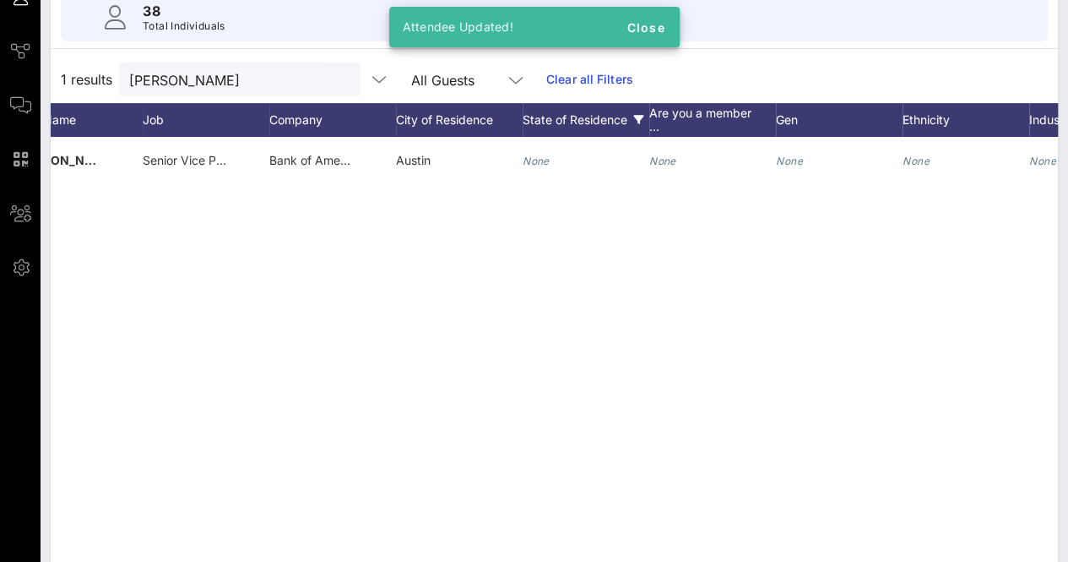
click at [526, 134] on div "State of Residence" at bounding box center [586, 120] width 127 height 34
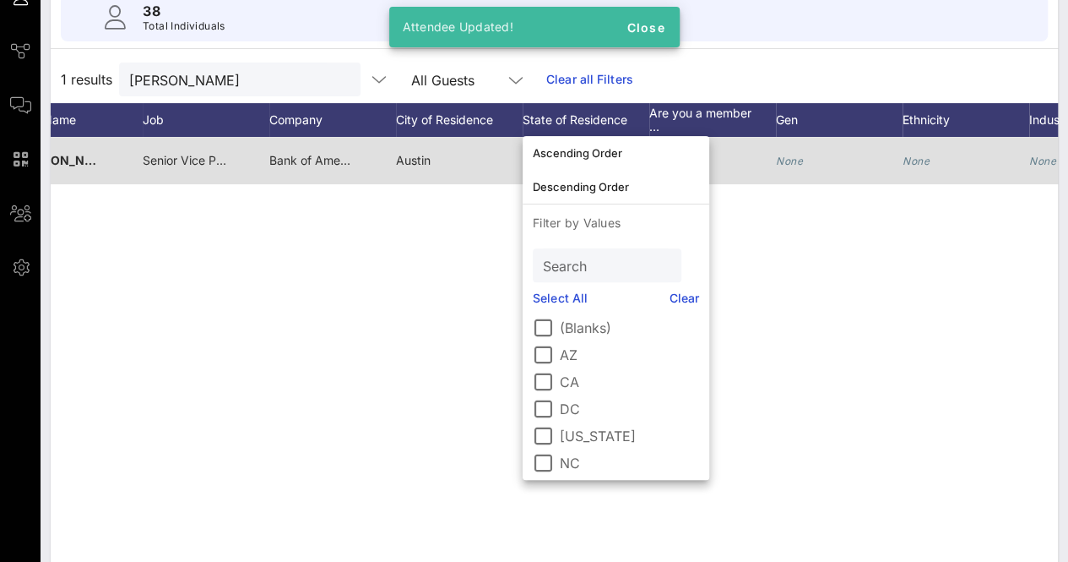
drag, startPoint x: 481, startPoint y: 264, endPoint x: 553, endPoint y: 173, distance: 116.1
click at [486, 258] on div "C Carla Molina Senior Vice President, External Communications Executive Bank of…" at bounding box center [555, 390] width 1008 height 507
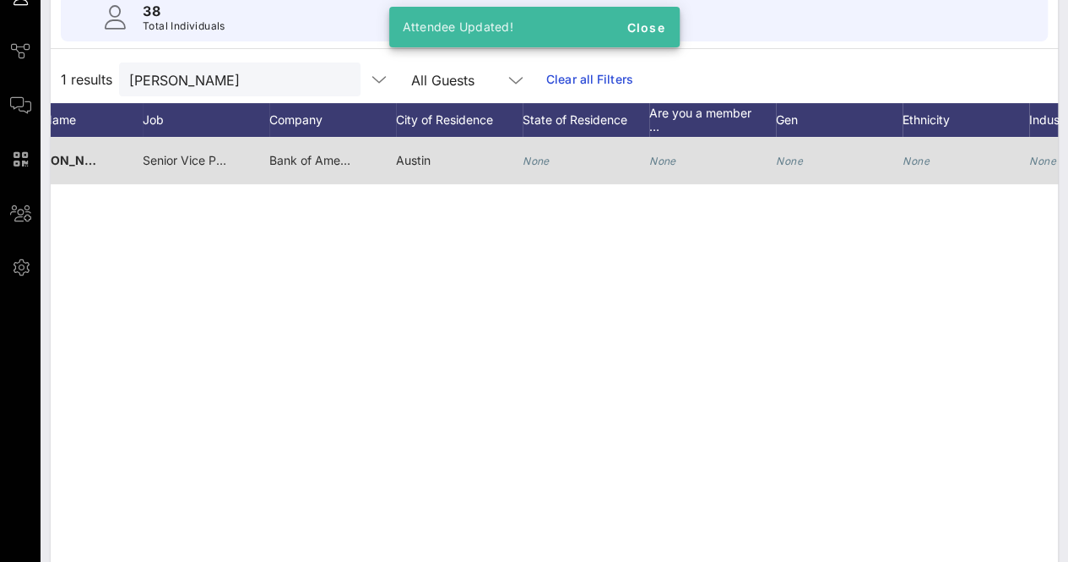
click at [537, 166] on div "None" at bounding box center [536, 160] width 27 height 47
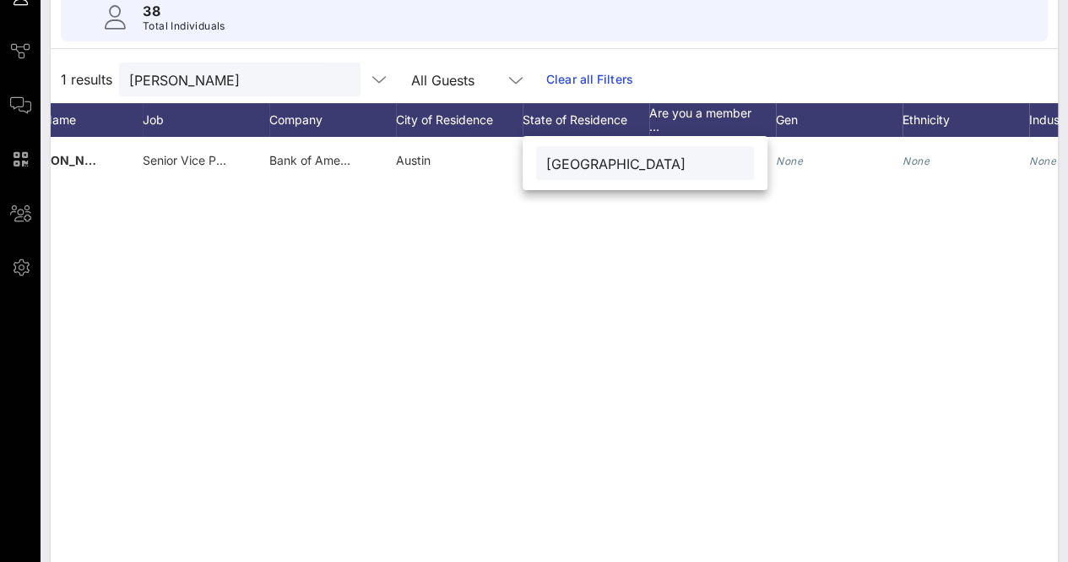
type input "[GEOGRAPHIC_DATA]"
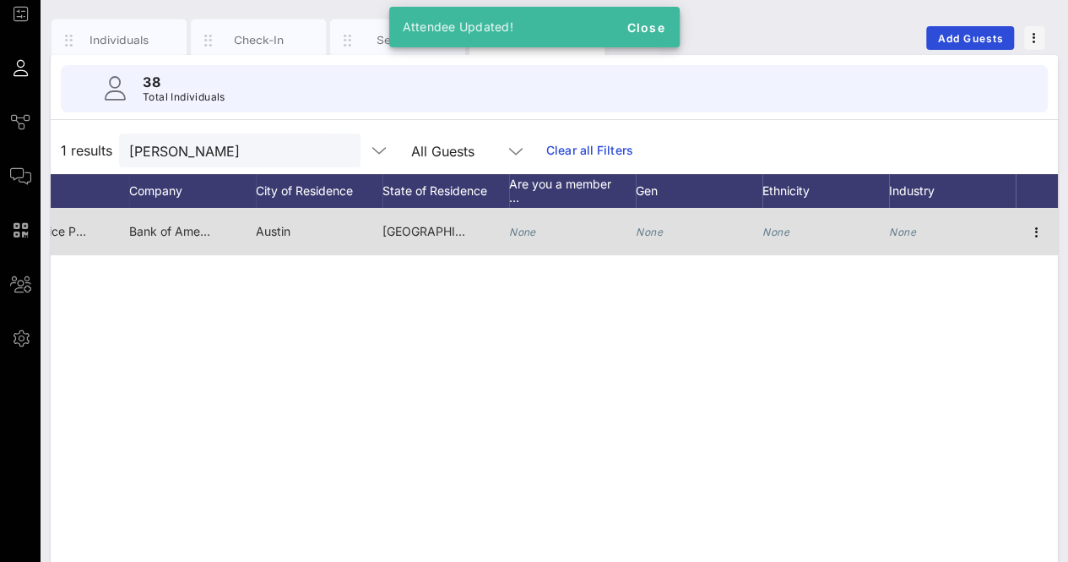
click at [920, 236] on div "None" at bounding box center [952, 241] width 127 height 67
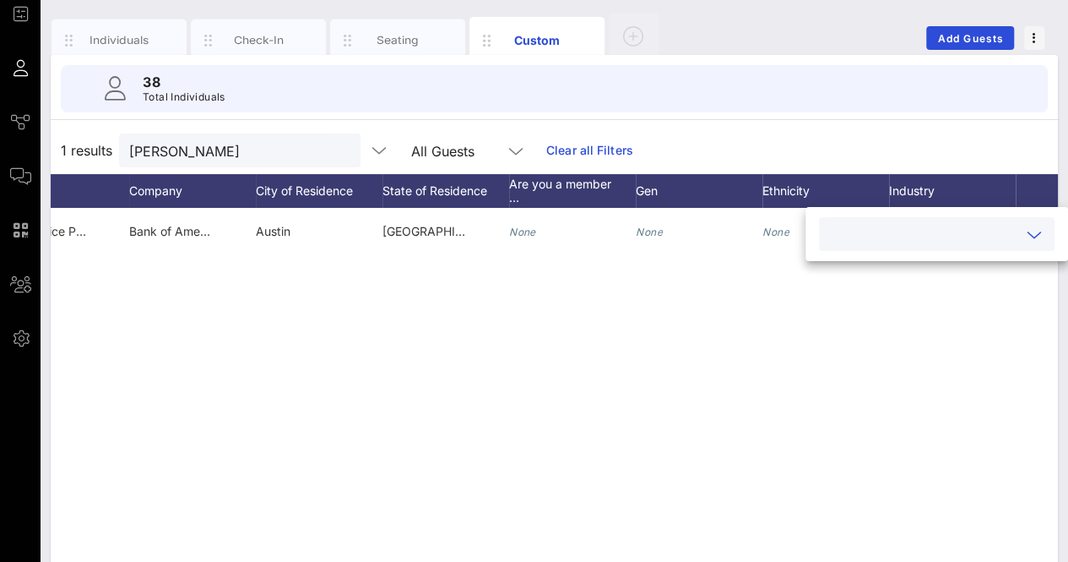
click at [924, 242] on input "text" at bounding box center [923, 234] width 188 height 22
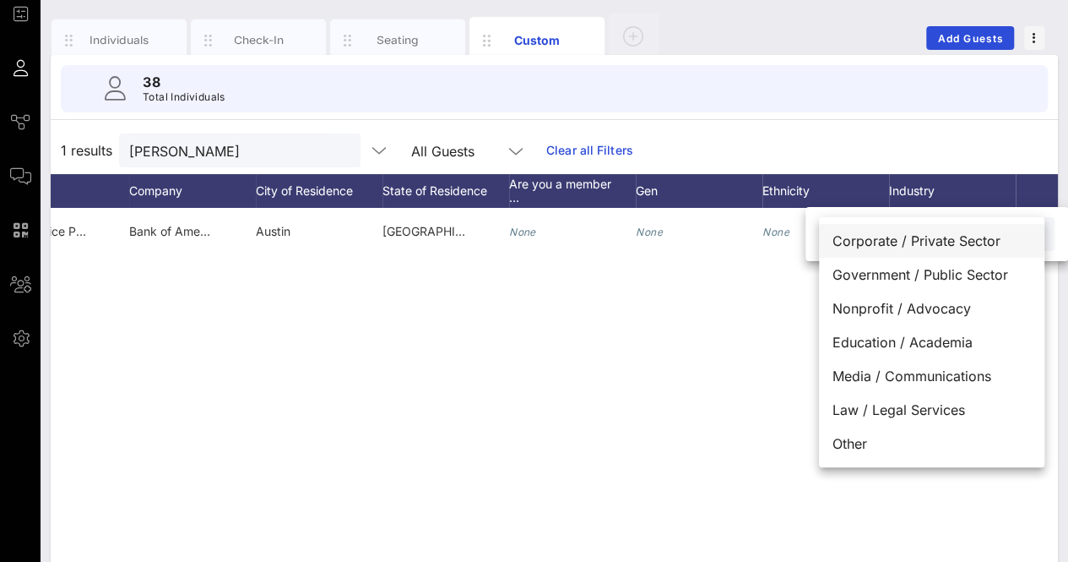
click at [937, 236] on div "Corporate / Private Sector" at bounding box center [931, 241] width 225 height 34
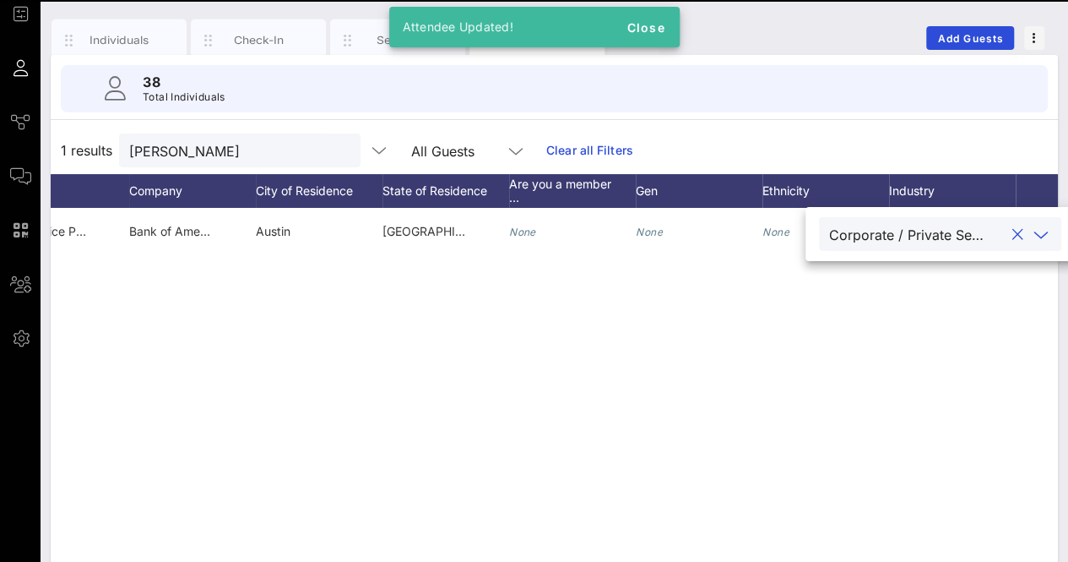
click at [690, 423] on div "C Carla Molina Senior Vice President, External Communications Executive Bank of…" at bounding box center [555, 461] width 1008 height 507
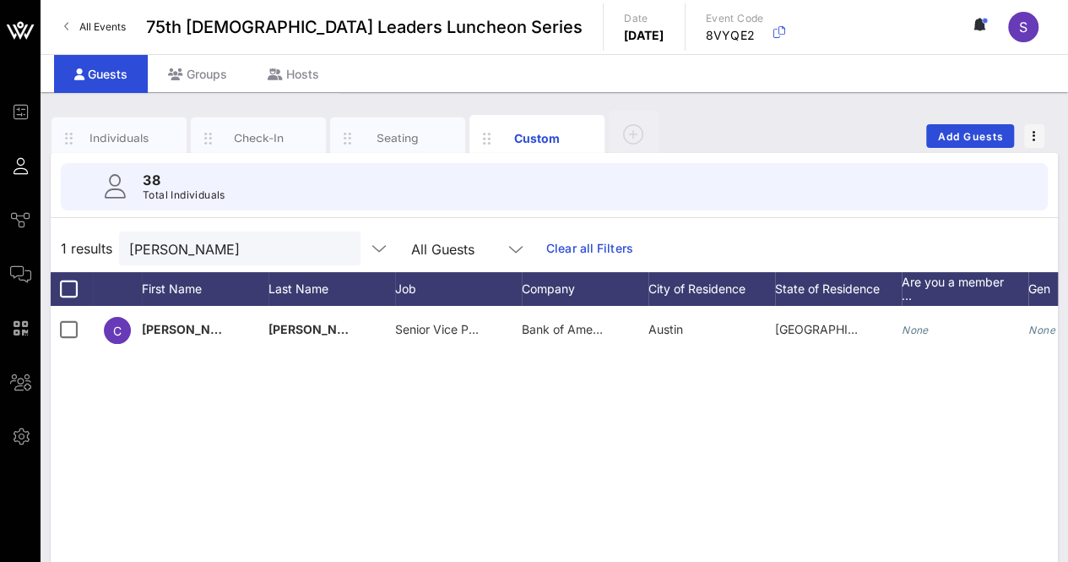
drag, startPoint x: 314, startPoint y: 247, endPoint x: 323, endPoint y: 246, distance: 9.3
click at [330, 247] on div at bounding box center [340, 249] width 20 height 20
click at [335, 249] on button "clear icon" at bounding box center [340, 249] width 11 height 17
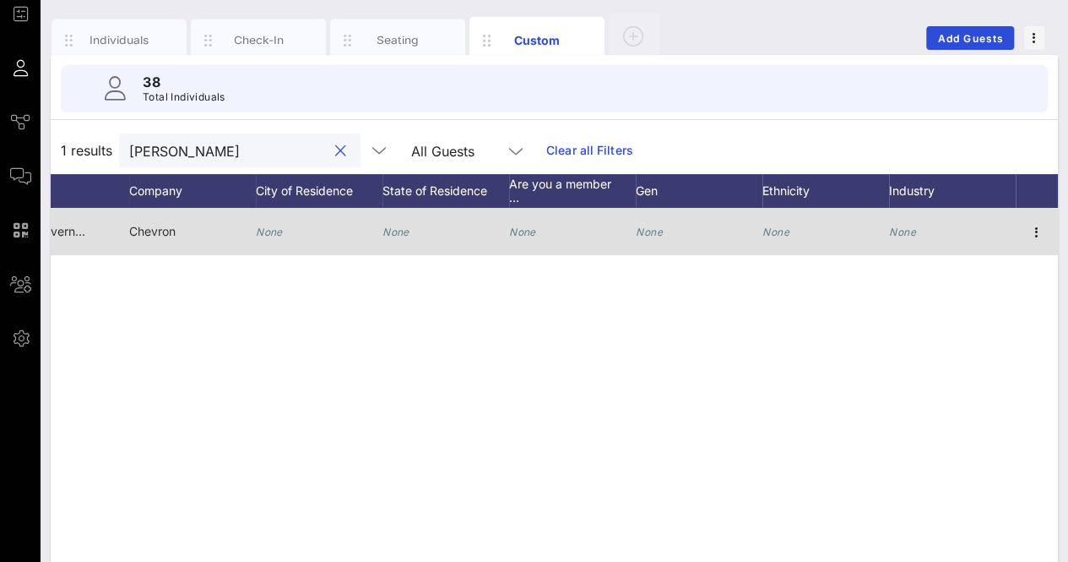
type input "julie"
click at [905, 224] on div "None" at bounding box center [902, 231] width 27 height 47
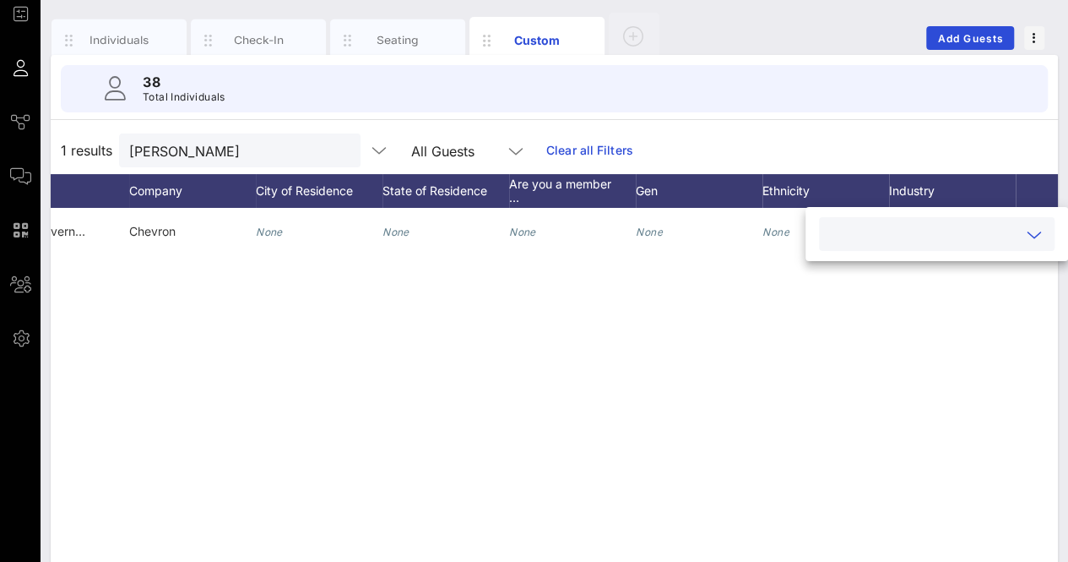
click at [927, 235] on input "text" at bounding box center [923, 234] width 188 height 22
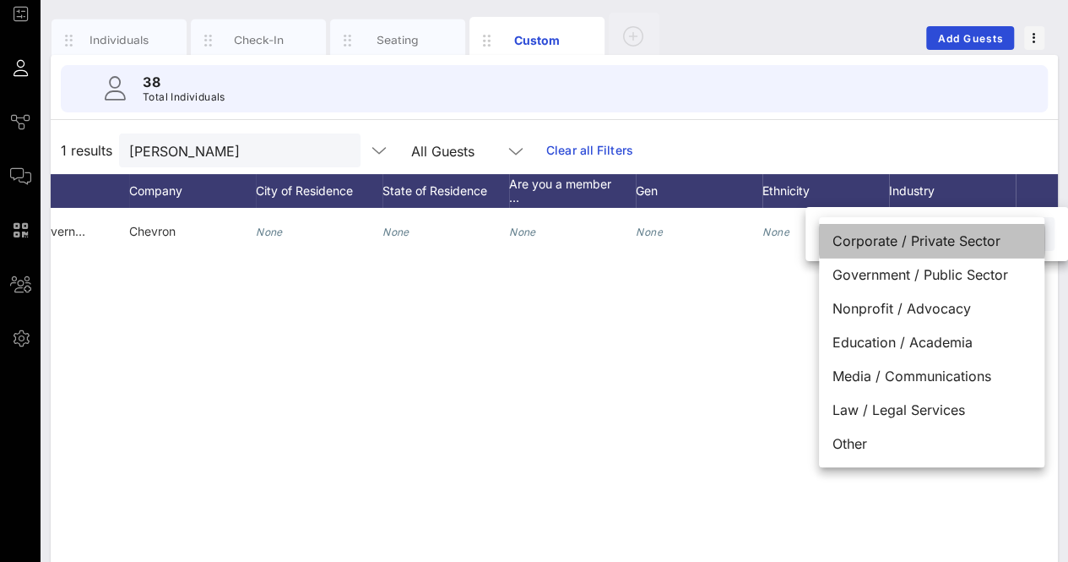
click at [921, 247] on div "Corporate / Private Sector" at bounding box center [931, 241] width 225 height 34
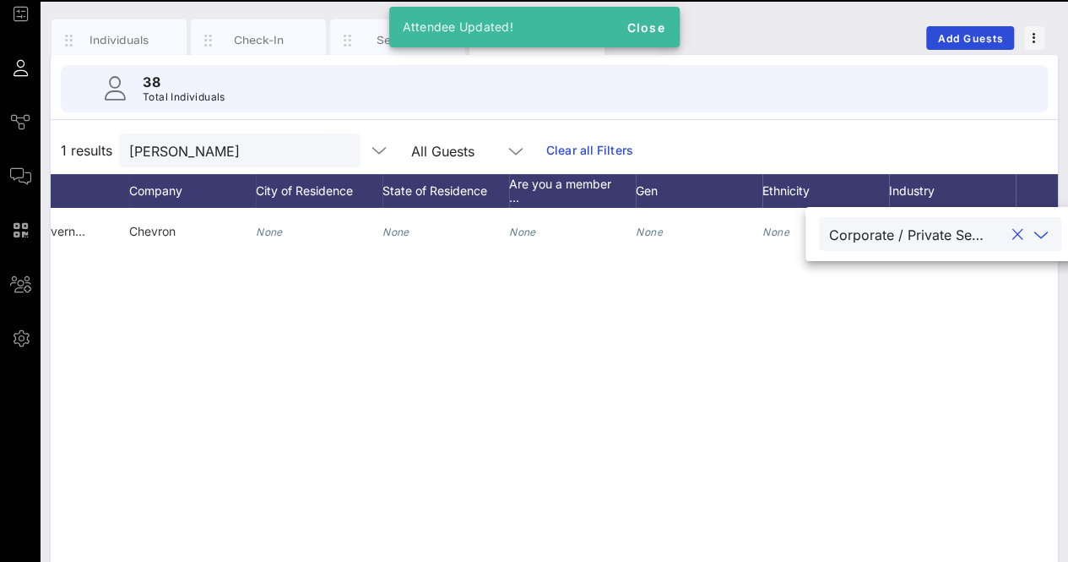
click at [576, 437] on div "J Julie Williams State Government Affairs Manager Chevron None None None None N…" at bounding box center [555, 461] width 1008 height 507
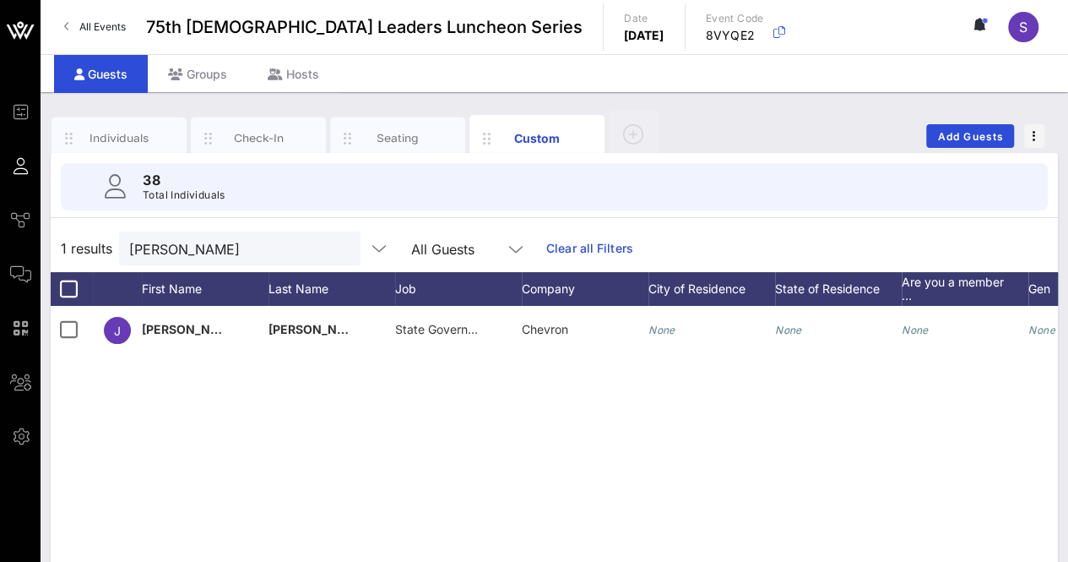
click at [335, 248] on button "clear icon" at bounding box center [340, 249] width 11 height 17
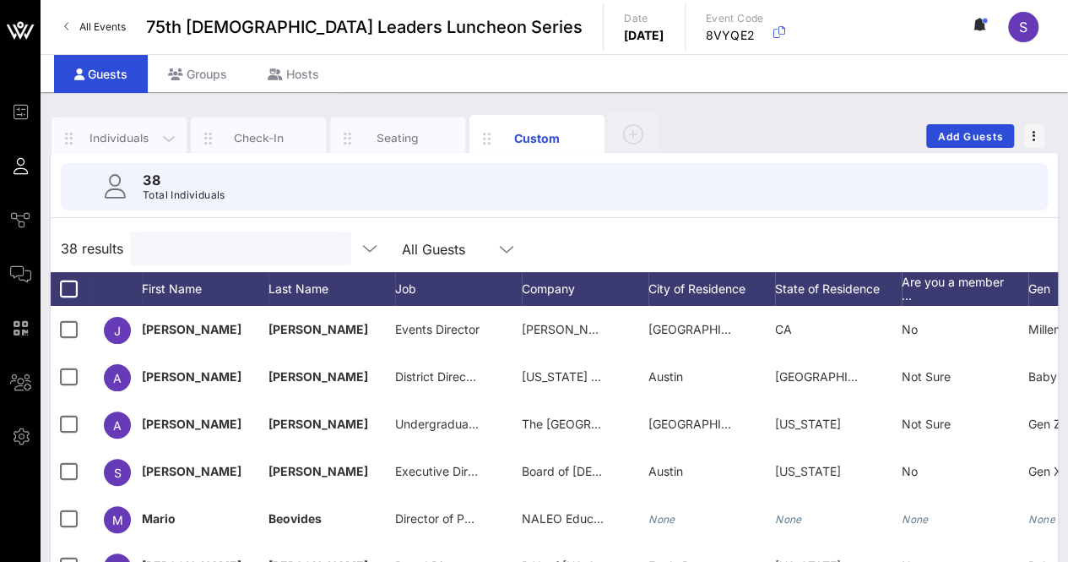
click at [113, 131] on div "Individuals" at bounding box center [119, 138] width 75 height 16
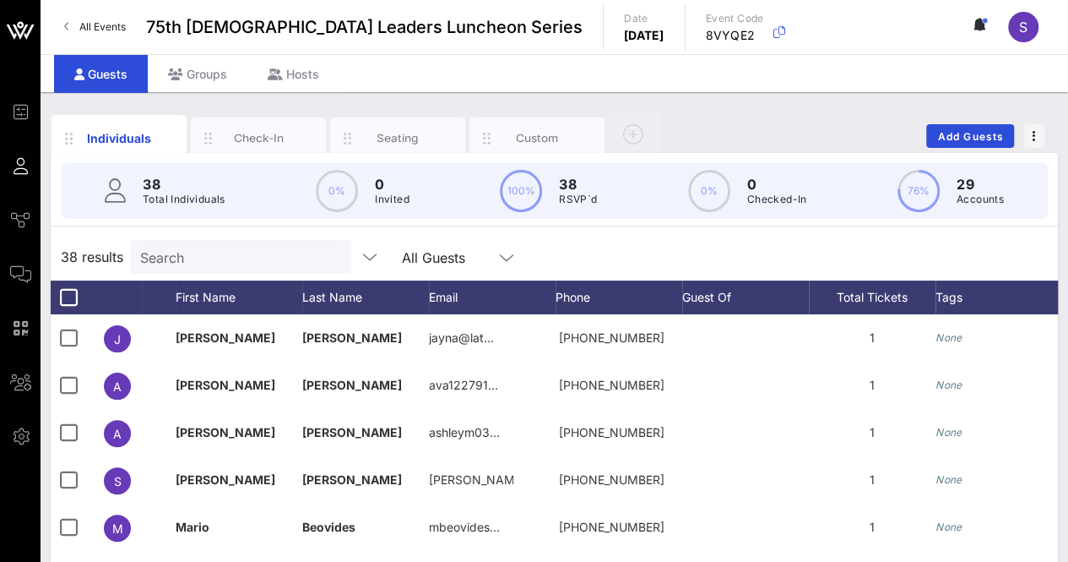
click at [592, 258] on div "38 results Search All Guests" at bounding box center [555, 256] width 1008 height 47
click at [517, 130] on div "Custom" at bounding box center [537, 138] width 75 height 16
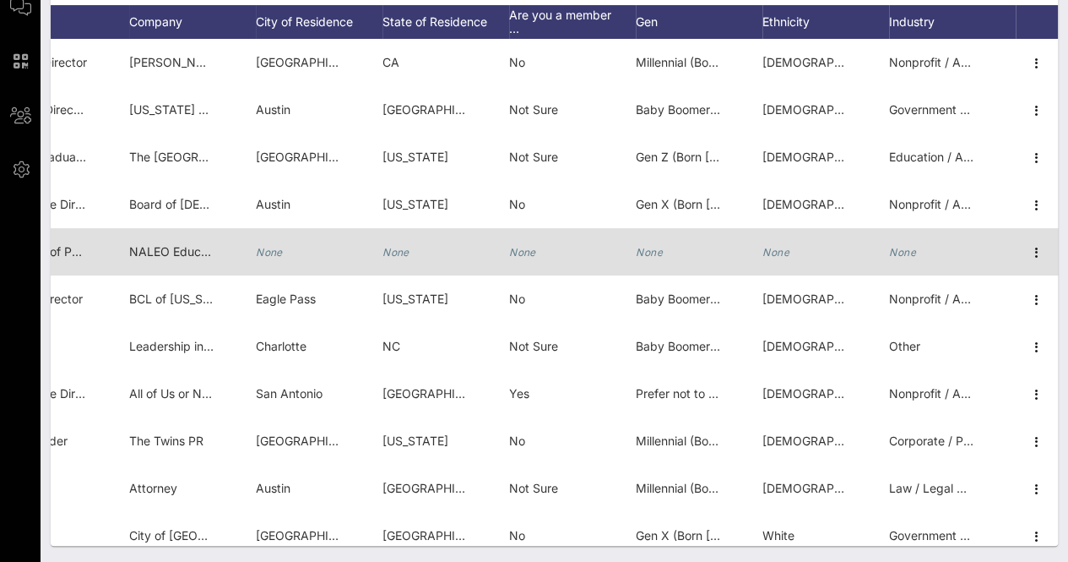
click at [903, 251] on div "None" at bounding box center [952, 261] width 127 height 67
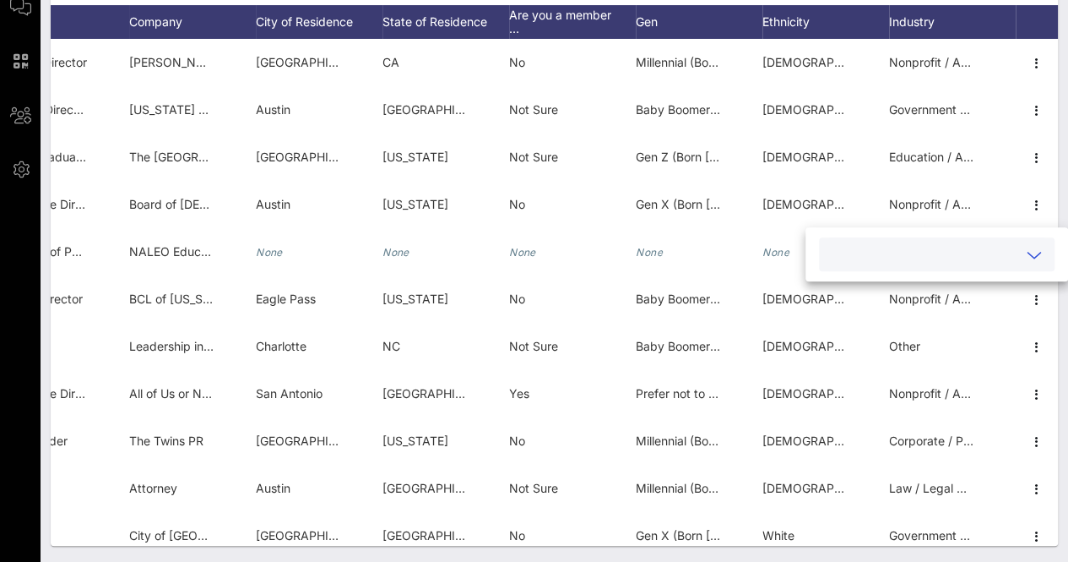
click at [932, 259] on input "text" at bounding box center [923, 254] width 188 height 22
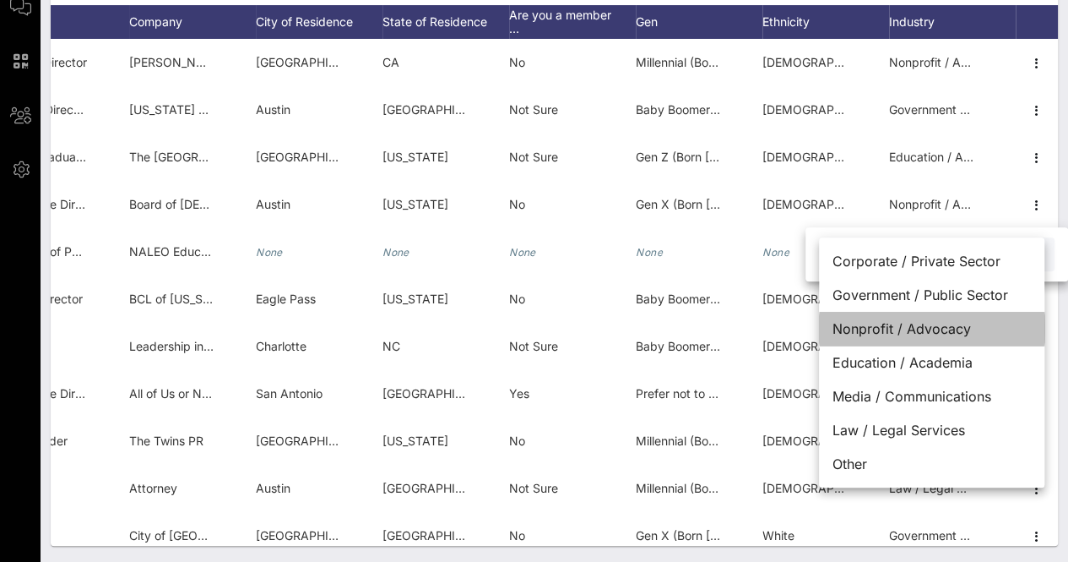
click at [906, 315] on div "Nonprofit / Advocacy" at bounding box center [931, 329] width 225 height 34
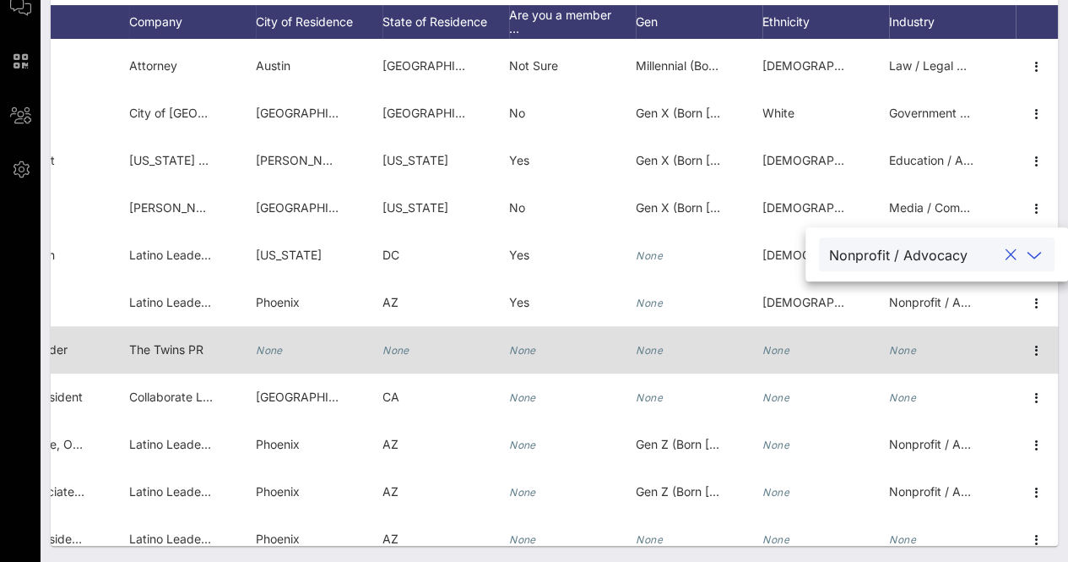
click at [894, 340] on div "None" at bounding box center [902, 349] width 27 height 47
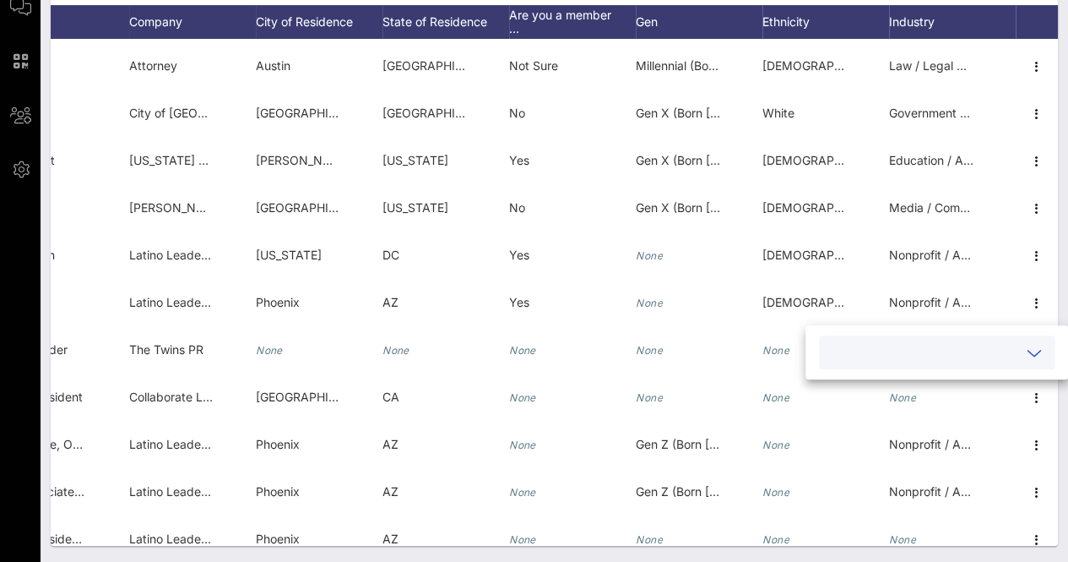
click at [902, 346] on input "text" at bounding box center [923, 352] width 188 height 22
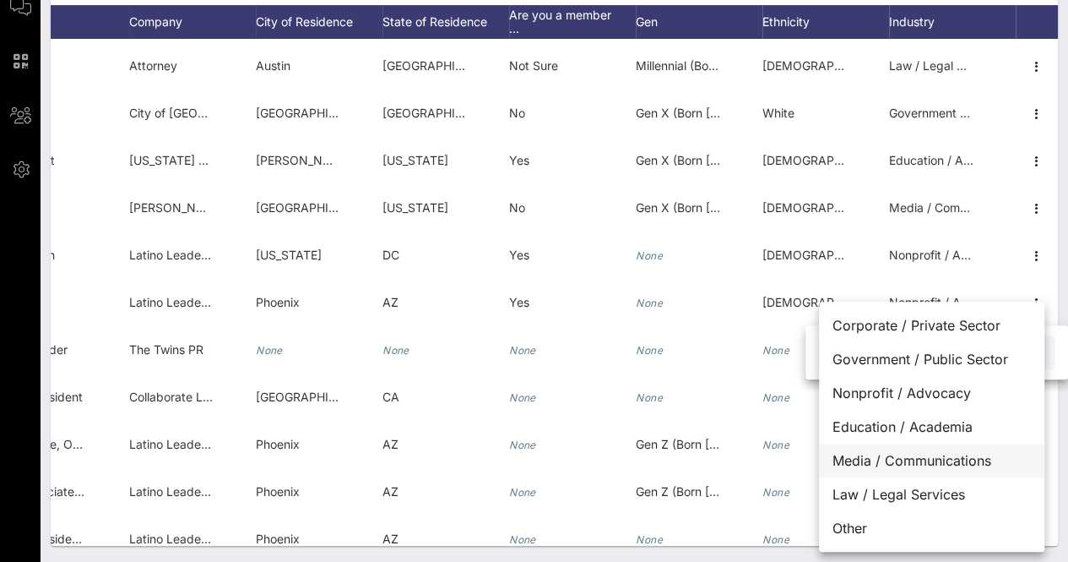
click at [953, 462] on div "Media / Communications" at bounding box center [931, 460] width 225 height 34
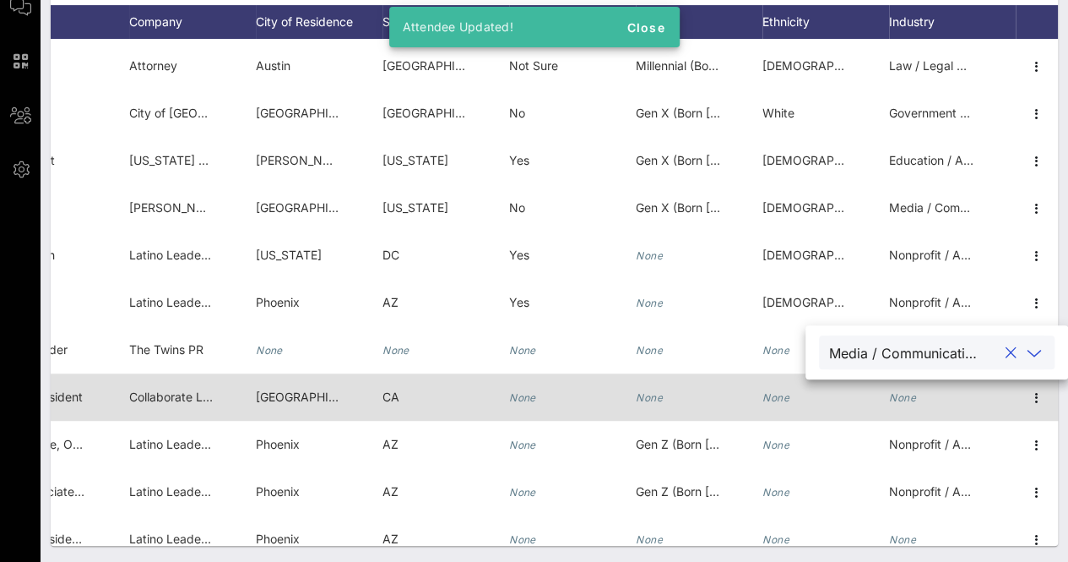
click at [900, 404] on div "None" at bounding box center [902, 396] width 27 height 47
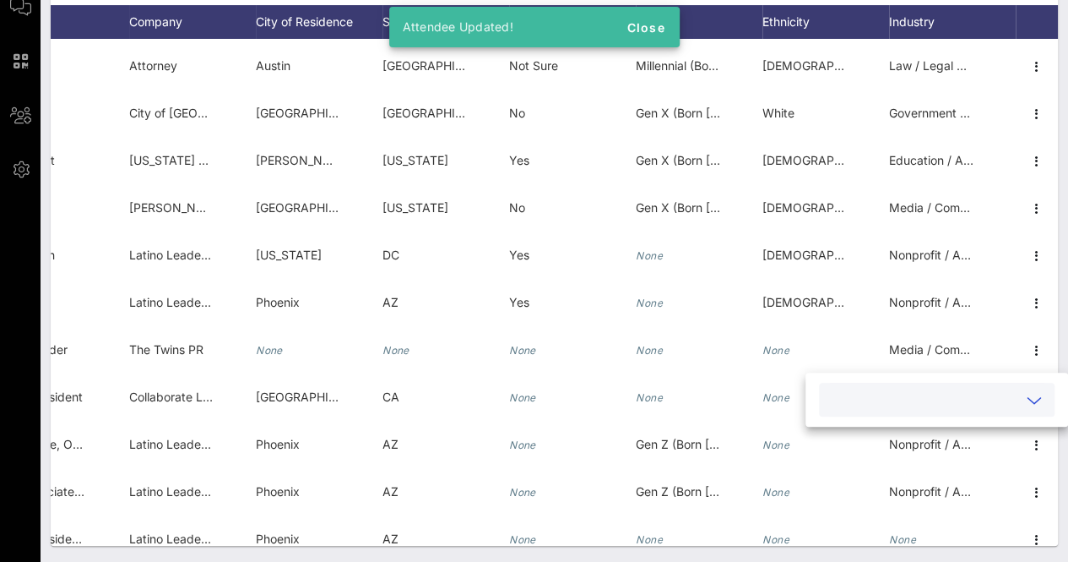
click at [902, 392] on input "text" at bounding box center [923, 399] width 188 height 22
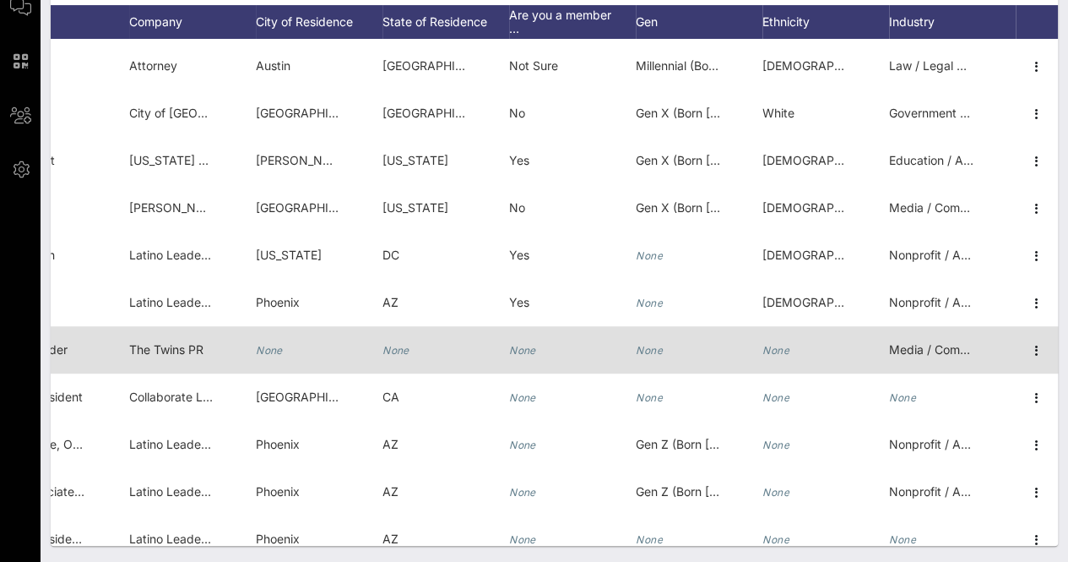
click at [902, 345] on span "Media / Communications" at bounding box center [957, 349] width 137 height 14
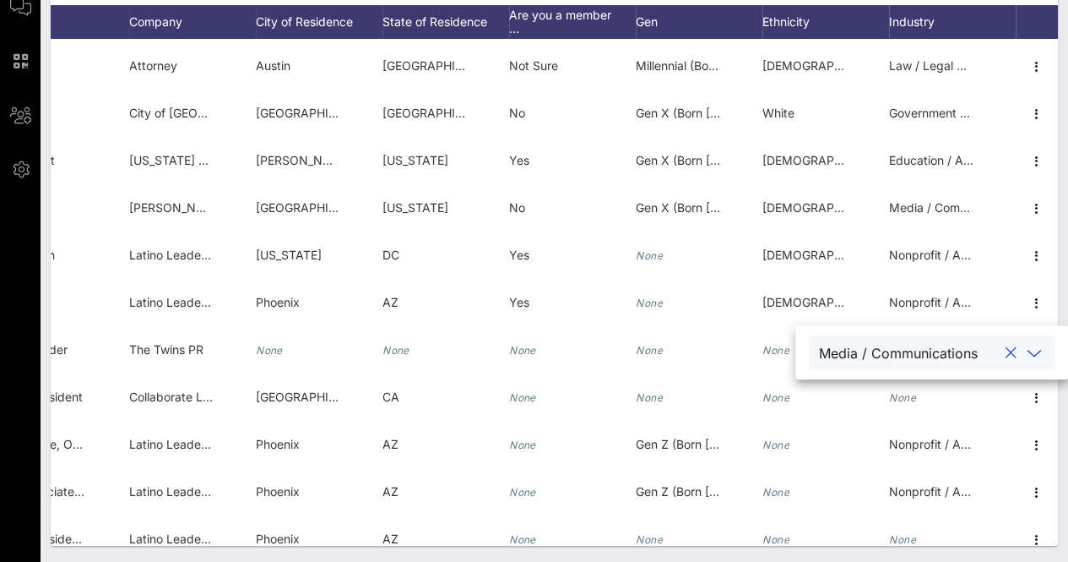
click at [936, 352] on div "Media / Communications" at bounding box center [898, 352] width 159 height 15
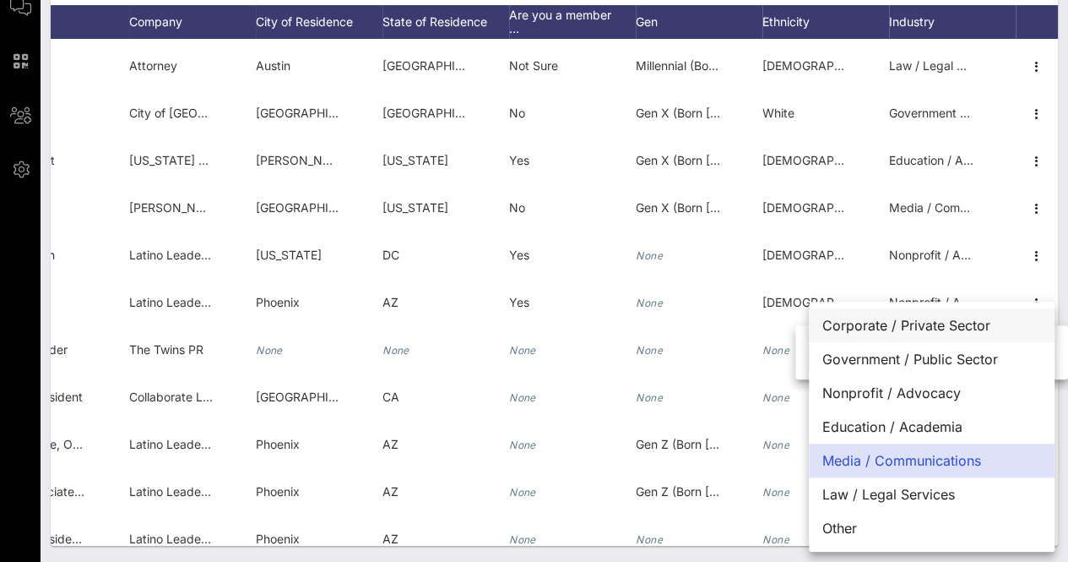
click at [910, 332] on div "Corporate / Private Sector" at bounding box center [932, 325] width 246 height 34
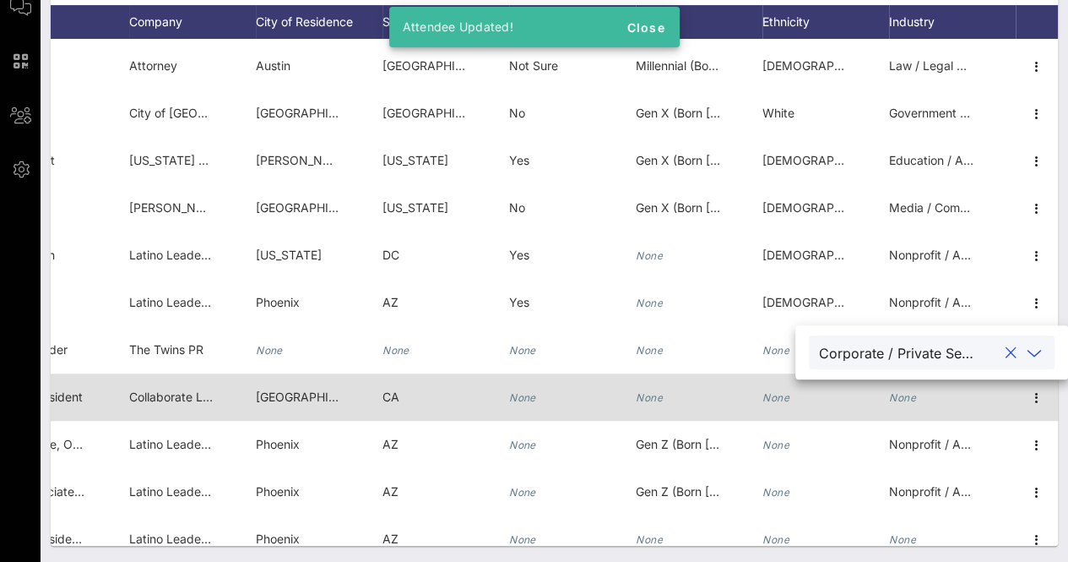
click at [904, 389] on div "None" at bounding box center [952, 406] width 127 height 67
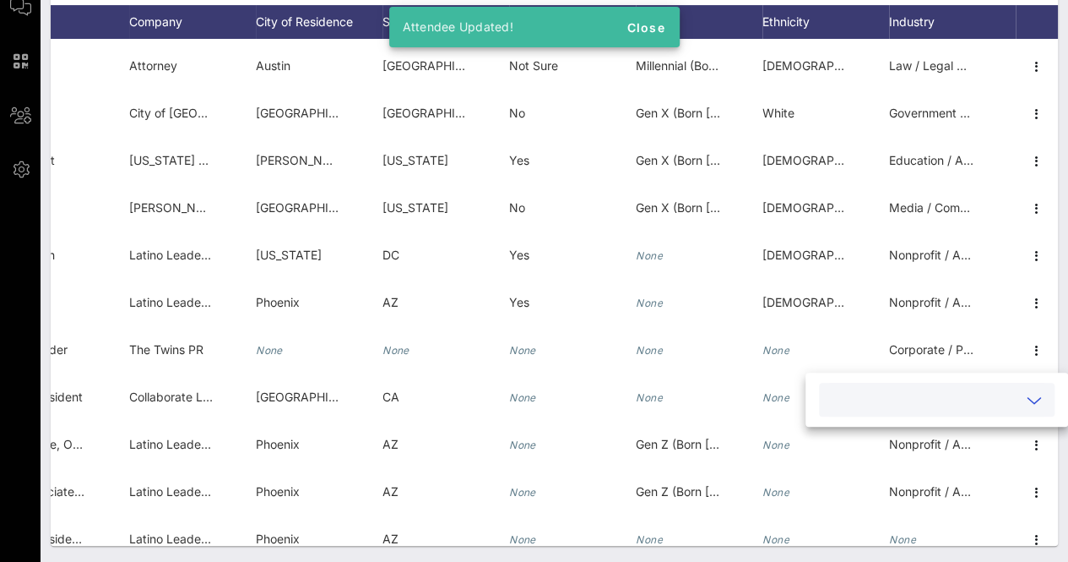
click at [894, 405] on input "text" at bounding box center [923, 399] width 188 height 22
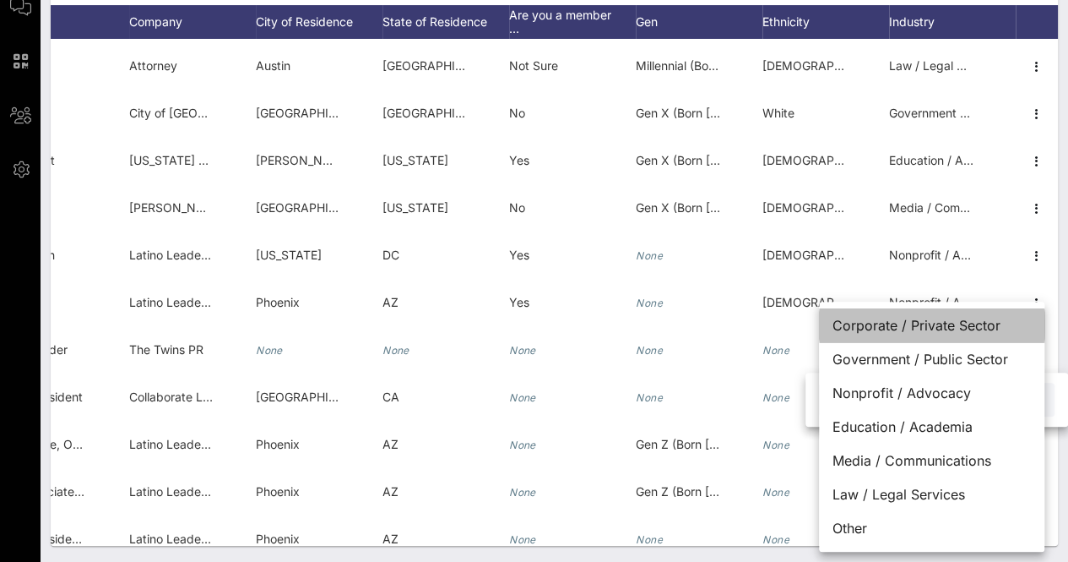
click at [928, 324] on div "Corporate / Private Sector" at bounding box center [931, 325] width 225 height 34
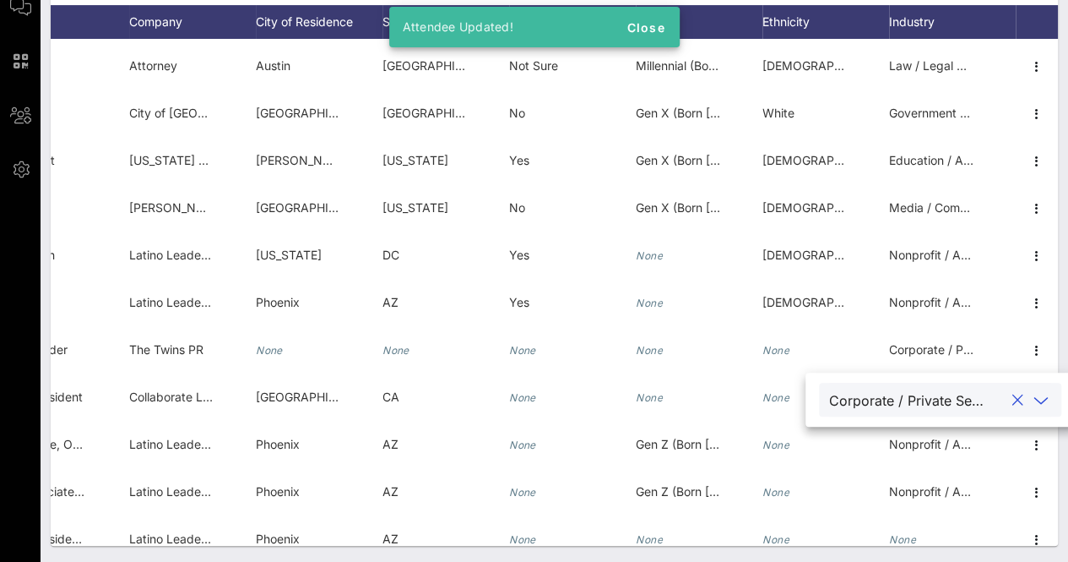
click at [1061, 314] on div "Individuals Check-In Seating Custom Add Guests 38 Total Individuals 38 results …" at bounding box center [555, 193] width 1028 height 737
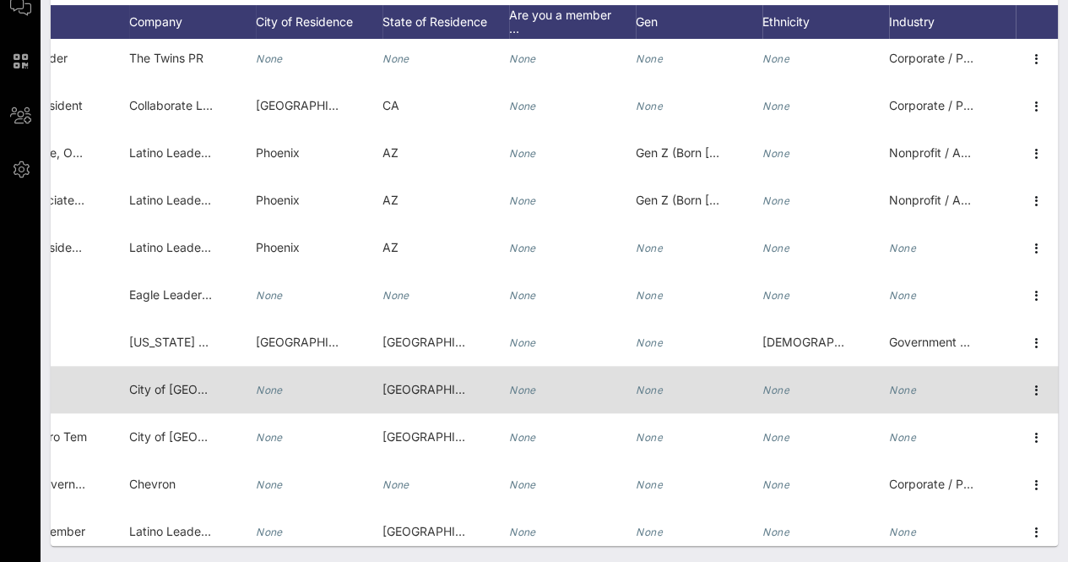
click at [889, 386] on icon "None" at bounding box center [902, 389] width 27 height 13
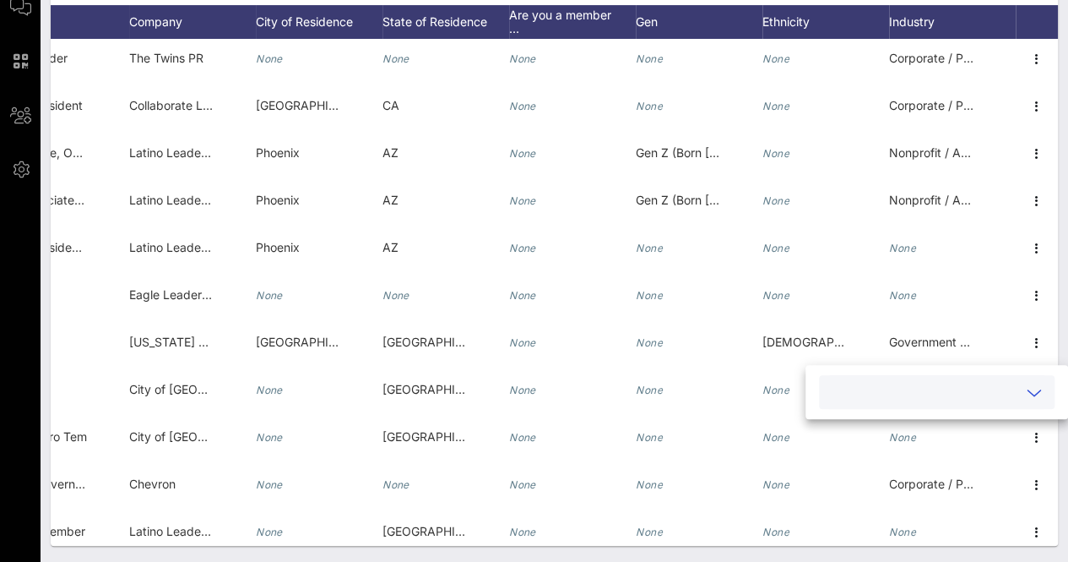
click at [927, 385] on input "text" at bounding box center [923, 392] width 188 height 22
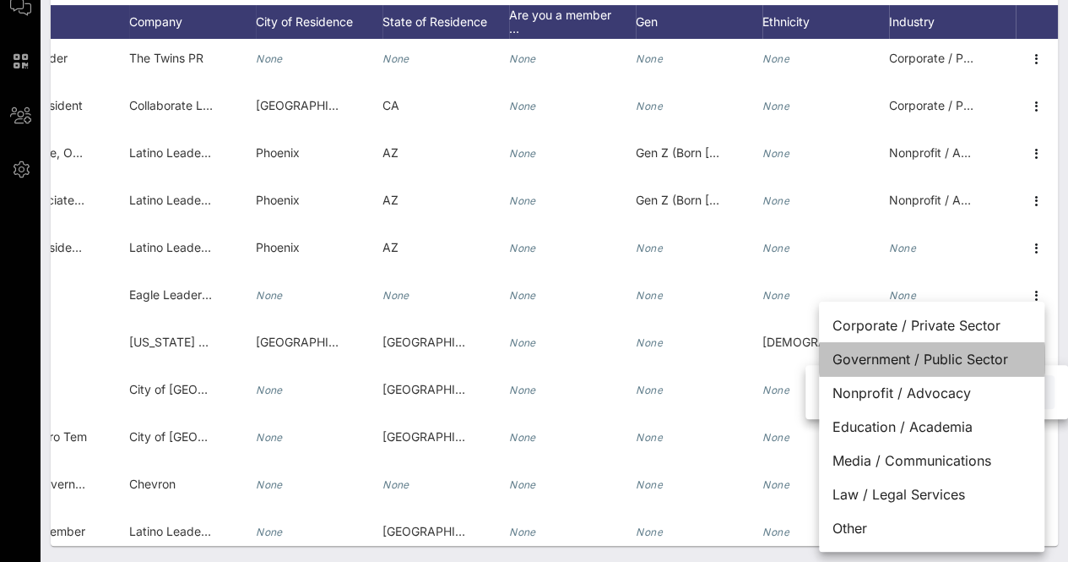
click at [912, 362] on div "Government / Public Sector" at bounding box center [931, 359] width 225 height 34
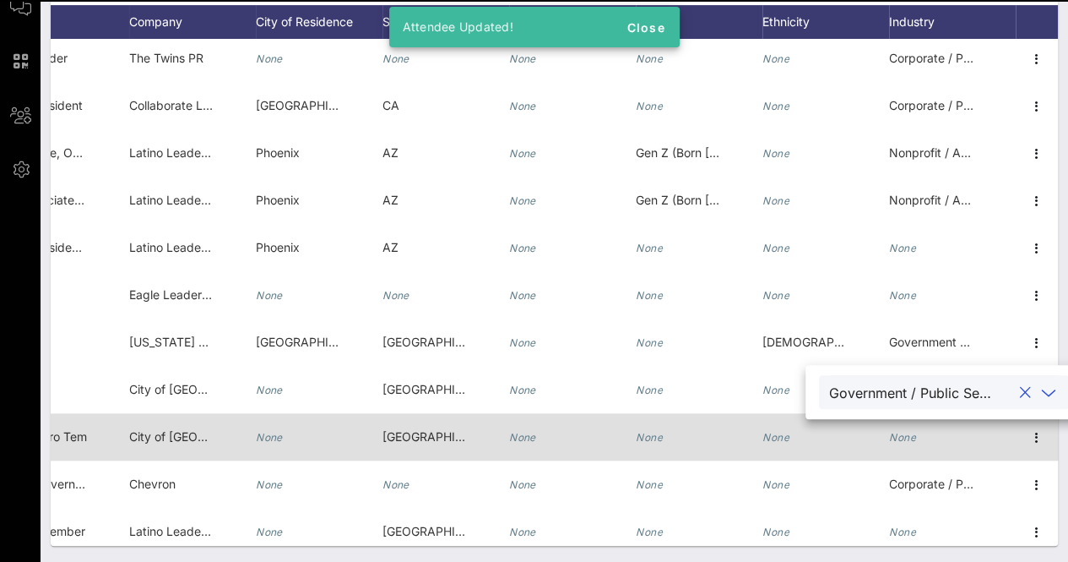
click at [907, 435] on div "None" at bounding box center [952, 446] width 127 height 67
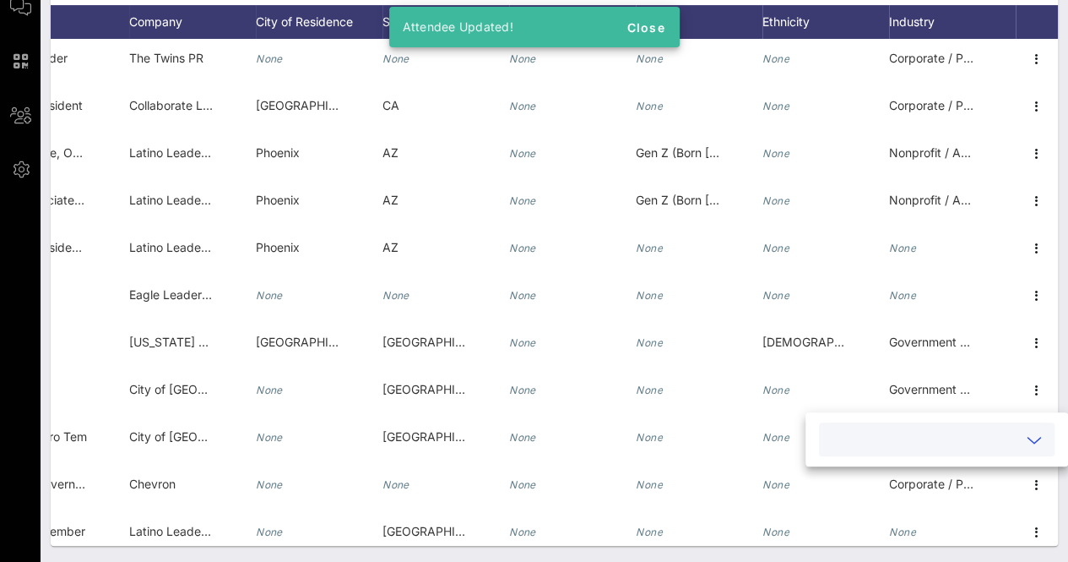
click at [920, 432] on input "text" at bounding box center [923, 439] width 188 height 22
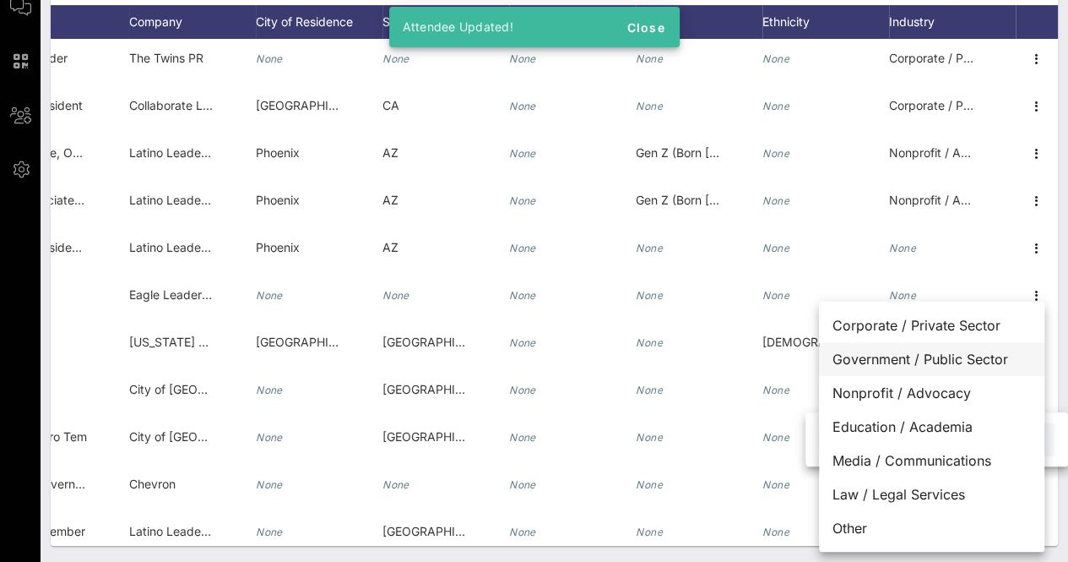
click at [885, 360] on div "Government / Public Sector" at bounding box center [931, 359] width 225 height 34
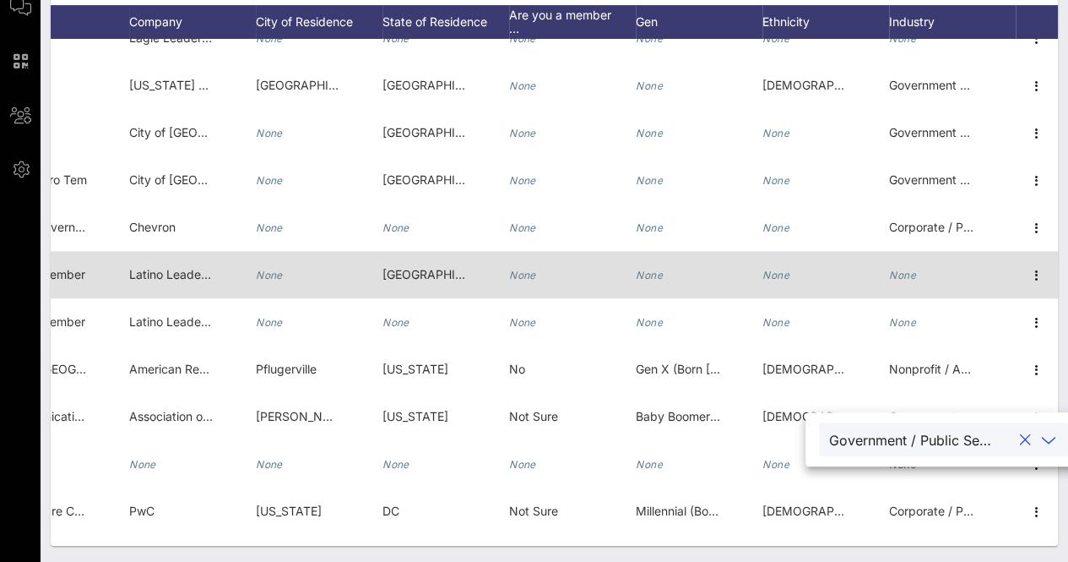
click at [894, 276] on icon "None" at bounding box center [902, 275] width 27 height 13
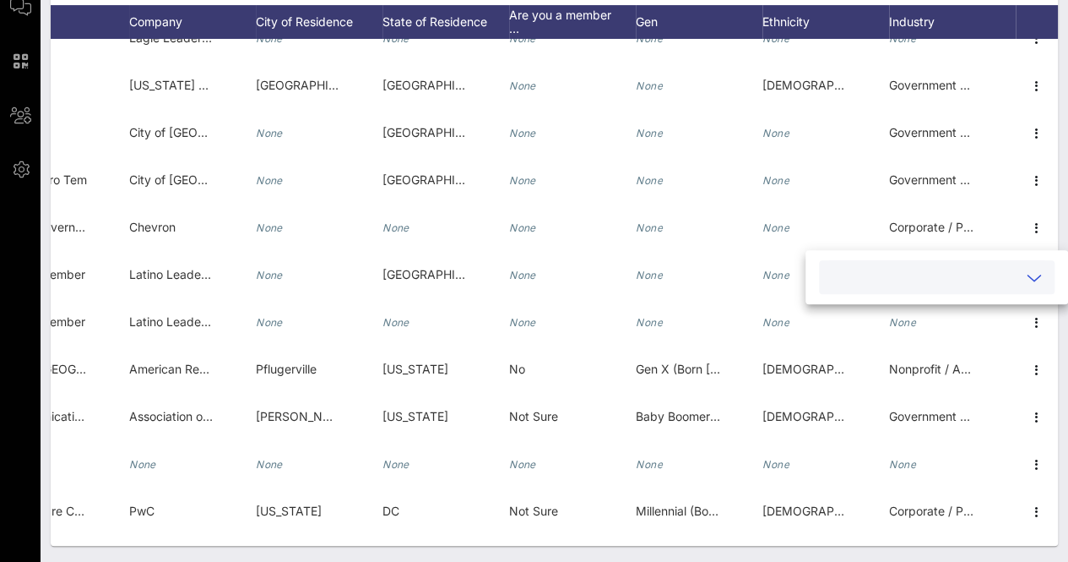
click at [954, 283] on input "text" at bounding box center [923, 277] width 188 height 22
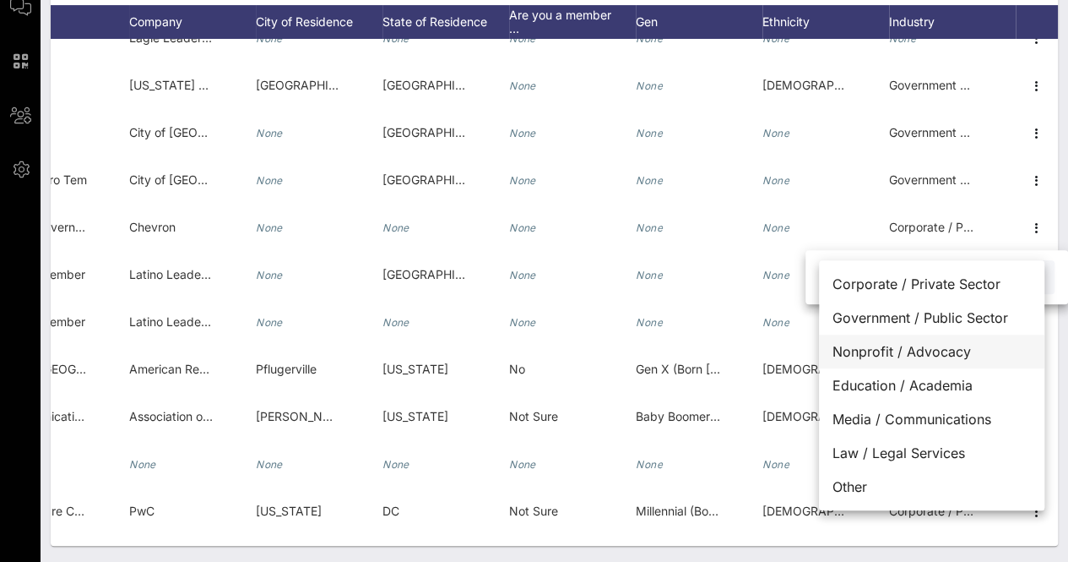
click at [943, 347] on div "Nonprofit / Advocacy" at bounding box center [931, 351] width 225 height 34
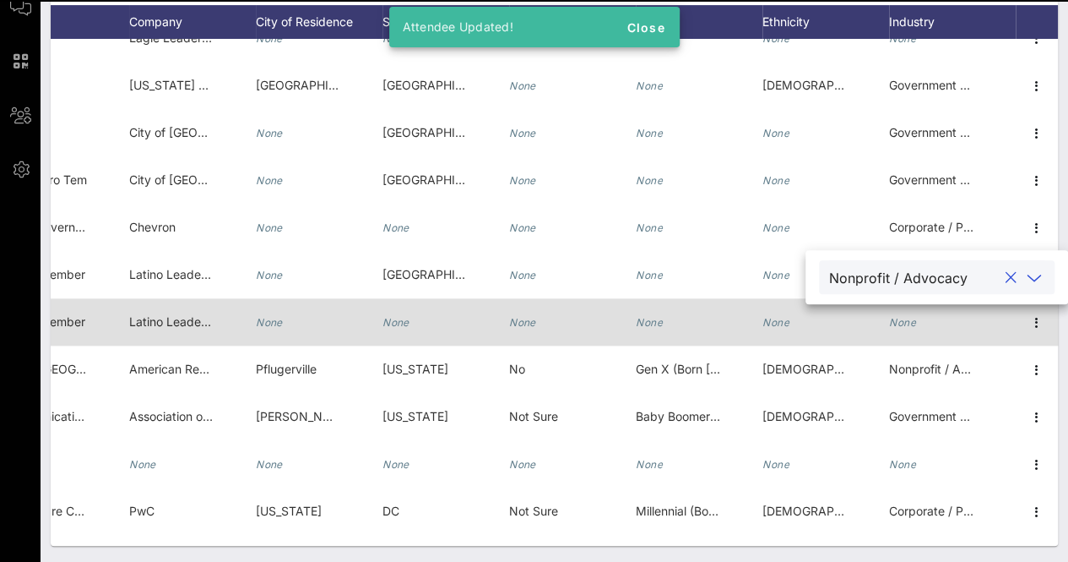
click at [913, 330] on div "None" at bounding box center [952, 331] width 127 height 67
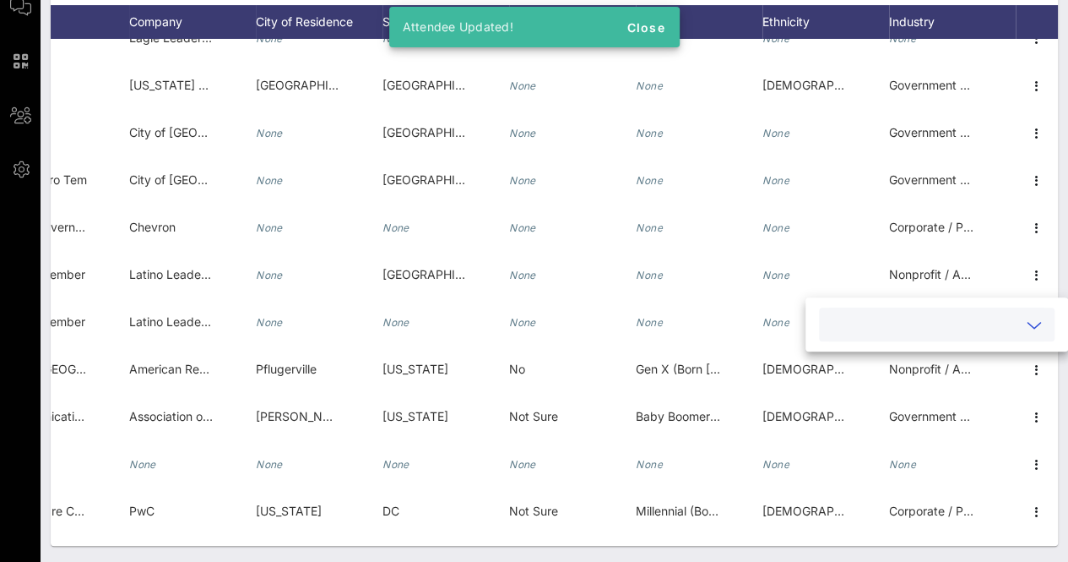
click at [900, 327] on input "text" at bounding box center [923, 324] width 188 height 22
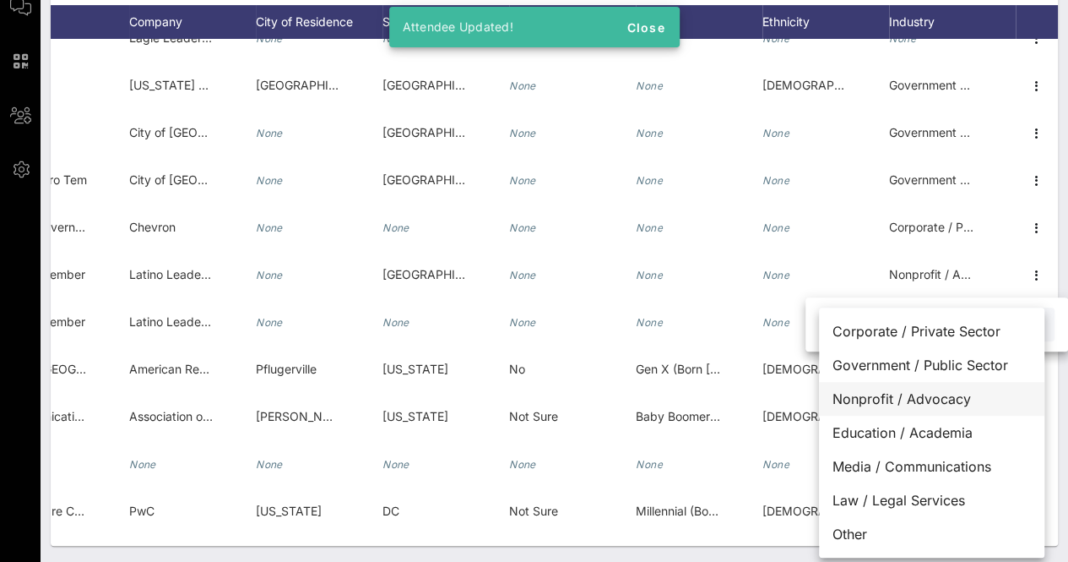
click at [923, 410] on div "Nonprofit / Advocacy" at bounding box center [931, 399] width 225 height 34
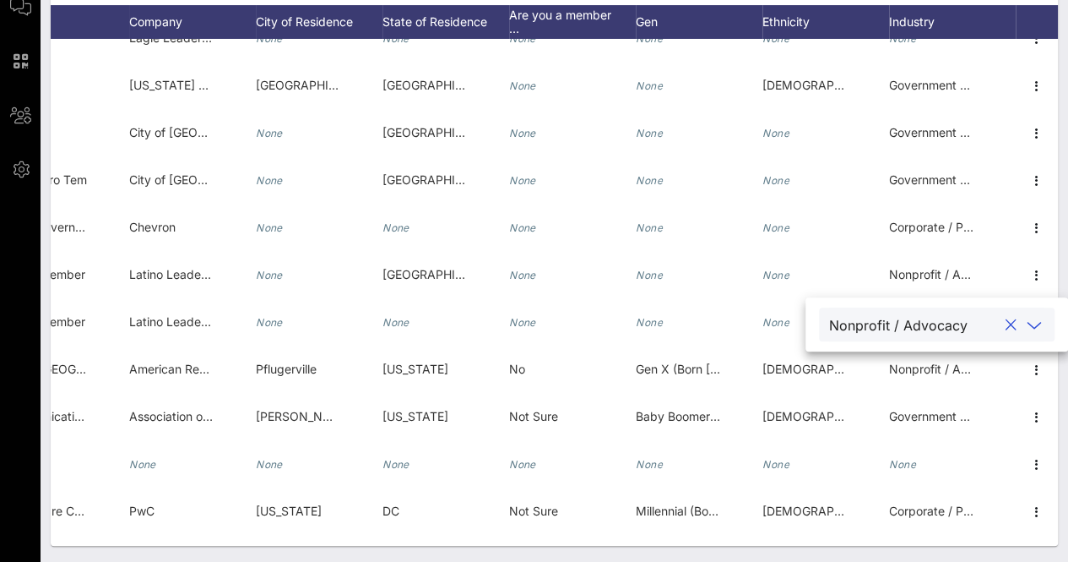
click at [1064, 266] on div "Individuals Check-In Seating Custom Add Guests 38 Total Individuals 38 results …" at bounding box center [555, 193] width 1028 height 737
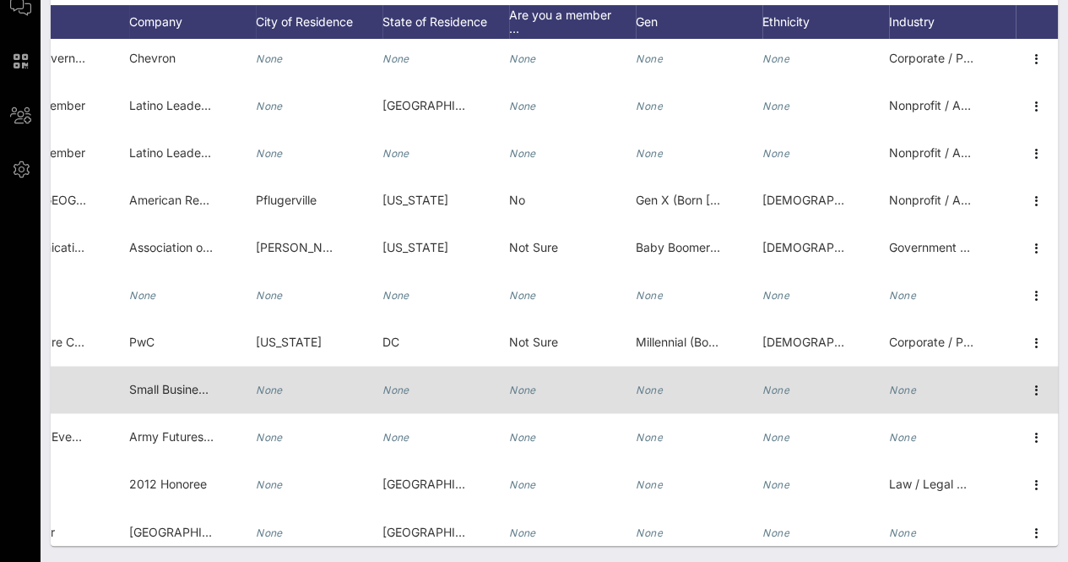
click at [910, 393] on div "None" at bounding box center [952, 399] width 127 height 67
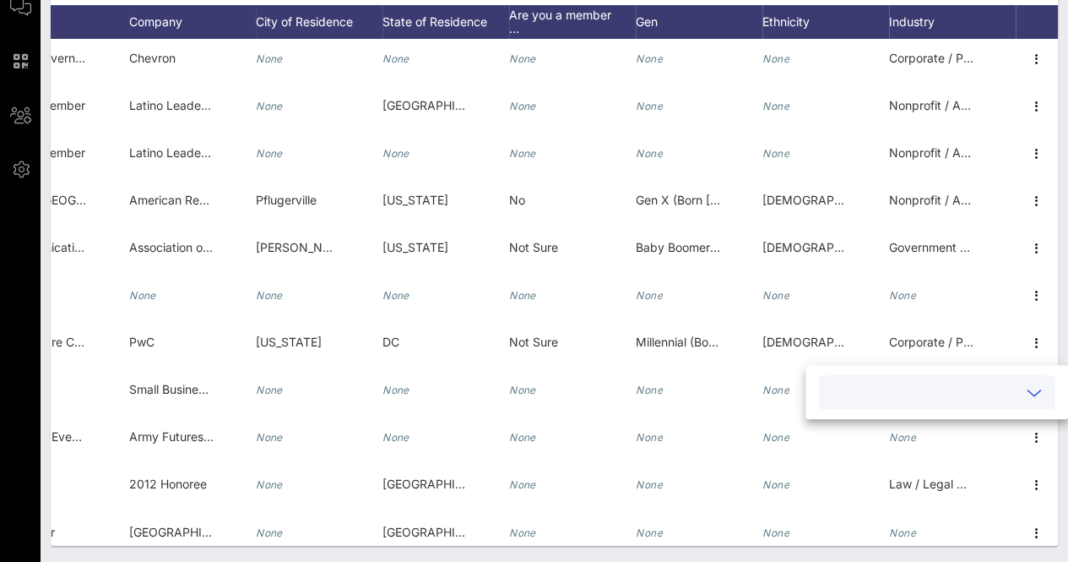
click at [924, 398] on input "text" at bounding box center [923, 392] width 188 height 22
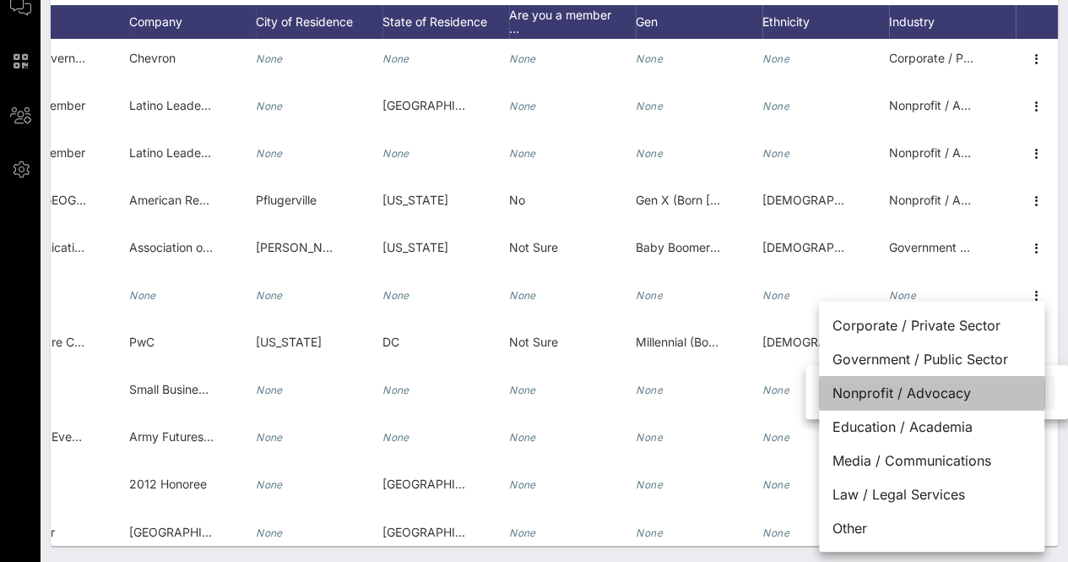
click at [944, 389] on div "Nonprofit / Advocacy" at bounding box center [931, 393] width 225 height 34
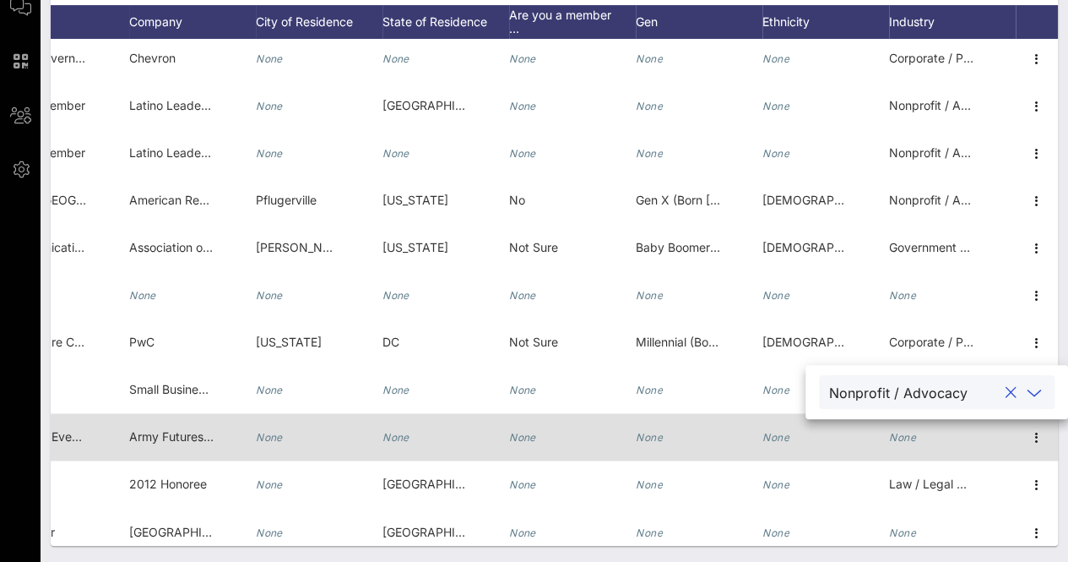
click at [893, 441] on icon "None" at bounding box center [902, 437] width 27 height 13
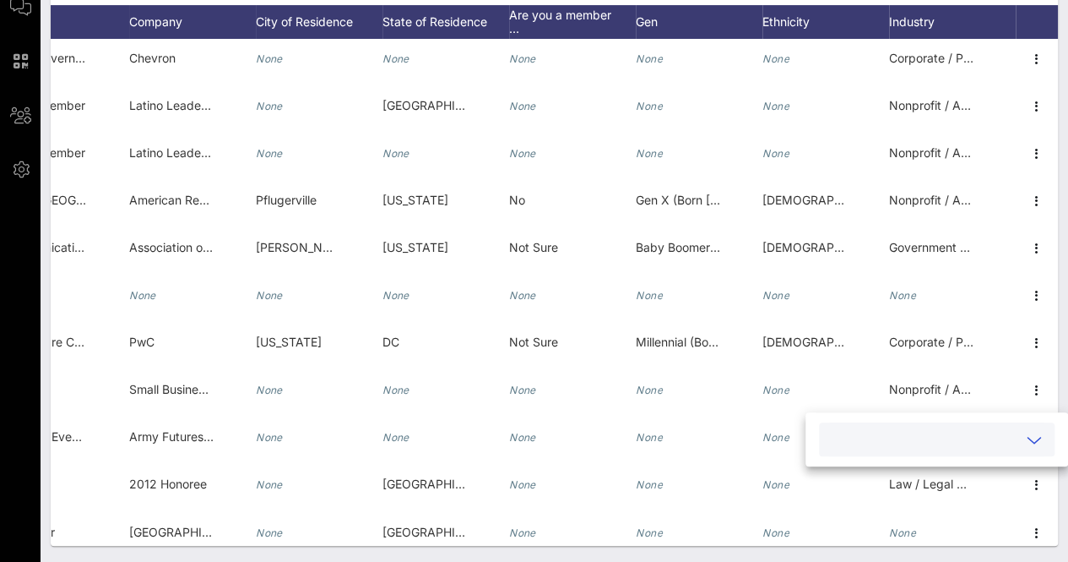
click at [926, 435] on input "text" at bounding box center [923, 439] width 188 height 22
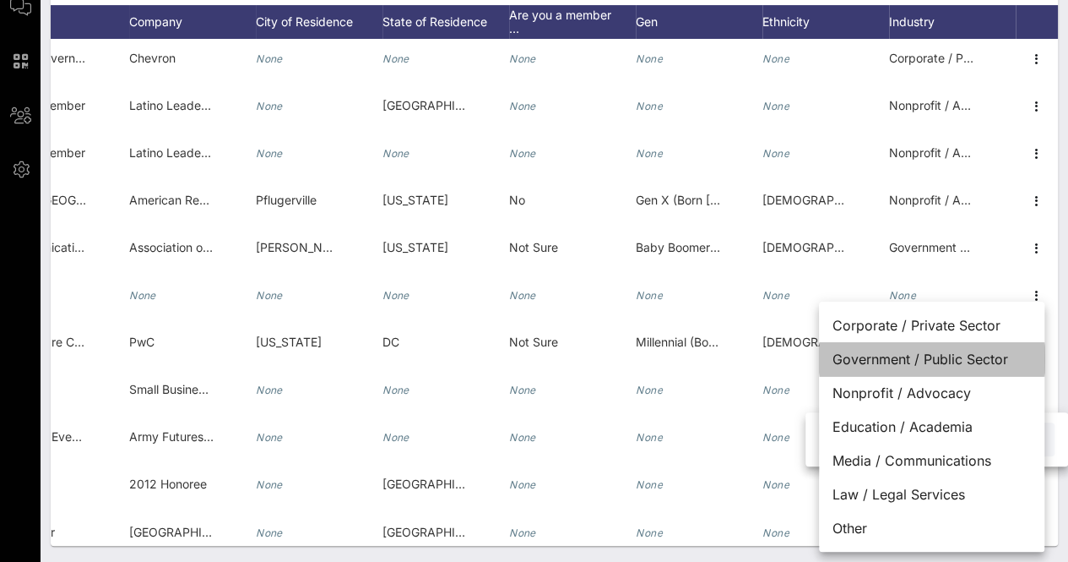
click at [934, 355] on div "Government / Public Sector" at bounding box center [931, 359] width 225 height 34
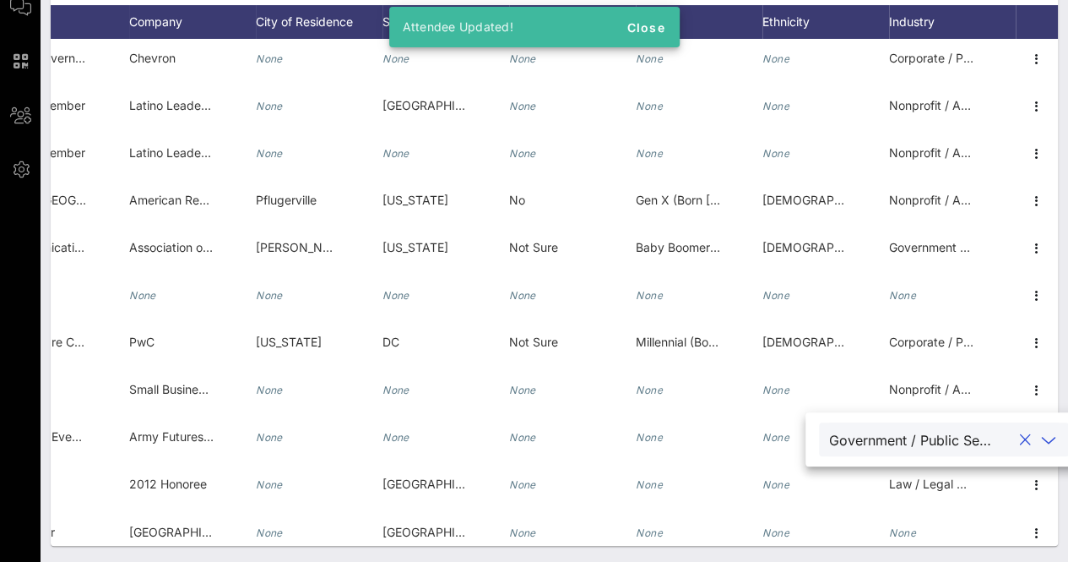
click at [1061, 368] on div "Individuals Check-In Seating Custom Add Guests 38 Total Individuals 38 results …" at bounding box center [555, 193] width 1028 height 737
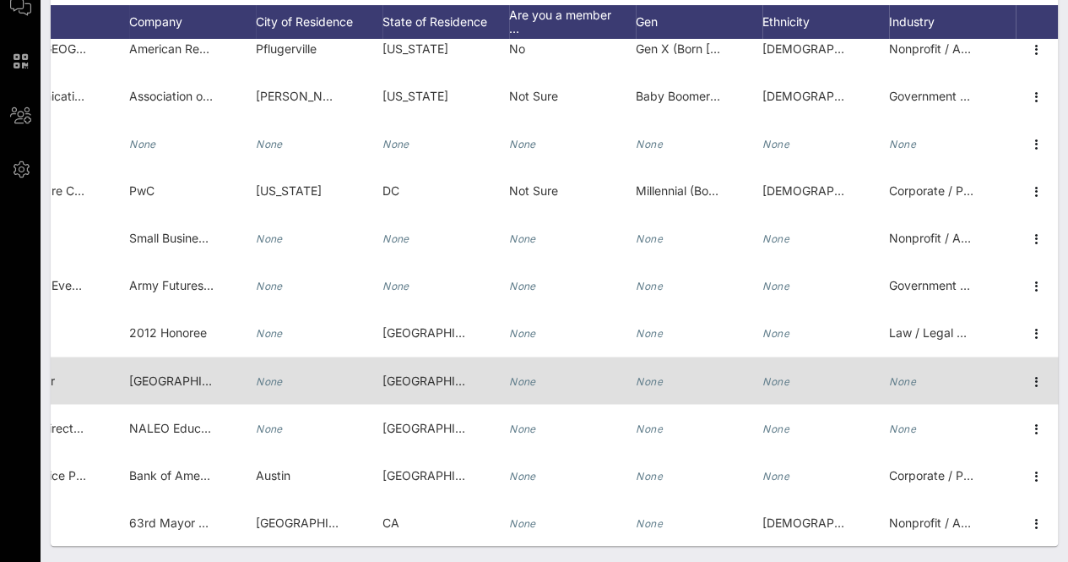
click at [907, 384] on div "None" at bounding box center [902, 379] width 27 height 47
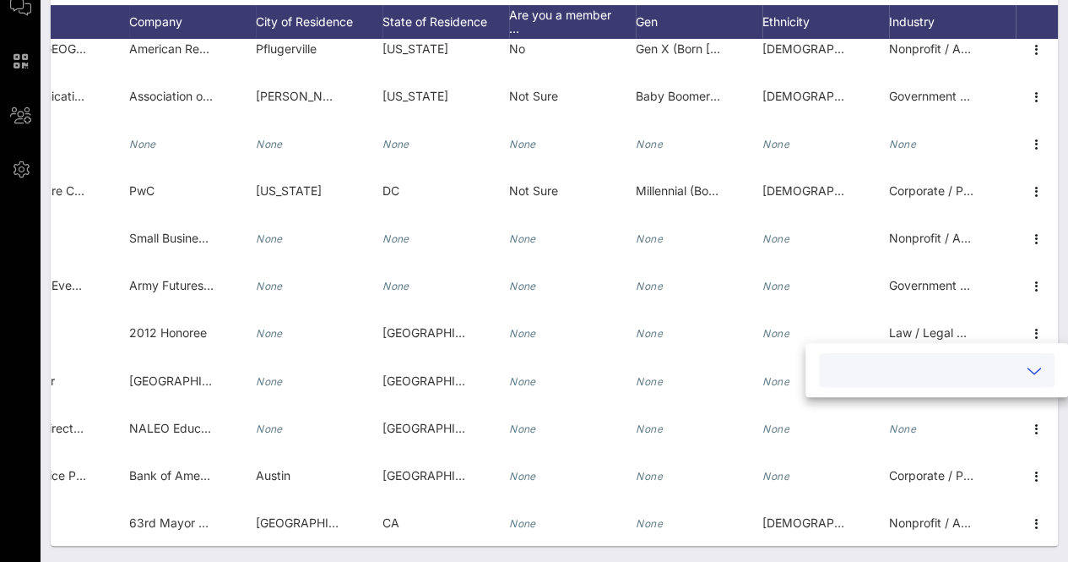
click at [943, 364] on input "text" at bounding box center [923, 370] width 188 height 22
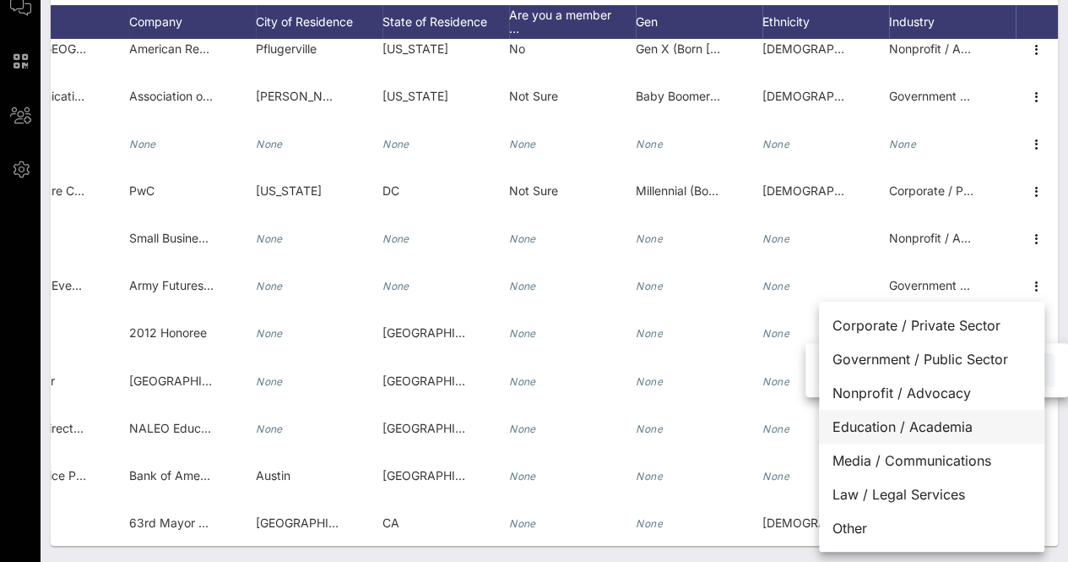
click at [943, 422] on div "Education / Academia" at bounding box center [931, 427] width 225 height 34
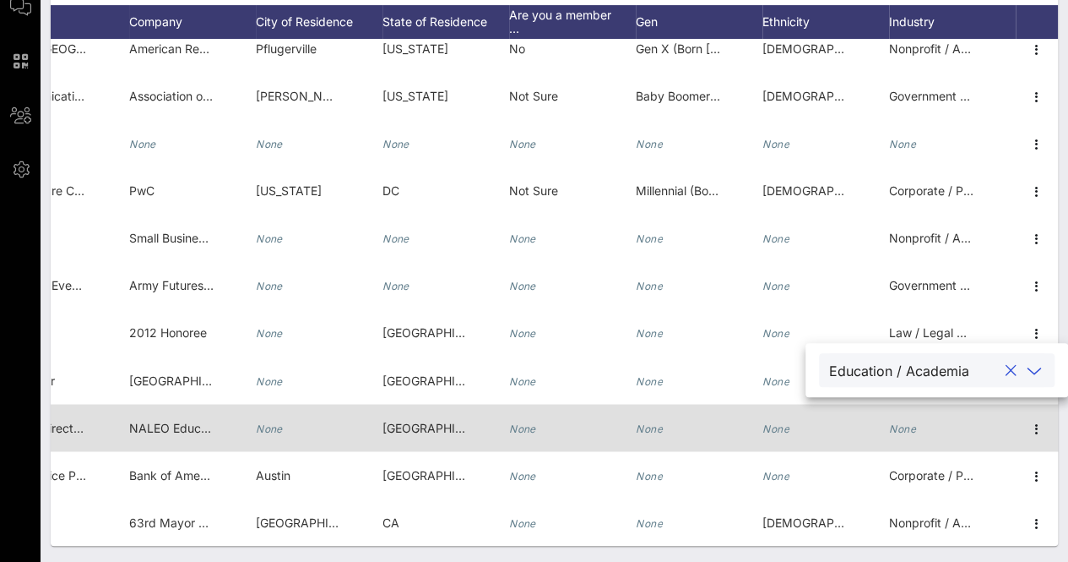
click at [908, 430] on div "None" at bounding box center [952, 437] width 127 height 67
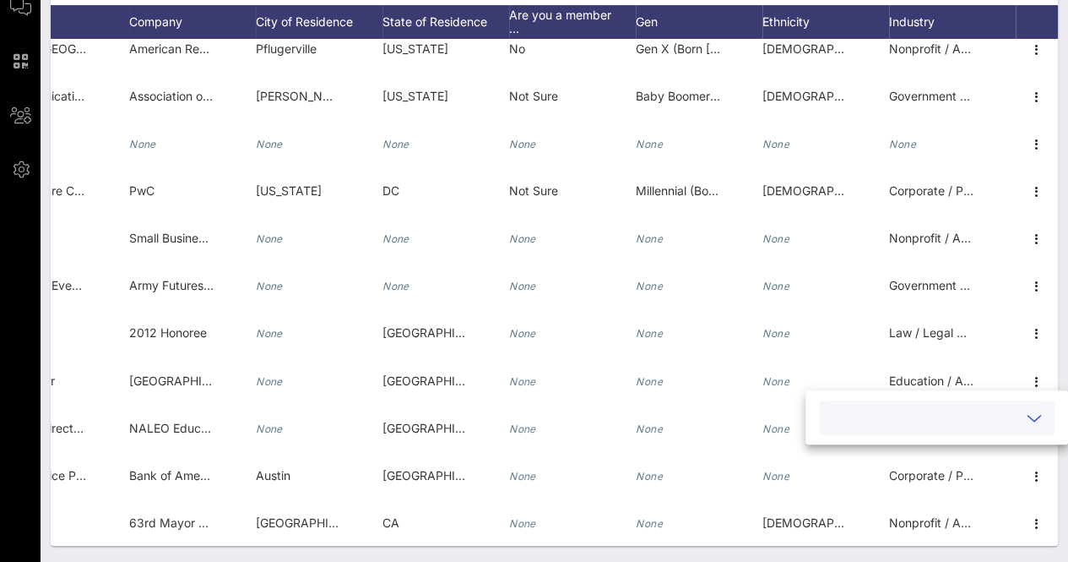
click at [898, 417] on input "text" at bounding box center [923, 417] width 188 height 22
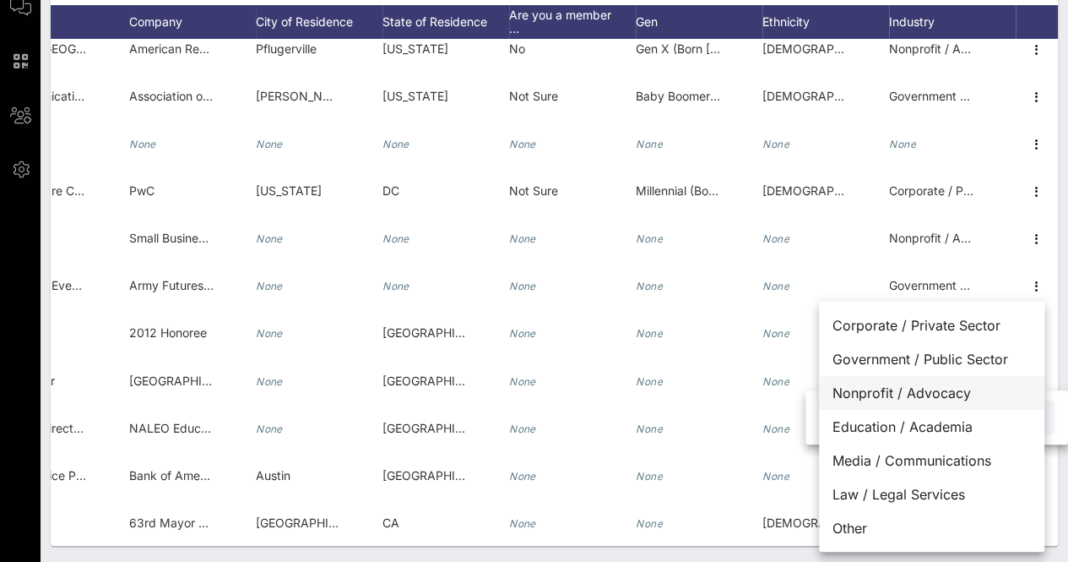
click at [921, 392] on div "Nonprofit / Advocacy" at bounding box center [931, 393] width 225 height 34
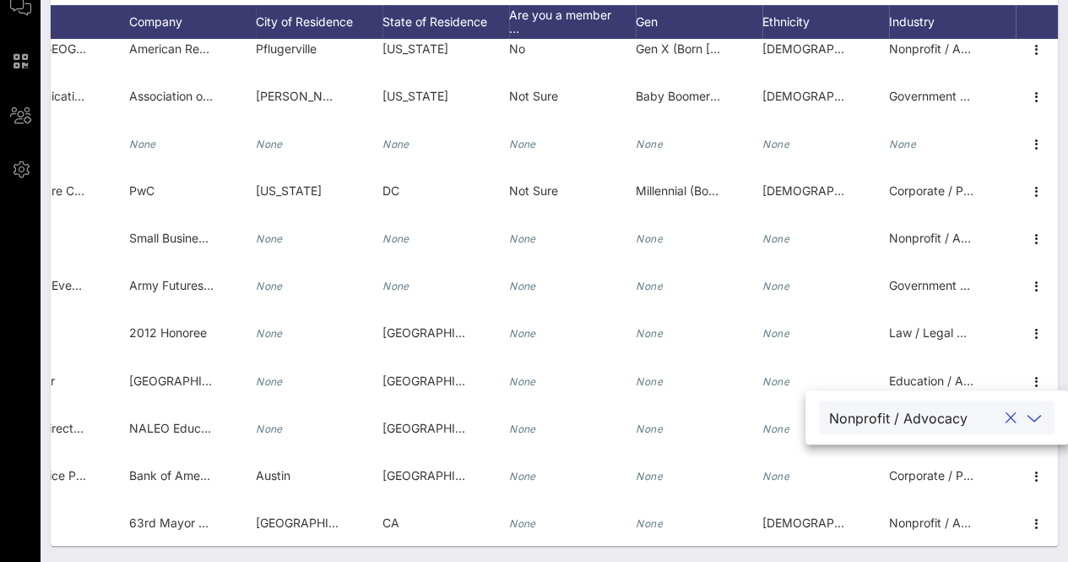
click at [1060, 264] on div "Individuals Check-In Seating Custom Add Guests 38 Total Individuals 38 results …" at bounding box center [555, 193] width 1028 height 737
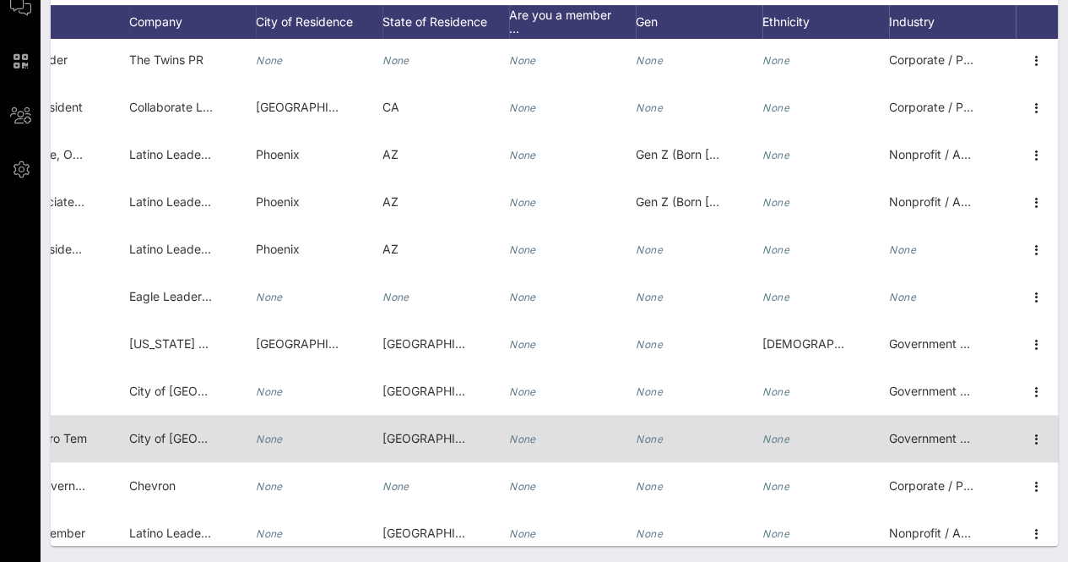
click at [797, 440] on div "None" at bounding box center [826, 448] width 127 height 67
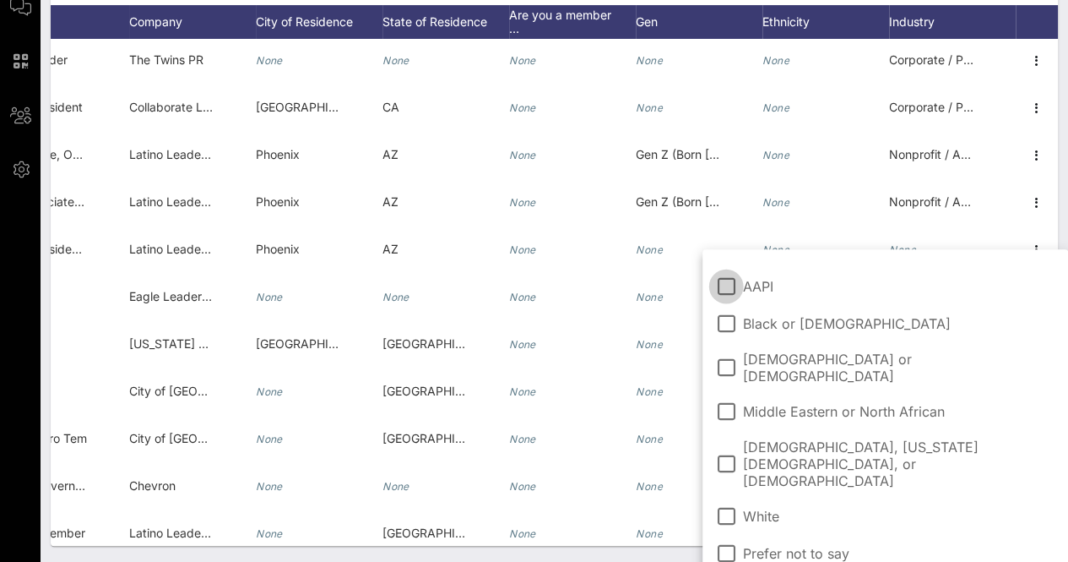
click at [834, 357] on span "[DEMOGRAPHIC_DATA] or [DEMOGRAPHIC_DATA]" at bounding box center [899, 367] width 312 height 34
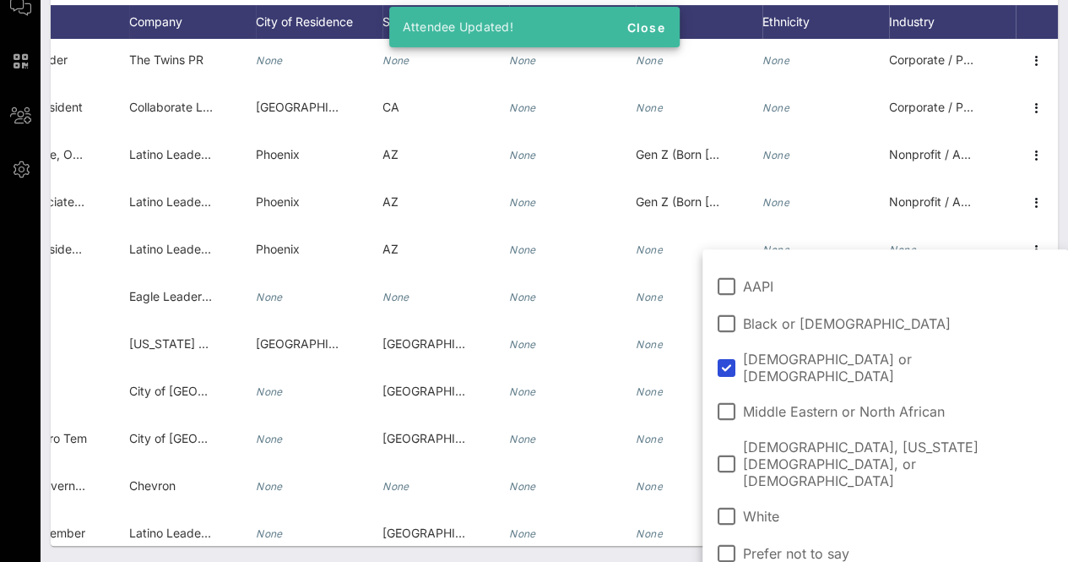
click at [626, 551] on div "Individuals Check-In Seating Custom Add Guests 38 Total Individuals 38 results …" at bounding box center [555, 193] width 1028 height 737
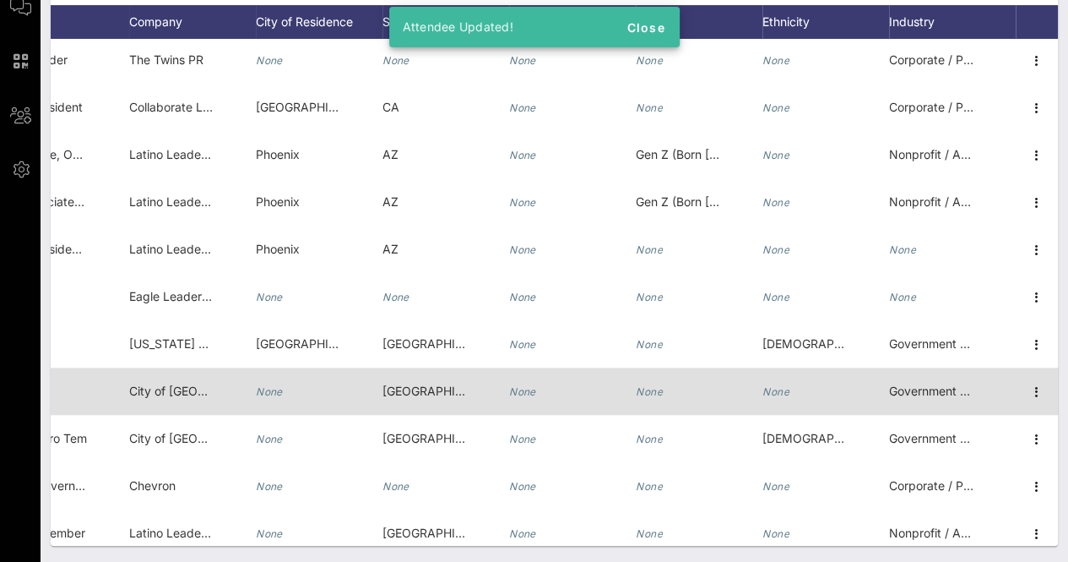
click at [763, 387] on icon "None" at bounding box center [776, 391] width 27 height 13
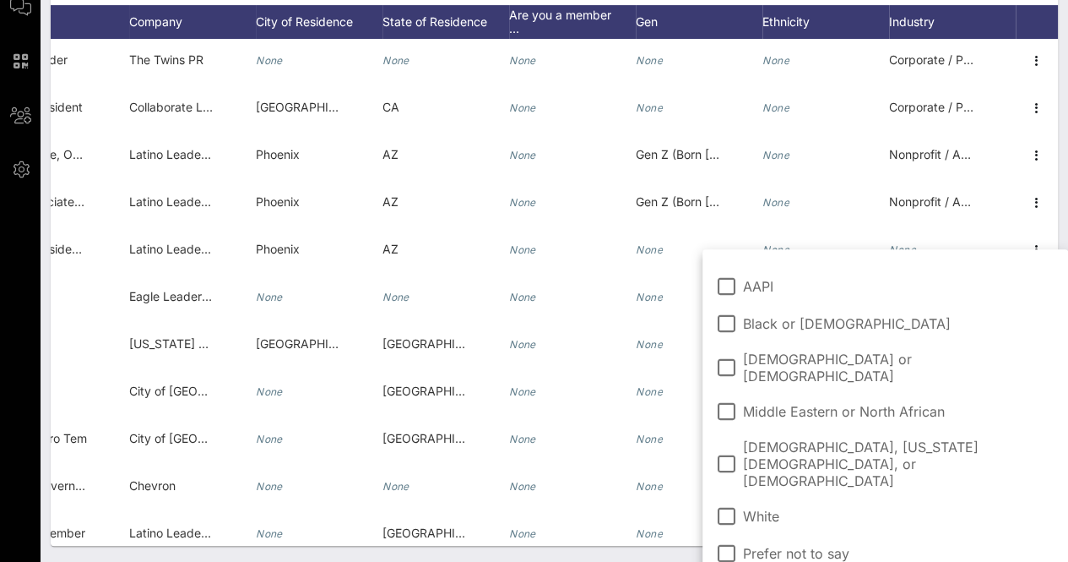
drag, startPoint x: 764, startPoint y: 472, endPoint x: 727, endPoint y: 492, distance: 42.3
click at [763, 508] on span "White" at bounding box center [764, 516] width 43 height 17
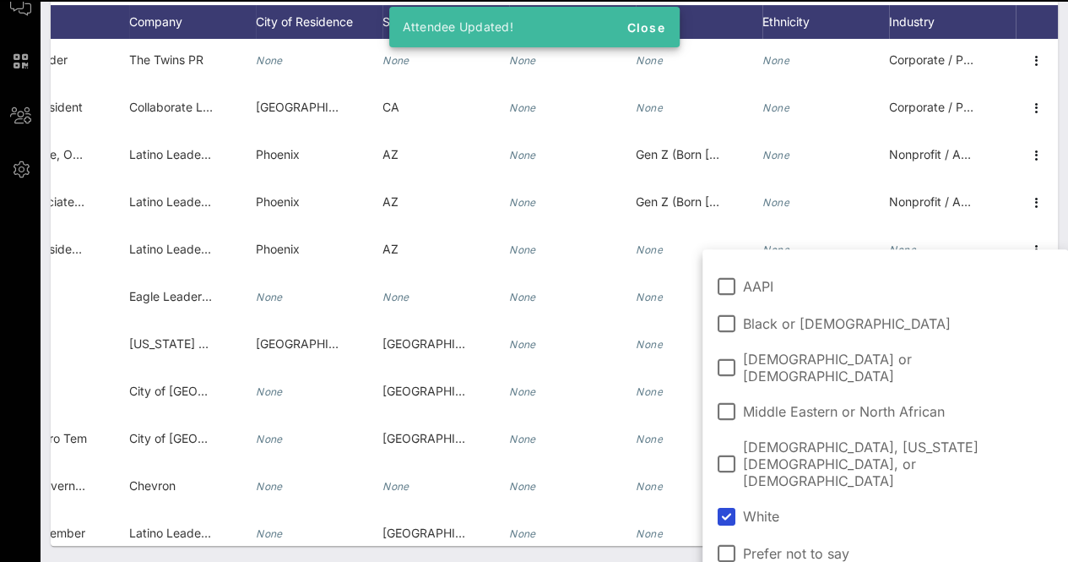
click at [657, 559] on div "Individuals Check-In Seating Custom Add Guests 38 Total Individuals 38 results …" at bounding box center [555, 193] width 1028 height 737
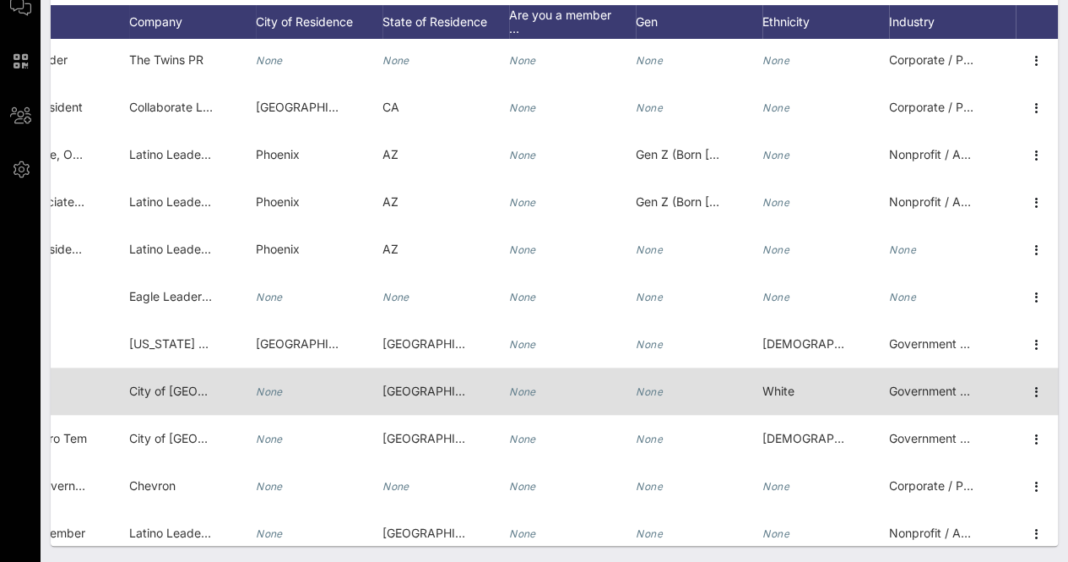
click at [256, 387] on icon "None" at bounding box center [269, 391] width 27 height 13
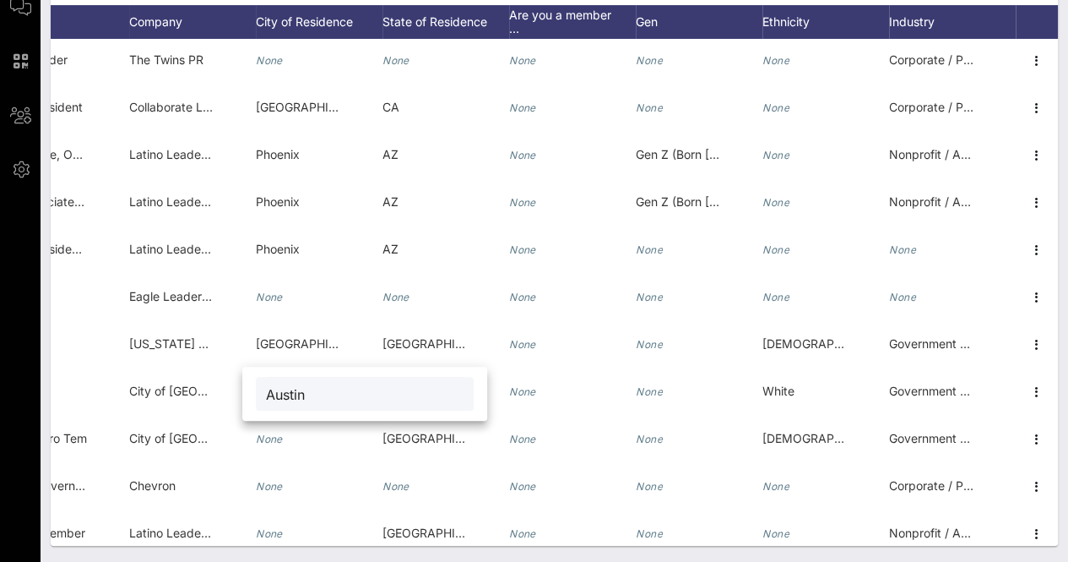
type input "Austin"
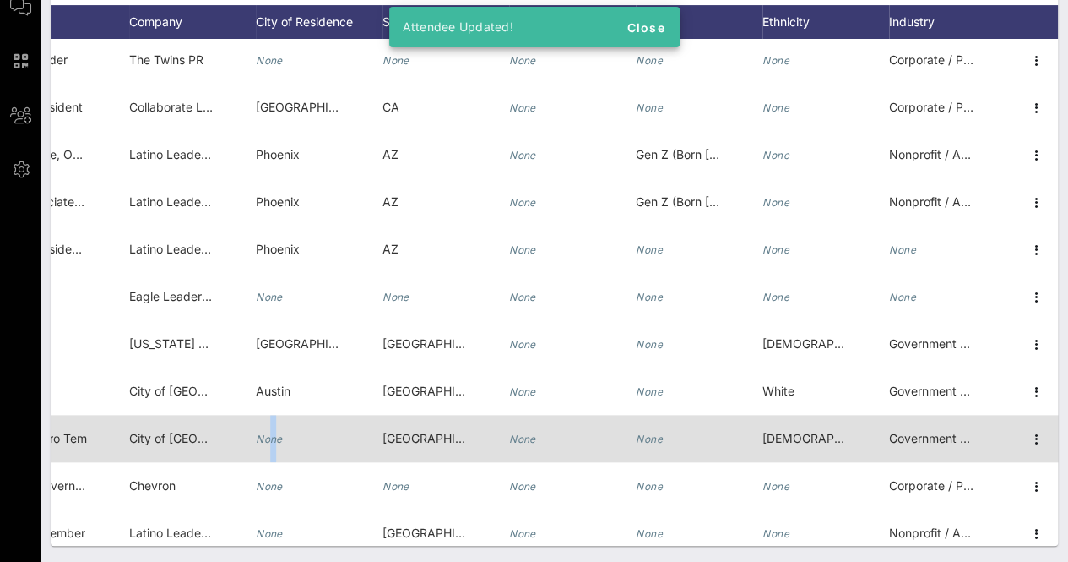
click at [260, 427] on div "None" at bounding box center [269, 438] width 27 height 47
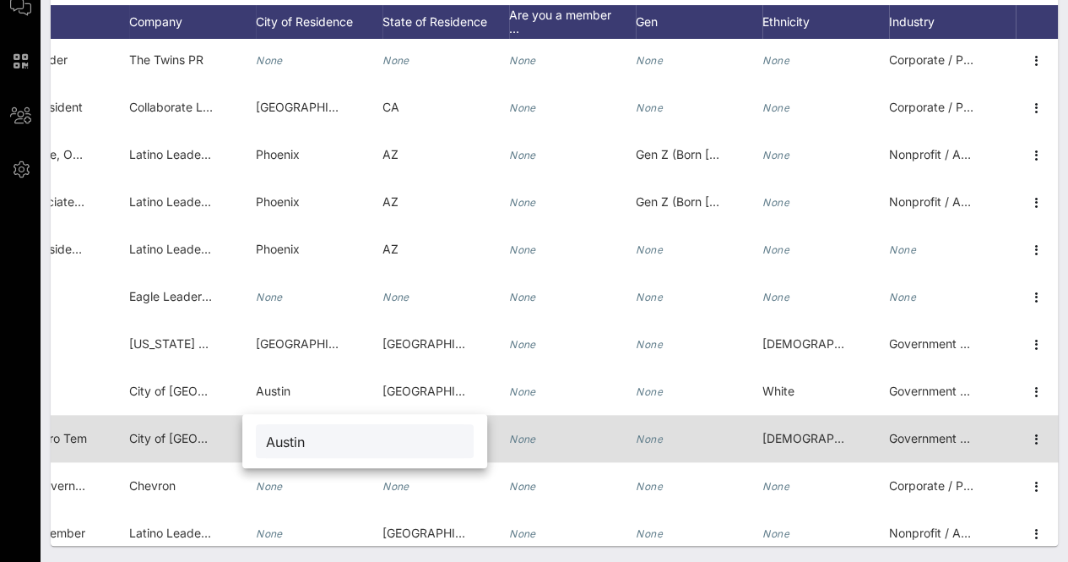
type input "Austin"
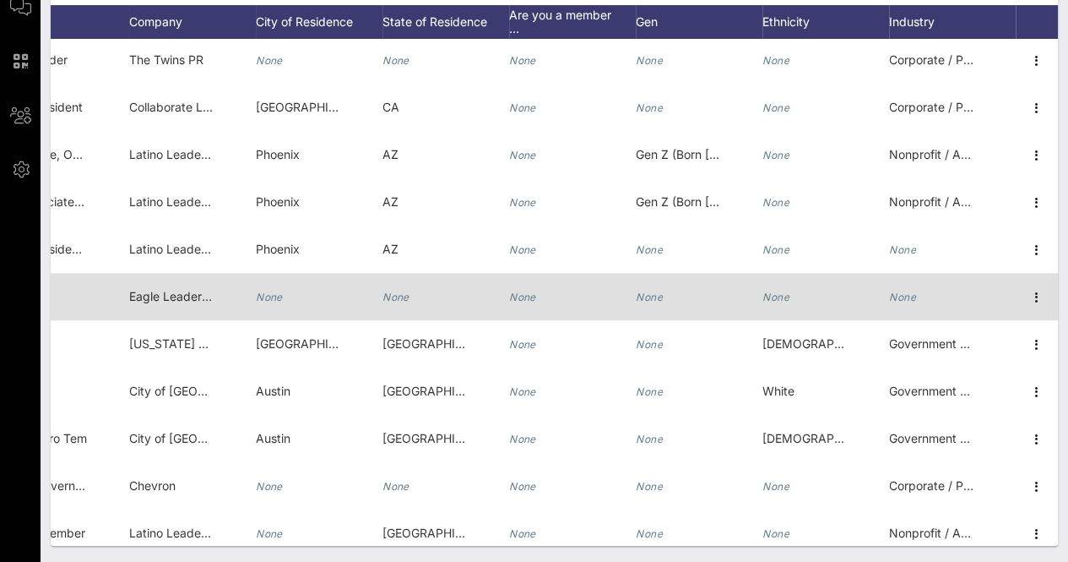
click at [896, 286] on div "None" at bounding box center [902, 296] width 27 height 47
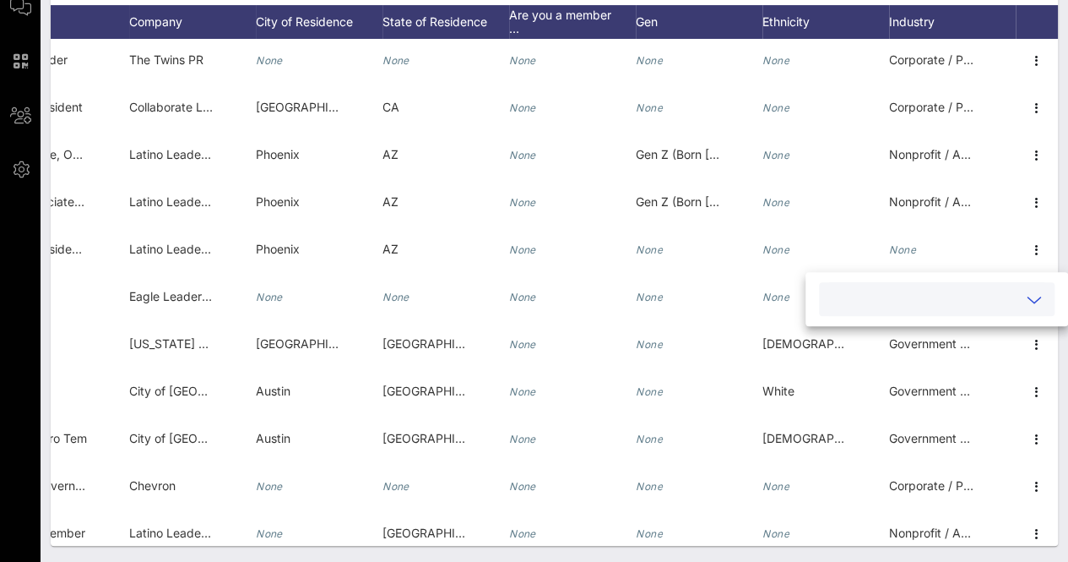
click at [942, 298] on input "text" at bounding box center [923, 299] width 188 height 22
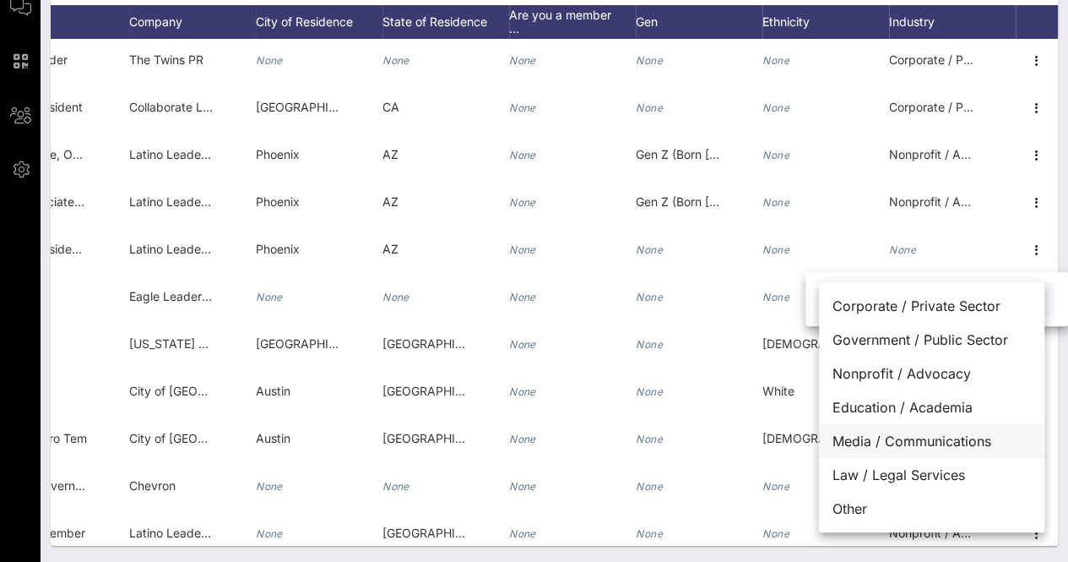
click at [934, 437] on div "Media / Communications" at bounding box center [931, 441] width 225 height 34
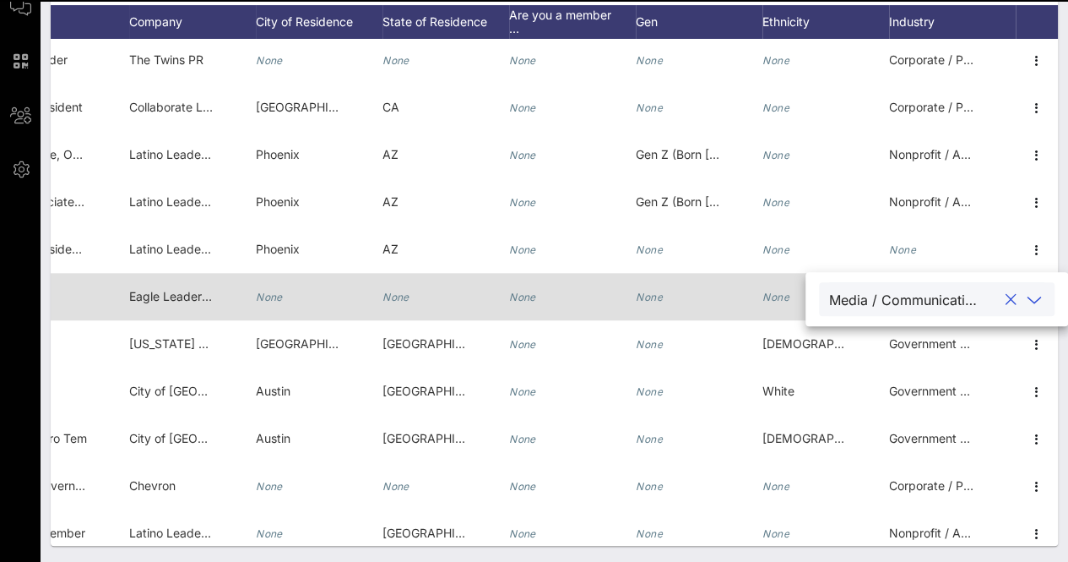
click at [763, 299] on icon "None" at bounding box center [776, 297] width 27 height 13
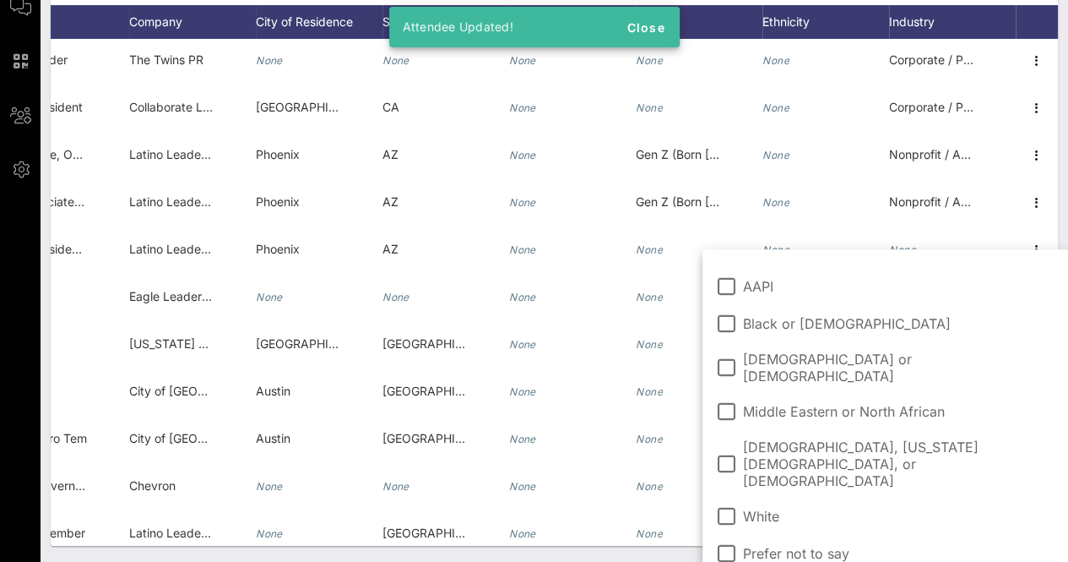
click at [808, 361] on span "[DEMOGRAPHIC_DATA] or [DEMOGRAPHIC_DATA]" at bounding box center [899, 367] width 312 height 34
click at [638, 555] on div "Individuals Check-In Seating Custom Add Guests 38 Total Individuals 38 results …" at bounding box center [555, 193] width 1028 height 737
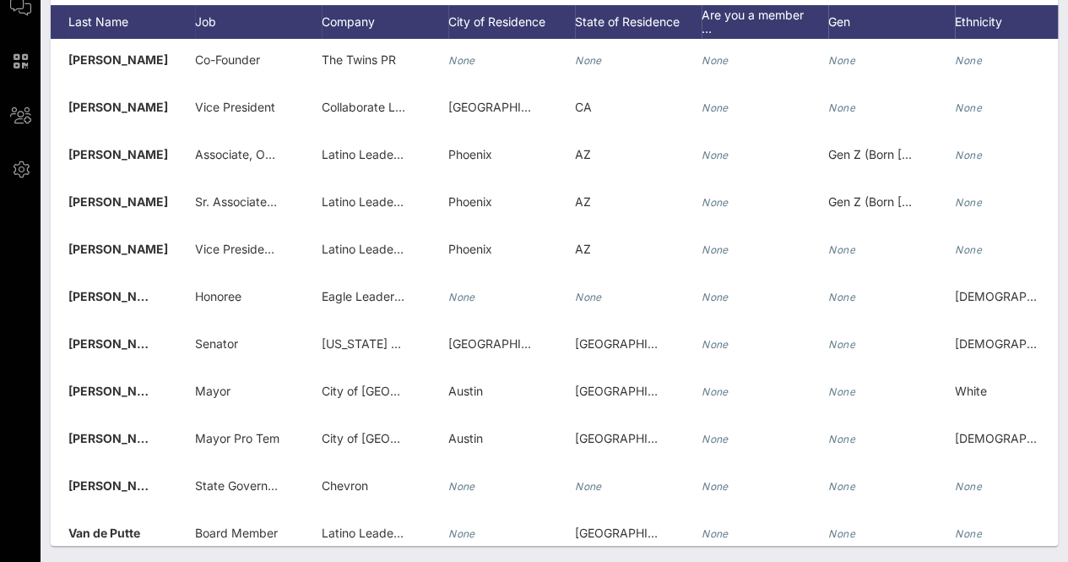
scroll to position [0, 146]
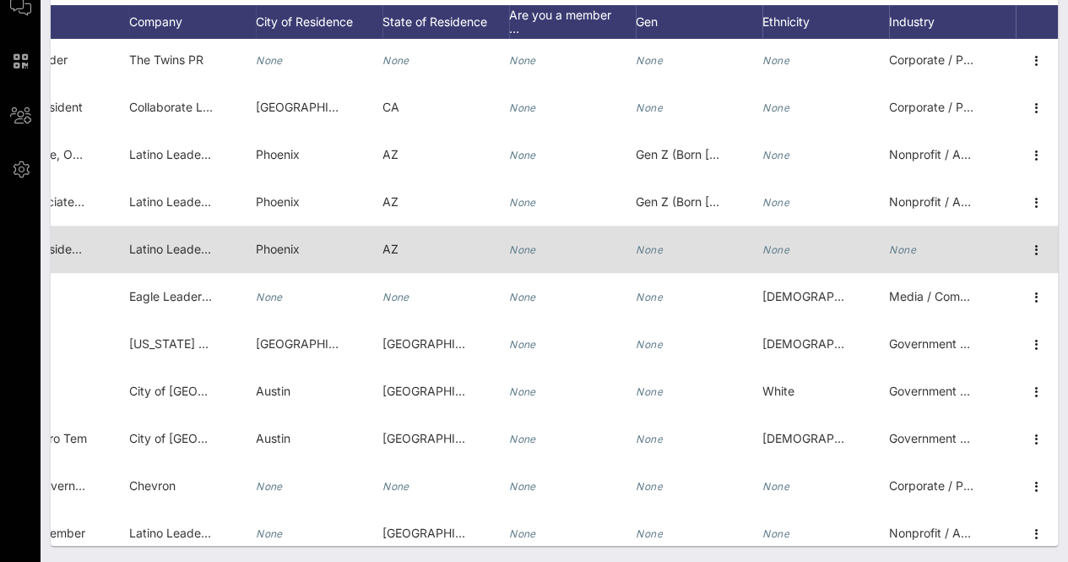
click at [915, 244] on div "None" at bounding box center [952, 258] width 127 height 67
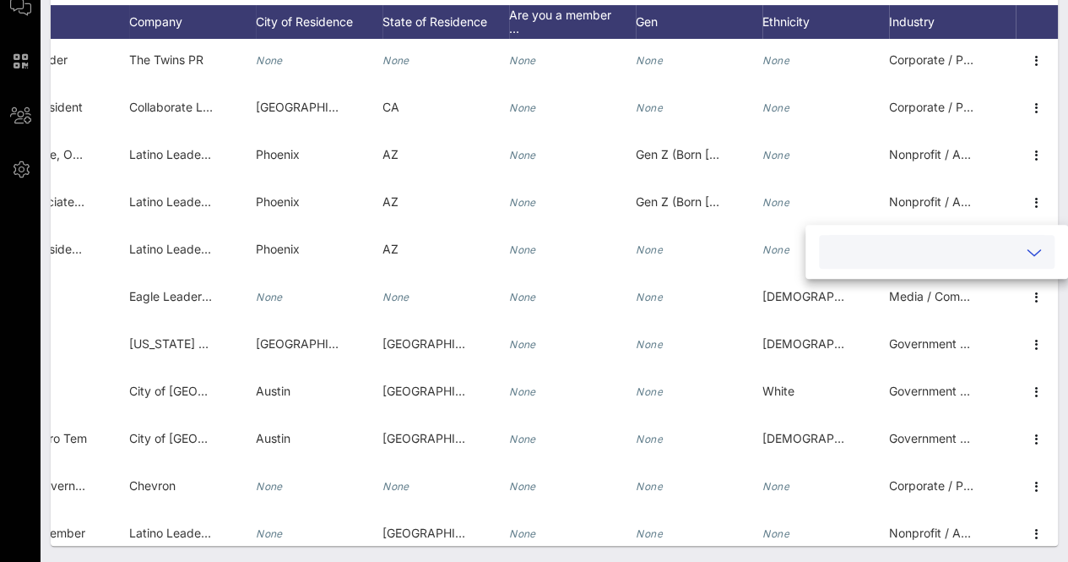
click at [944, 253] on input "text" at bounding box center [923, 252] width 188 height 22
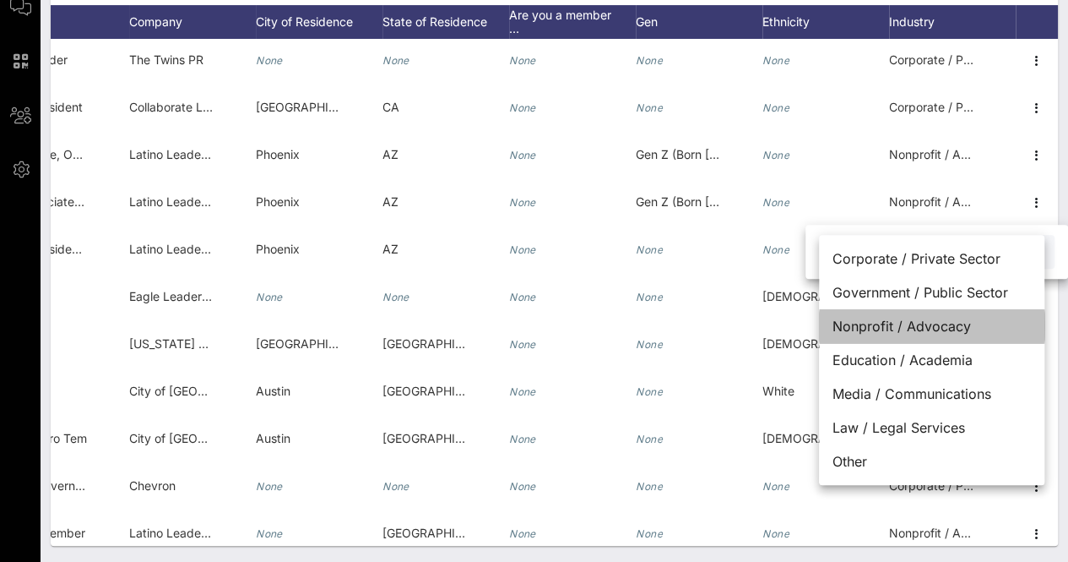
click at [912, 325] on div "Nonprofit / Advocacy" at bounding box center [931, 326] width 225 height 34
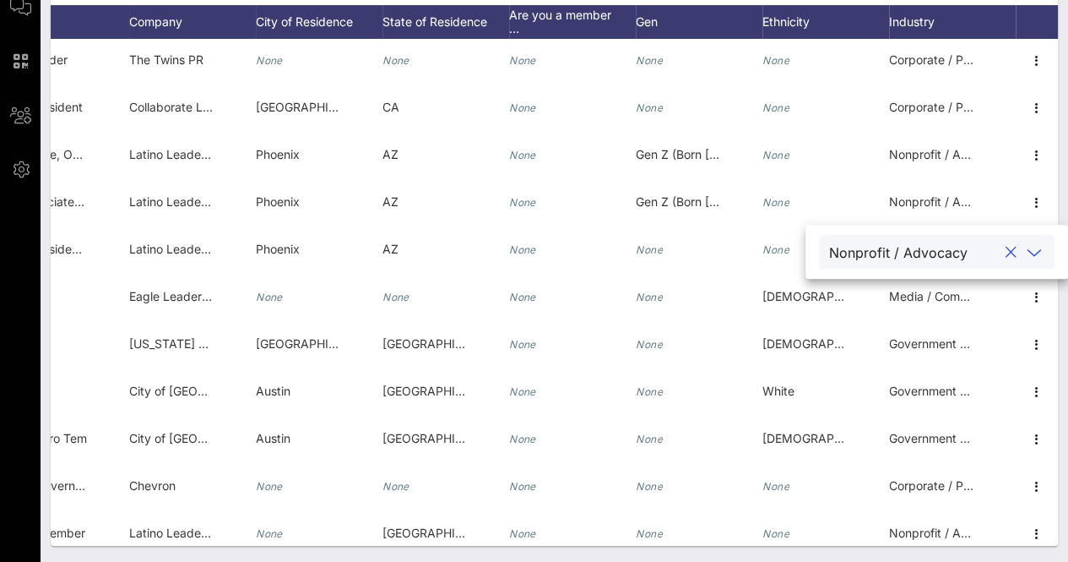
click at [709, 549] on div "Individuals Check-In Seating Custom Add Guests 38 Total Individuals 38 results …" at bounding box center [555, 193] width 1028 height 737
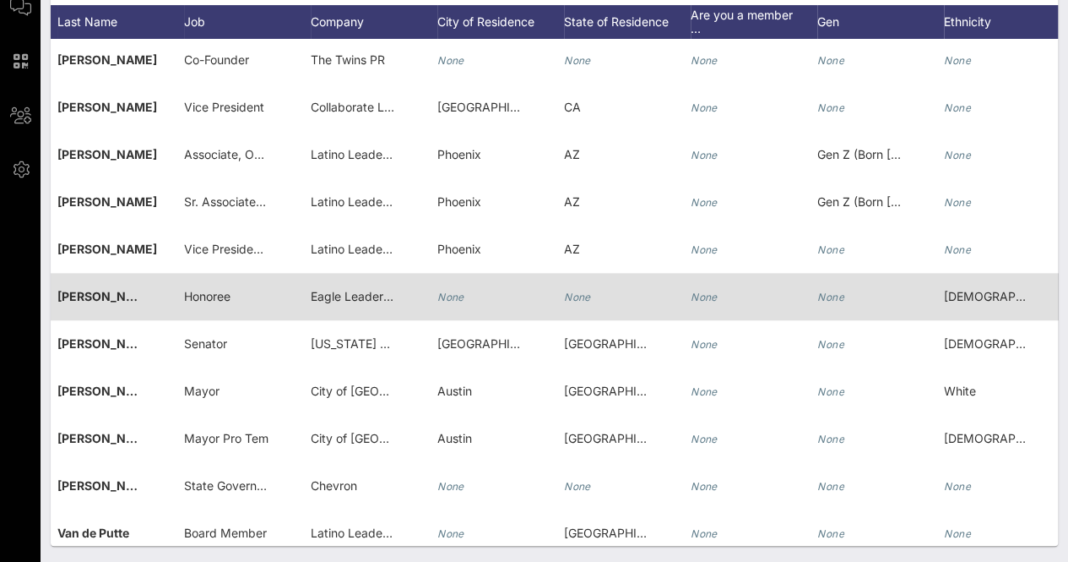
click at [459, 296] on icon "None" at bounding box center [450, 297] width 27 height 13
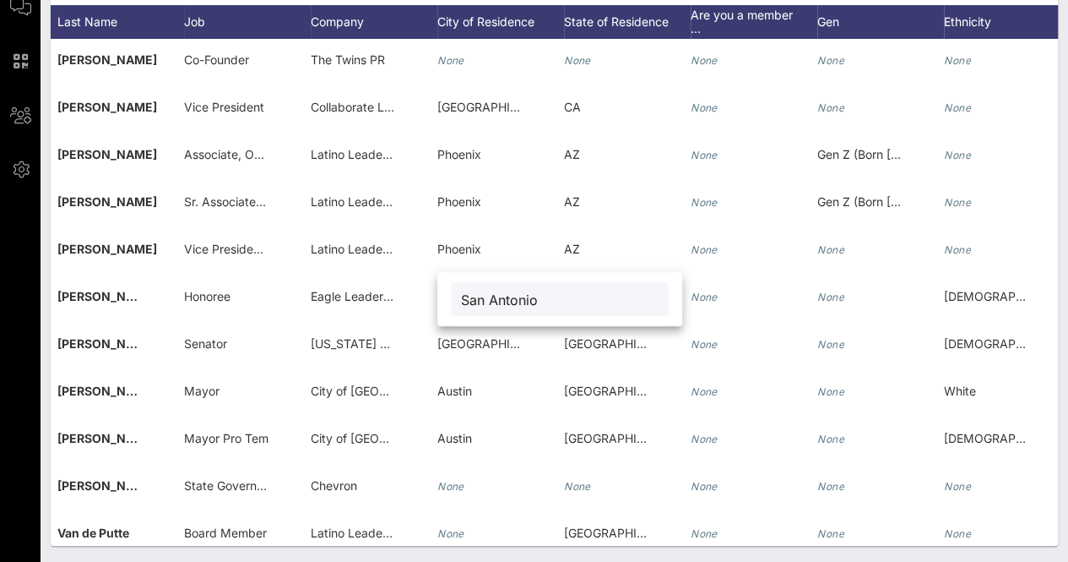
type input "San Antonio"
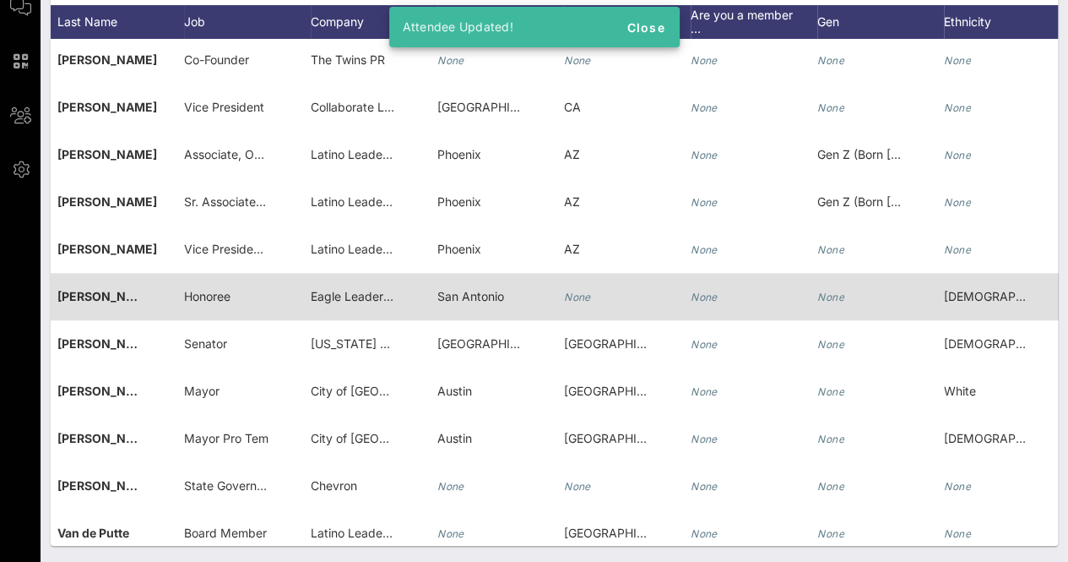
click at [596, 286] on div "None" at bounding box center [627, 306] width 127 height 67
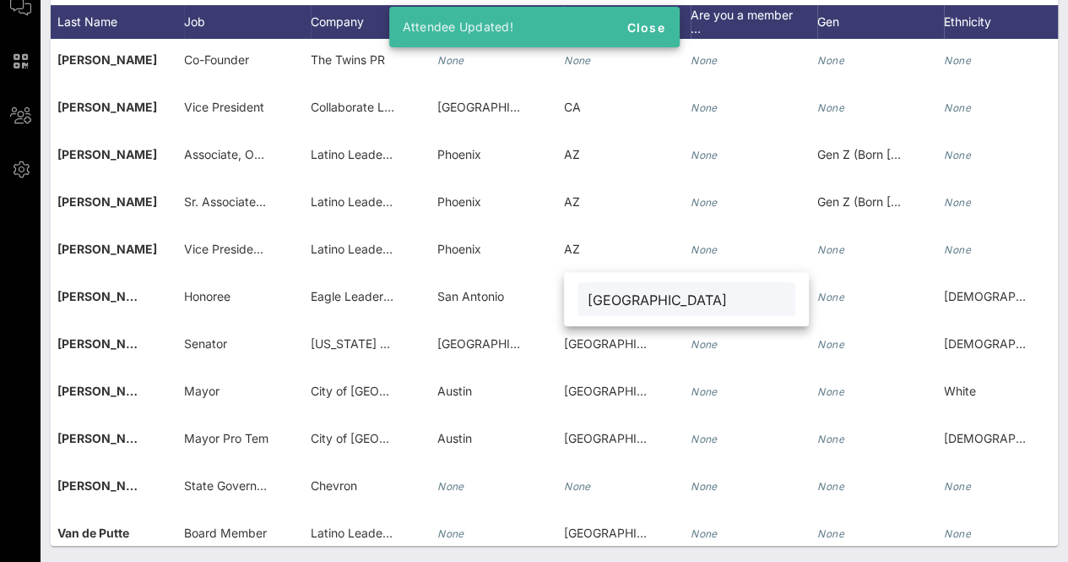
type input "[GEOGRAPHIC_DATA]"
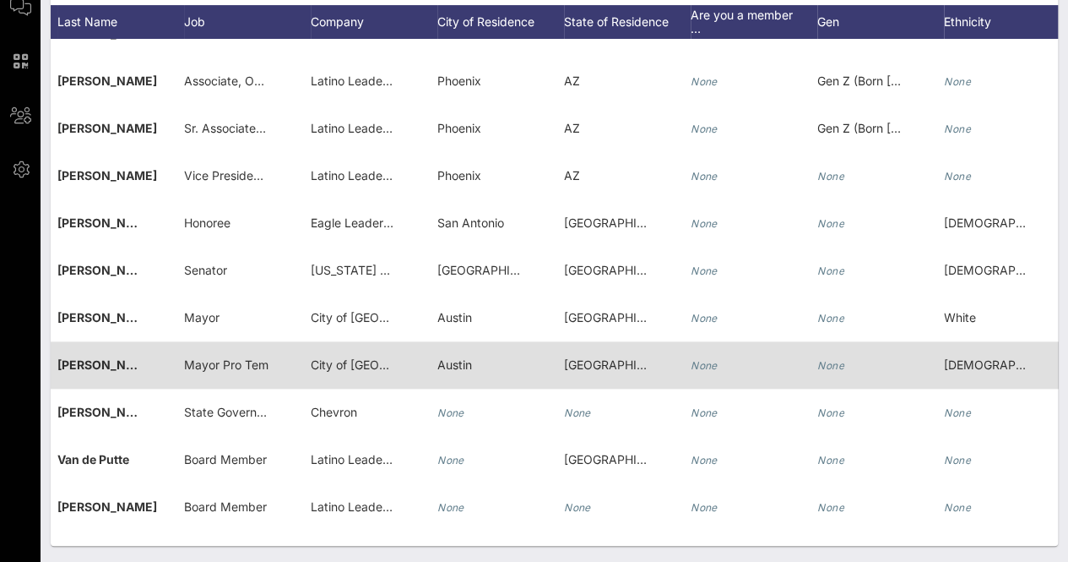
scroll to position [796, 211]
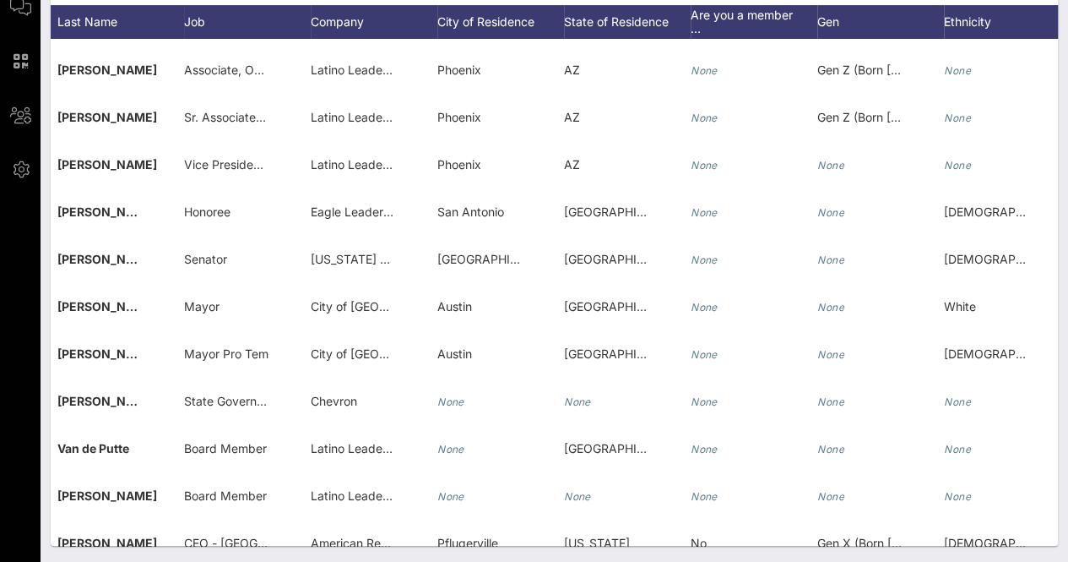
drag, startPoint x: 709, startPoint y: 546, endPoint x: 817, endPoint y: 548, distance: 107.3
click at [817, 548] on div "Individuals Check-In Seating Custom Add Guests 38 Total Individuals 38 results …" at bounding box center [555, 193] width 1028 height 737
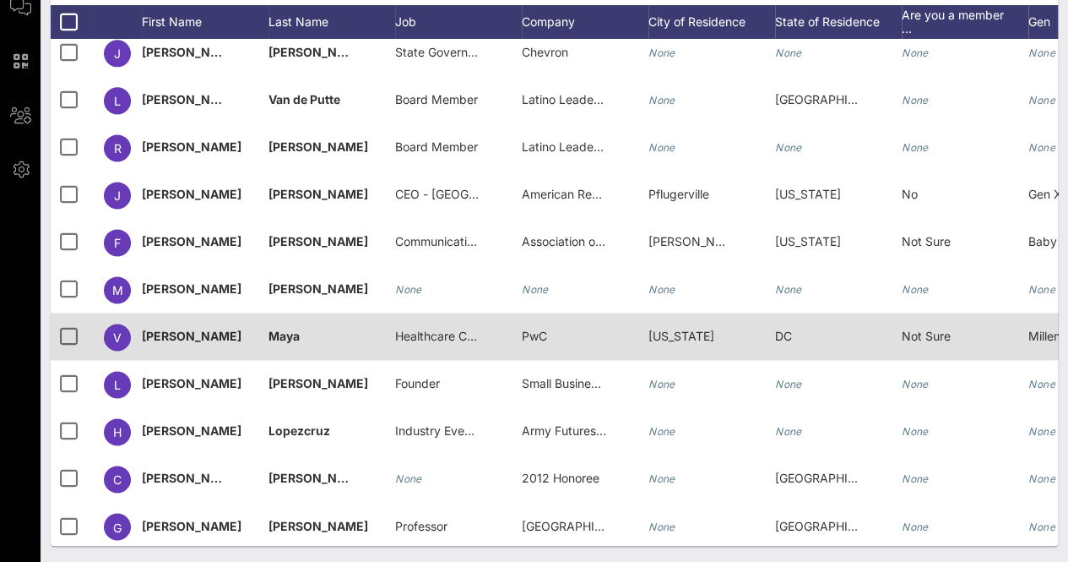
scroll to position [1219, 0]
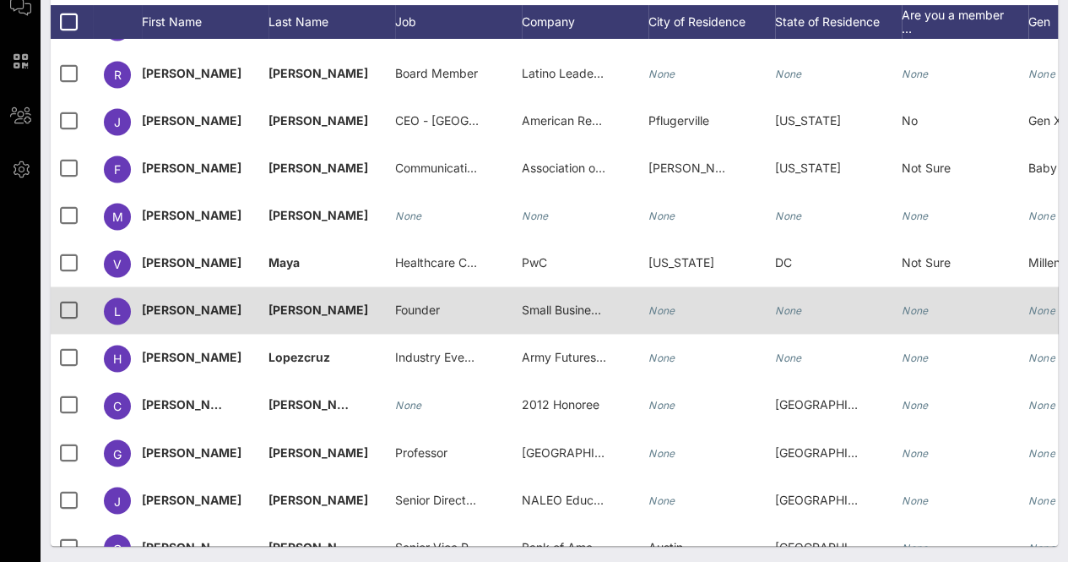
click at [792, 308] on icon "None" at bounding box center [788, 310] width 27 height 13
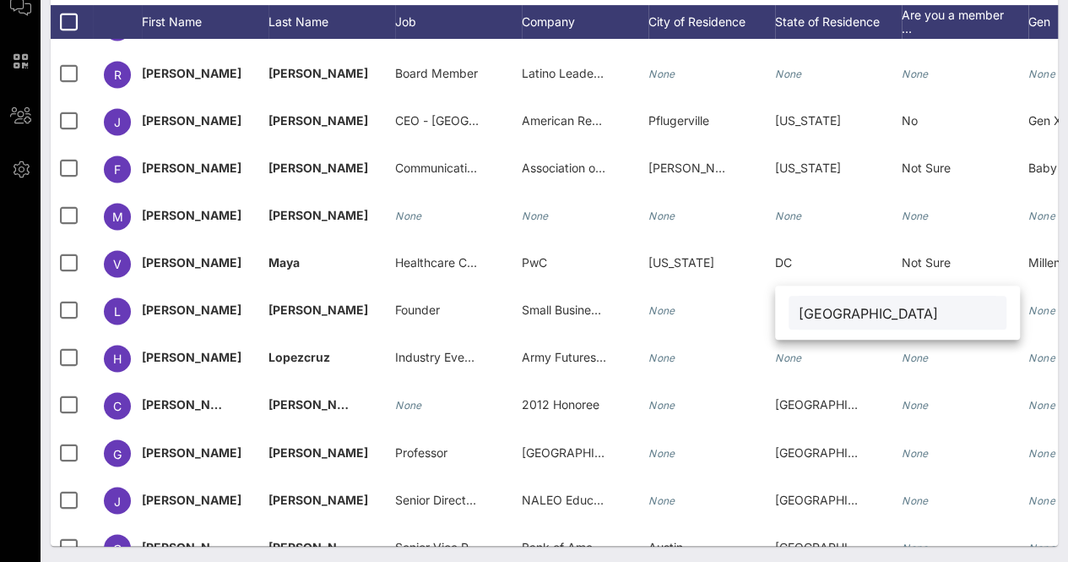
type input "[GEOGRAPHIC_DATA]"
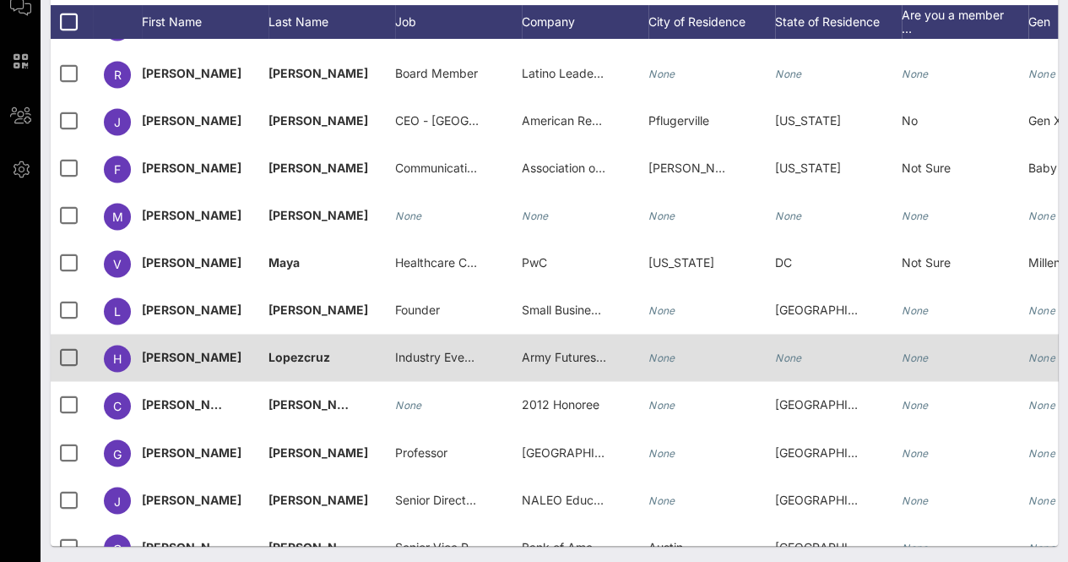
click at [667, 361] on icon "None" at bounding box center [662, 357] width 27 height 13
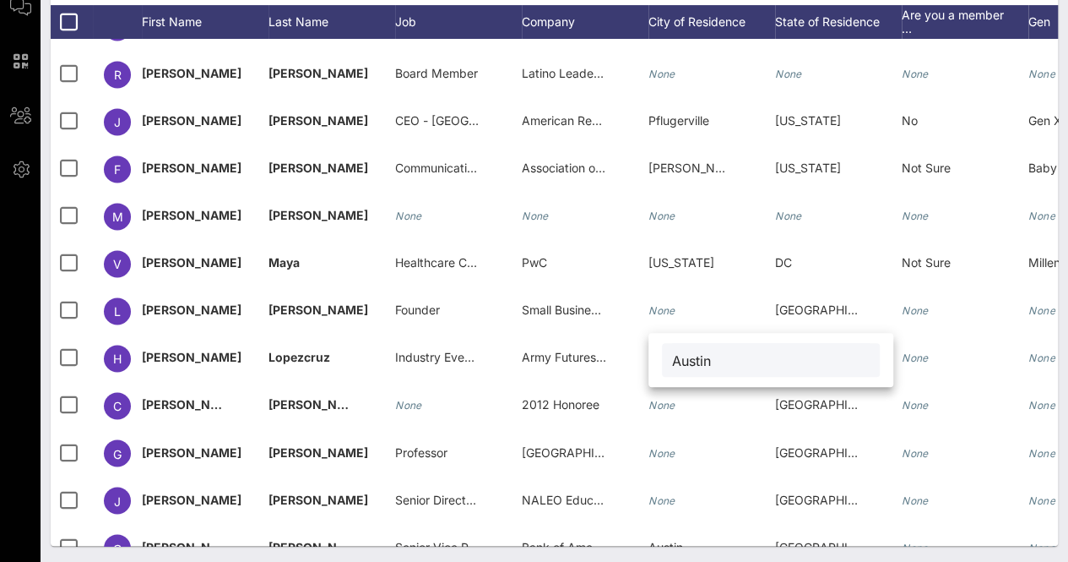
type input "Austin"
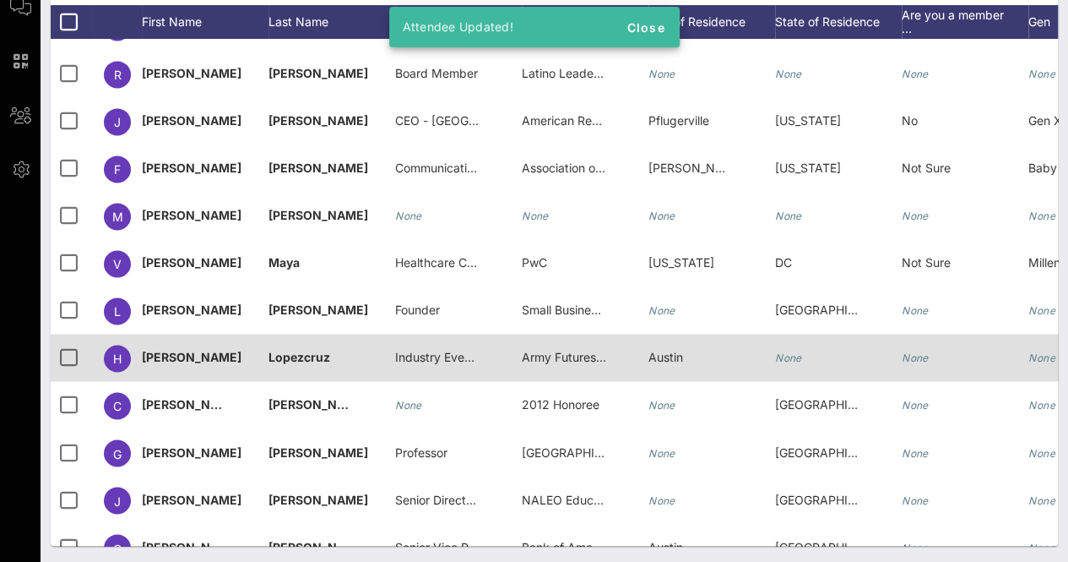
click at [789, 353] on icon "None" at bounding box center [788, 357] width 27 height 13
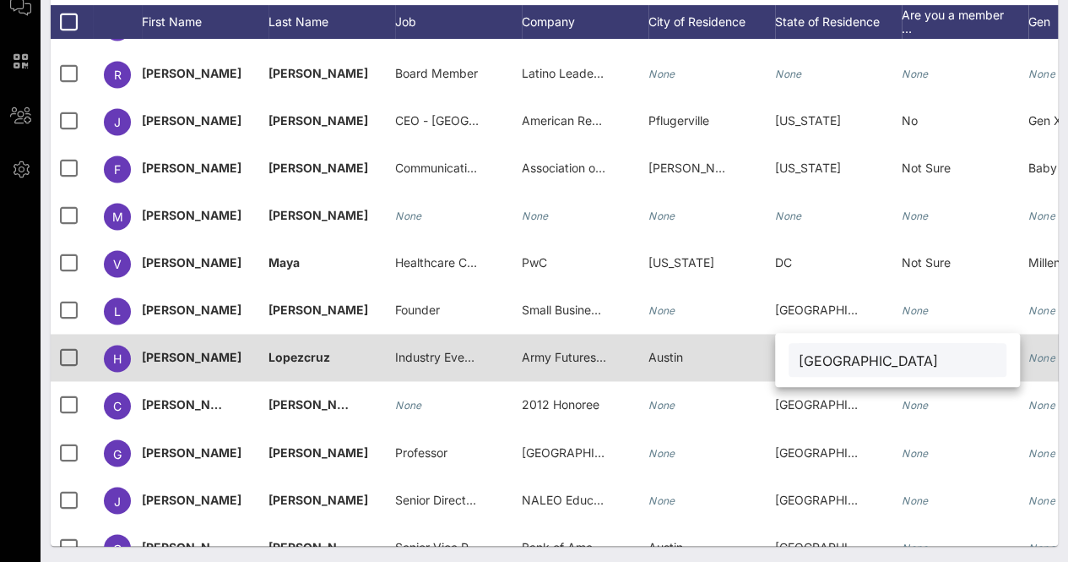
type input "[GEOGRAPHIC_DATA]"
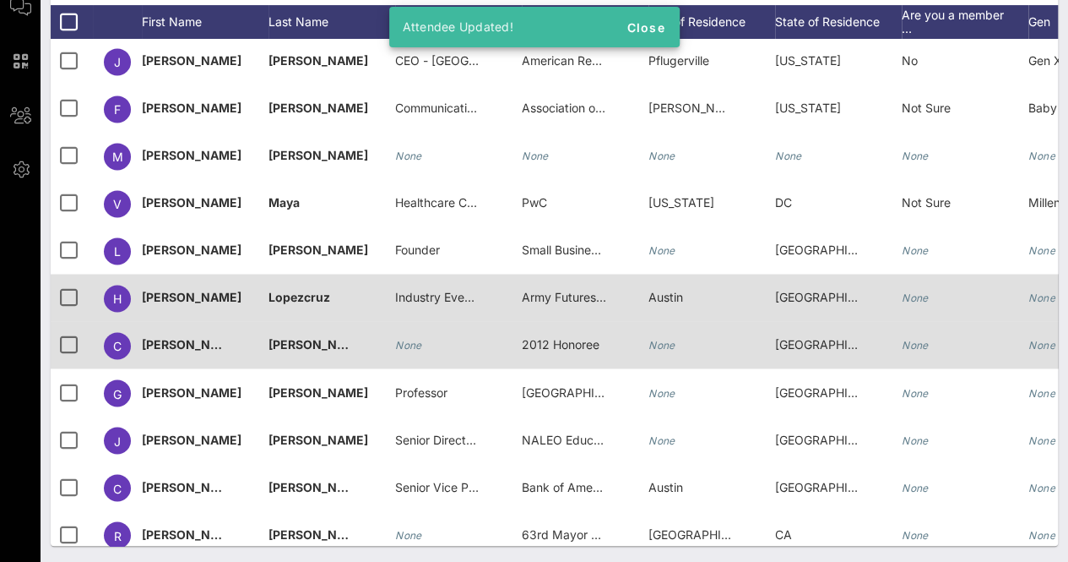
scroll to position [1303, 0]
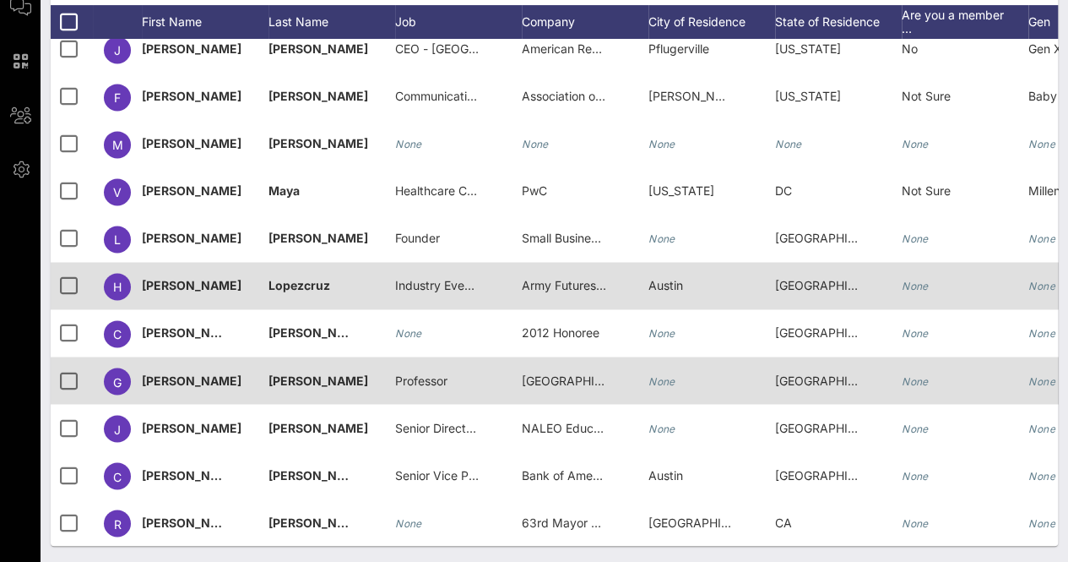
click at [572, 372] on span "University of Houston" at bounding box center [582, 379] width 121 height 14
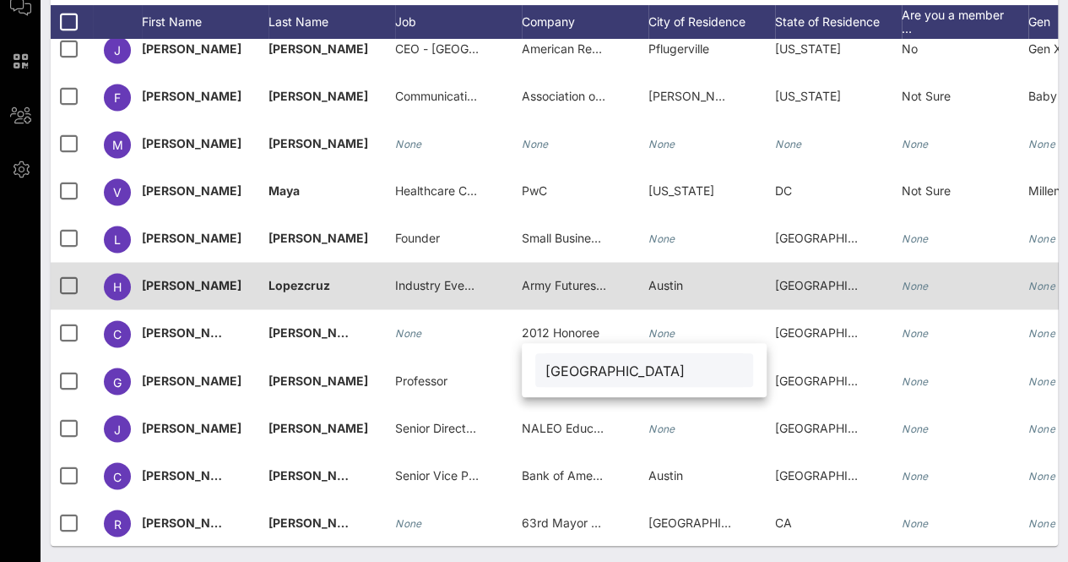
click at [829, 551] on div "Individuals Check-In Seating Custom Add Guests 38 Total Individuals 38 results …" at bounding box center [555, 193] width 1028 height 737
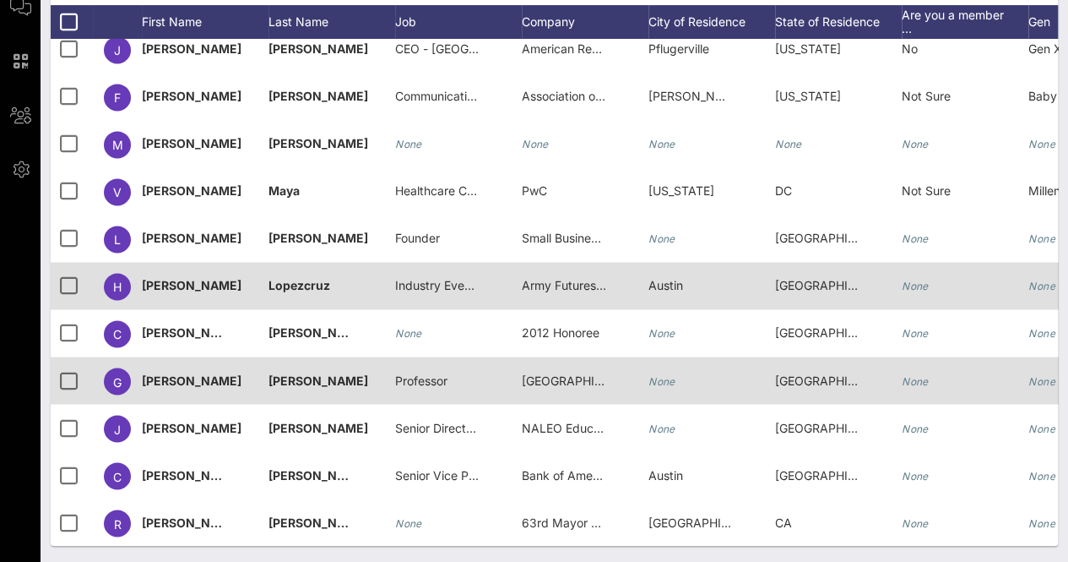
click at [667, 374] on icon "None" at bounding box center [662, 380] width 27 height 13
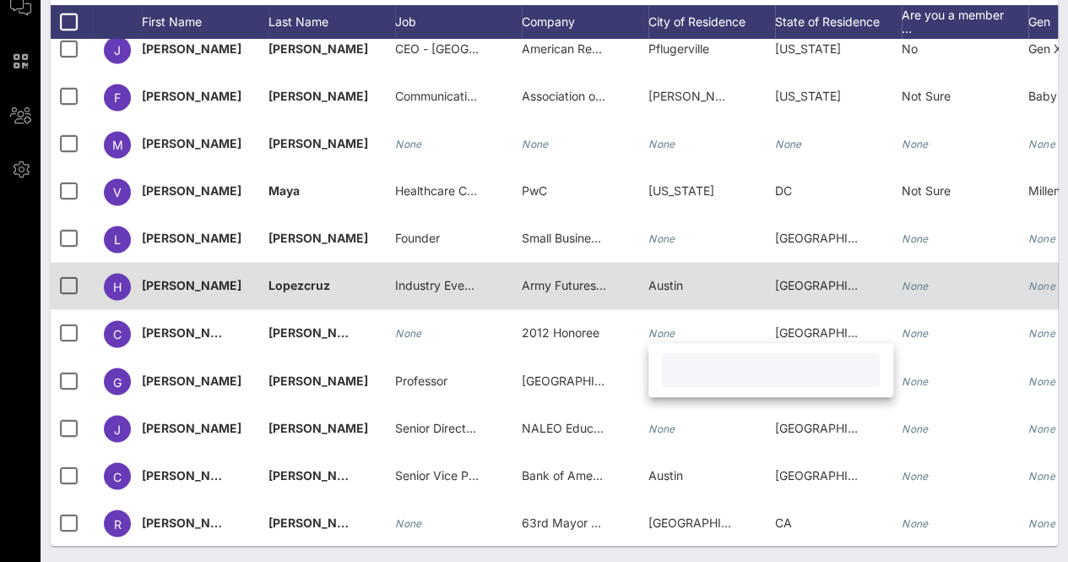
type input "J"
type input "[GEOGRAPHIC_DATA]"
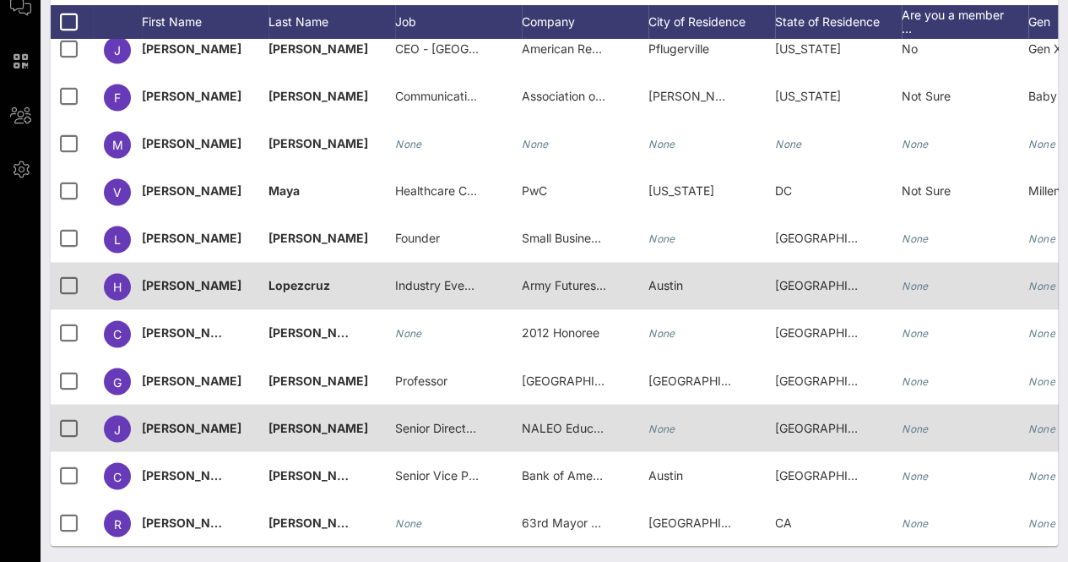
click at [674, 421] on icon "None" at bounding box center [662, 427] width 27 height 13
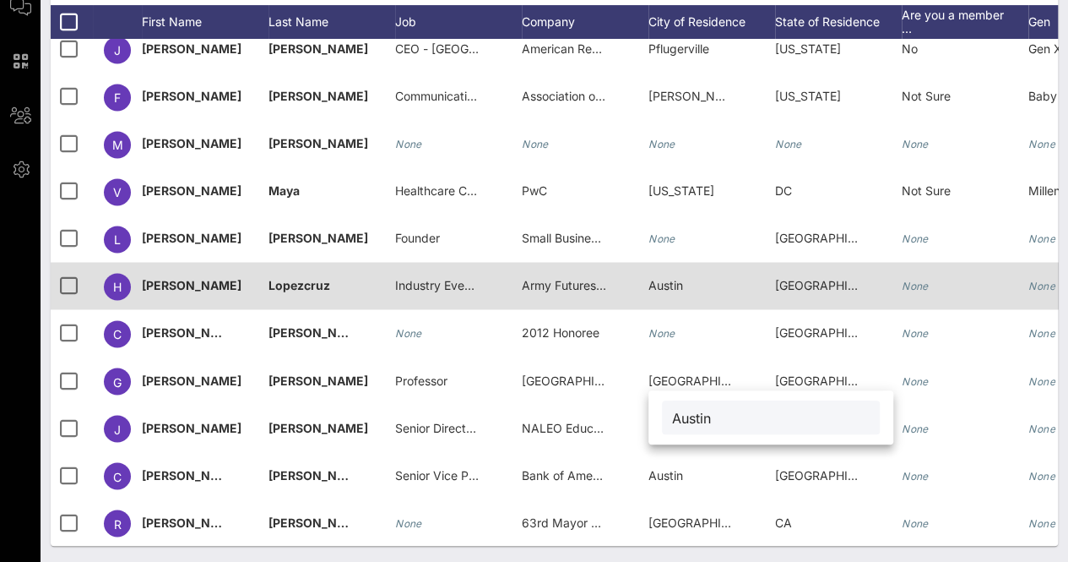
type input "Austin"
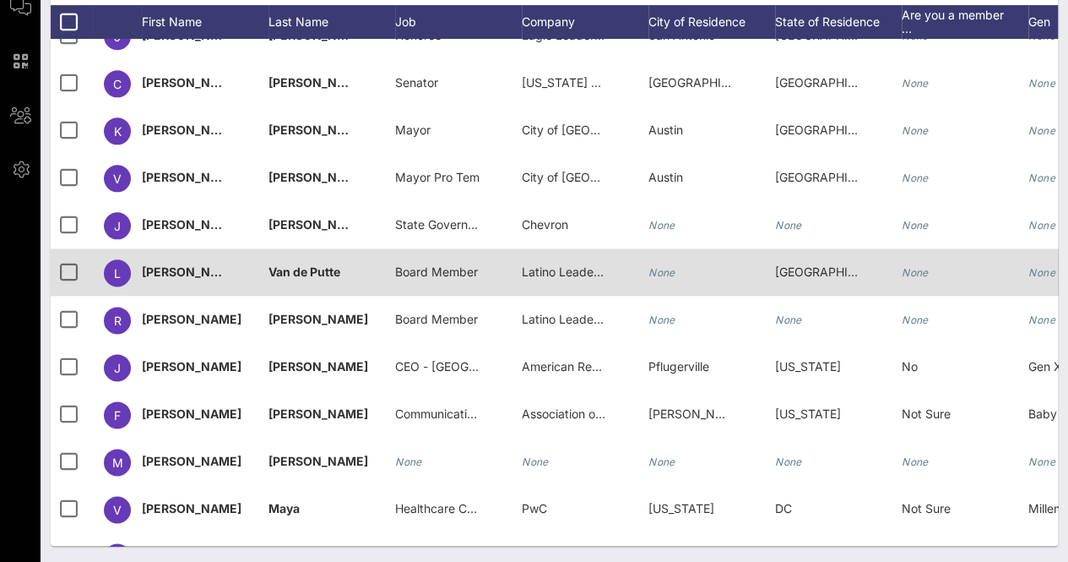
scroll to position [965, 0]
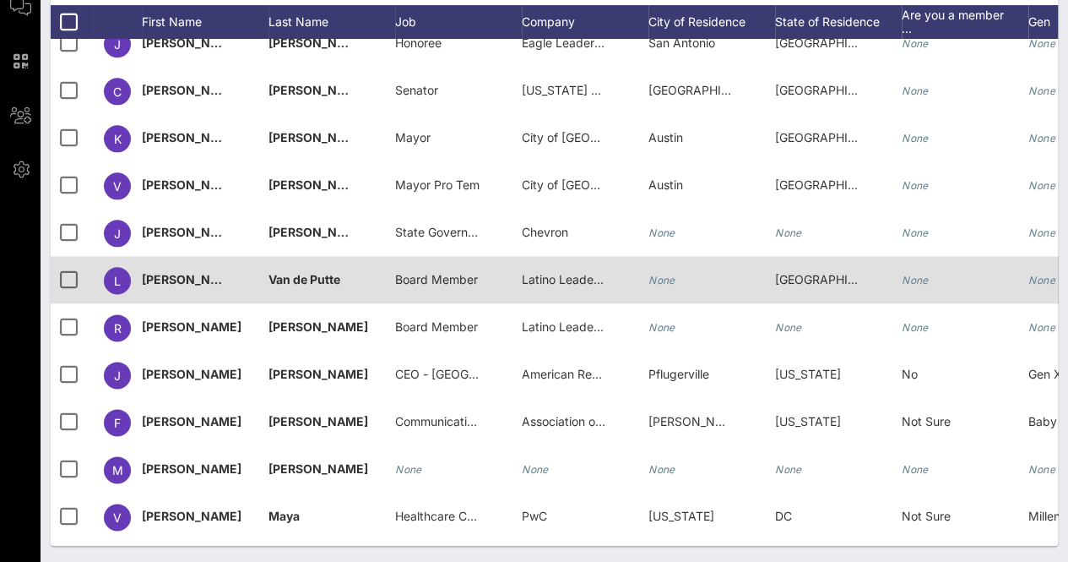
click at [674, 285] on div "None" at bounding box center [662, 279] width 27 height 47
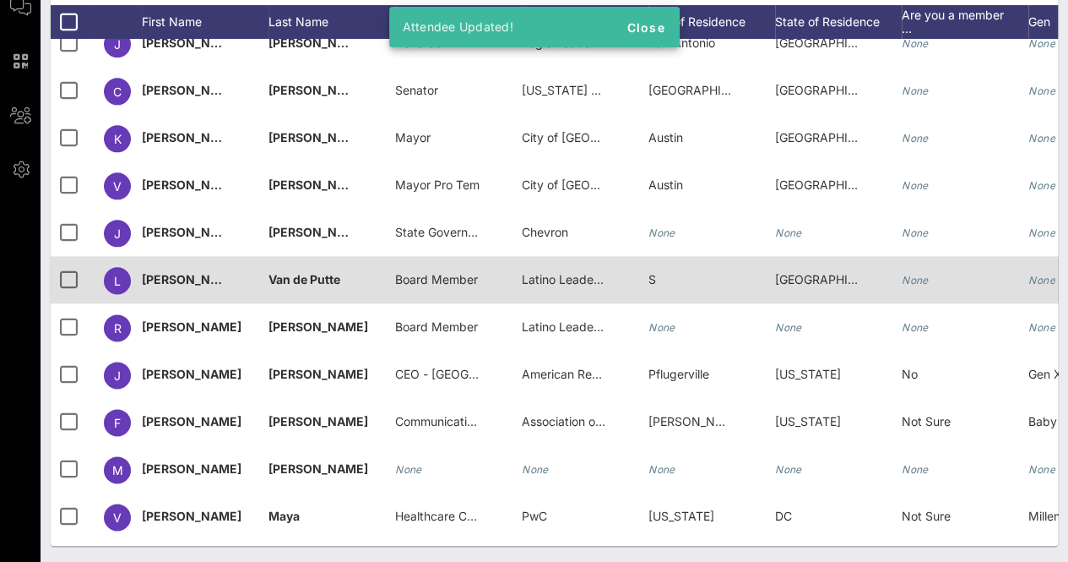
click at [693, 258] on div "S" at bounding box center [712, 289] width 127 height 67
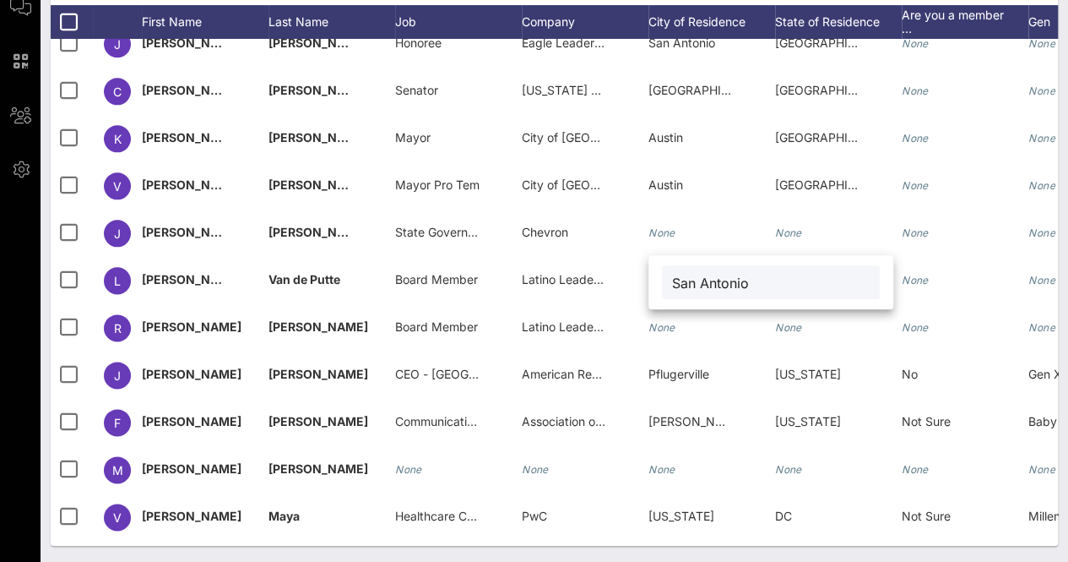
type input "San Antonio"
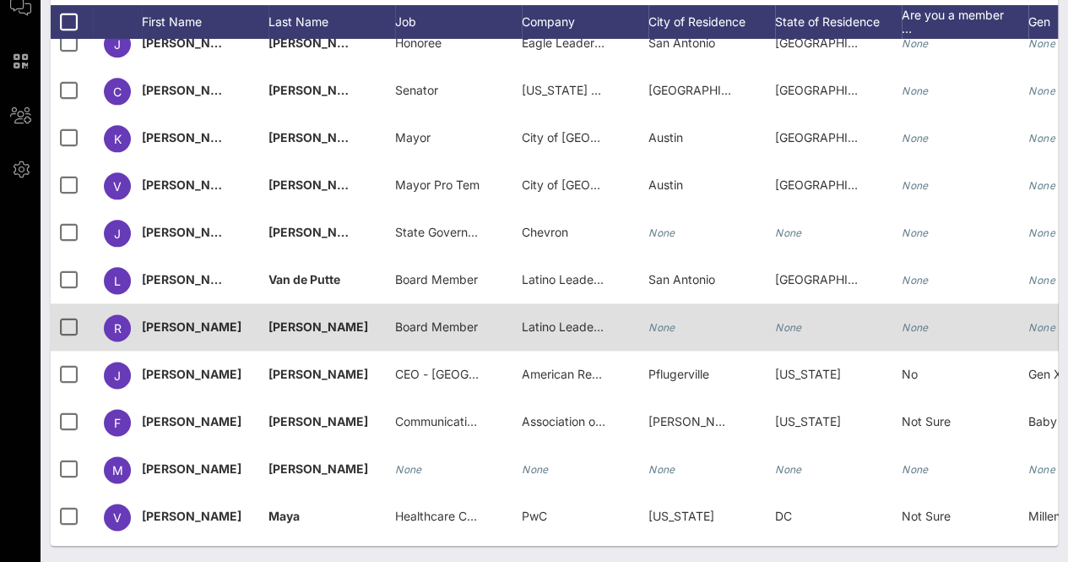
click at [779, 325] on icon "None" at bounding box center [788, 327] width 27 height 13
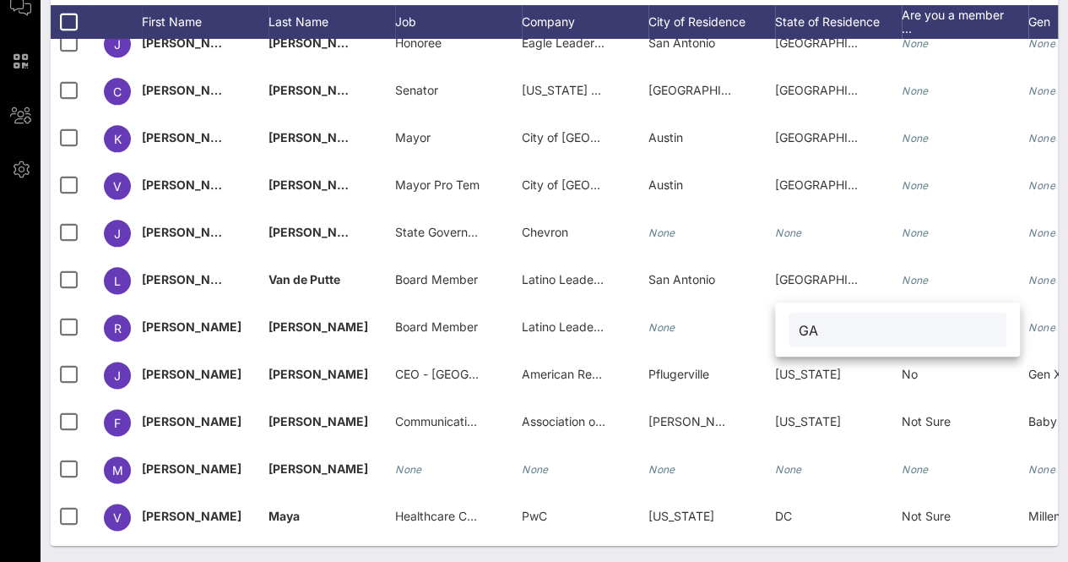
type input "GA"
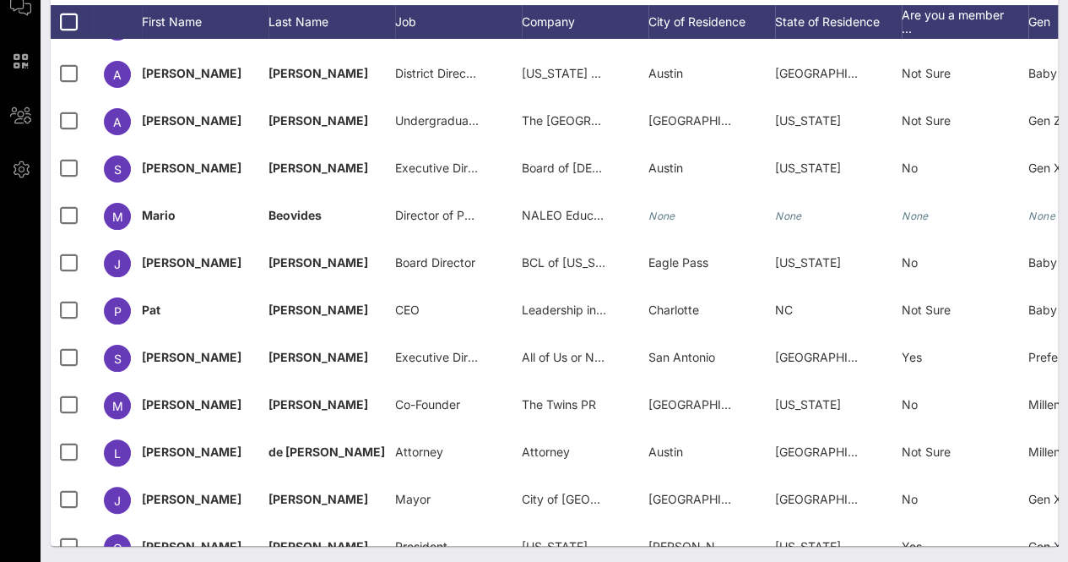
scroll to position [0, 0]
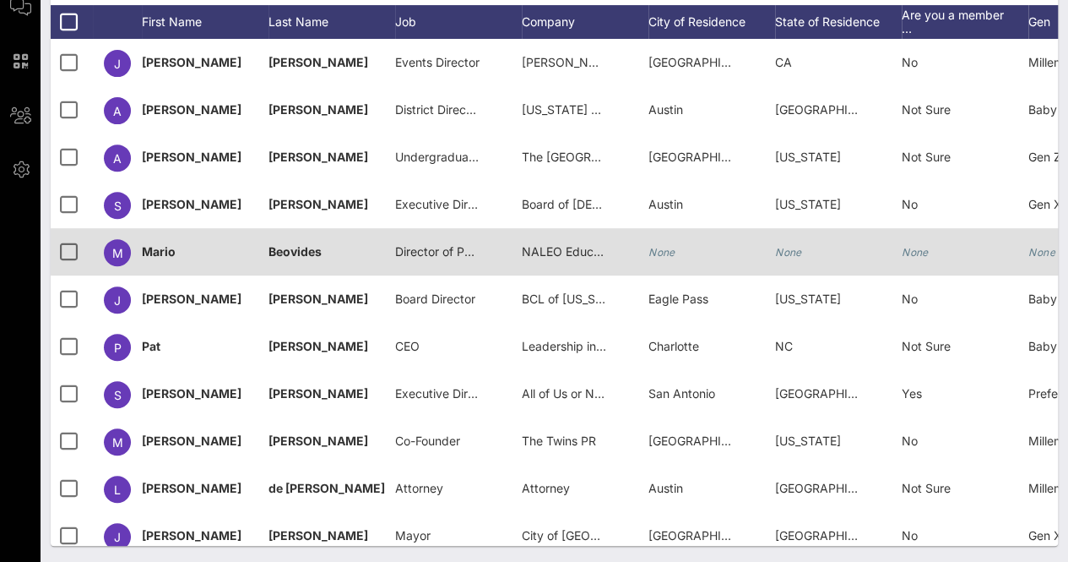
click at [666, 253] on icon "None" at bounding box center [662, 252] width 27 height 13
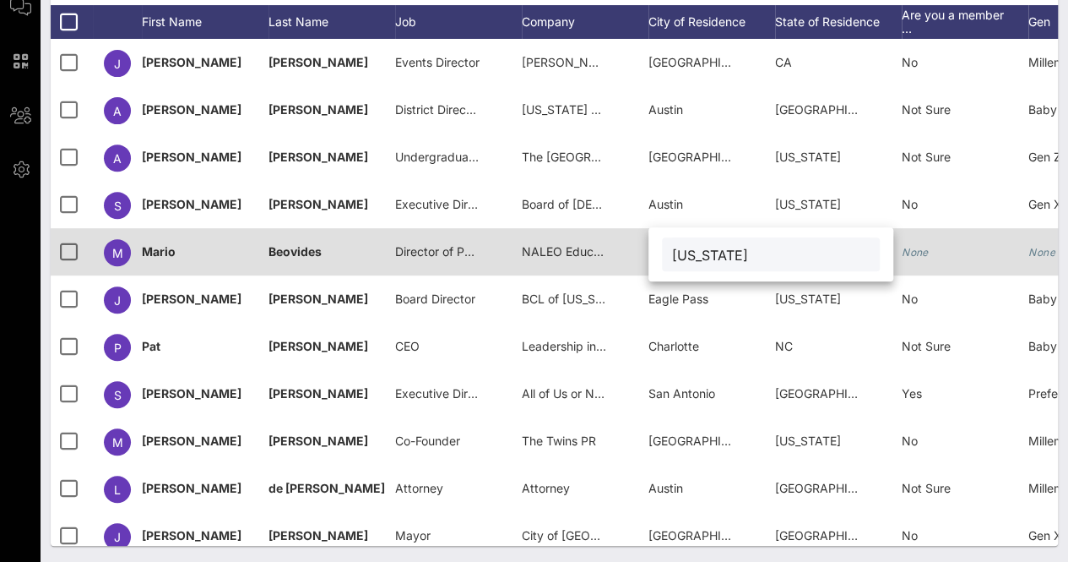
type input "[US_STATE]"
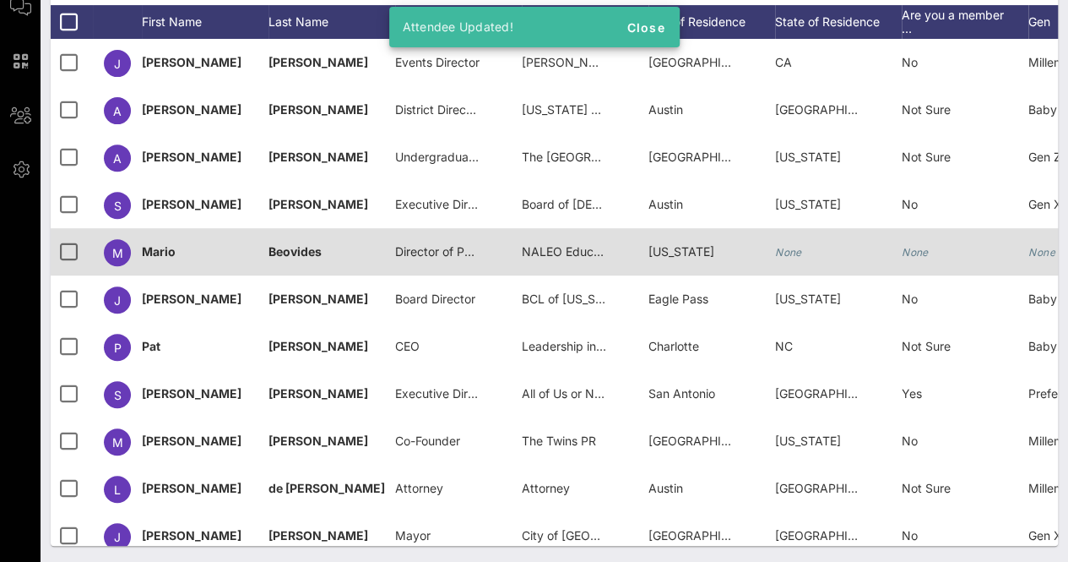
click at [792, 250] on icon "None" at bounding box center [788, 252] width 27 height 13
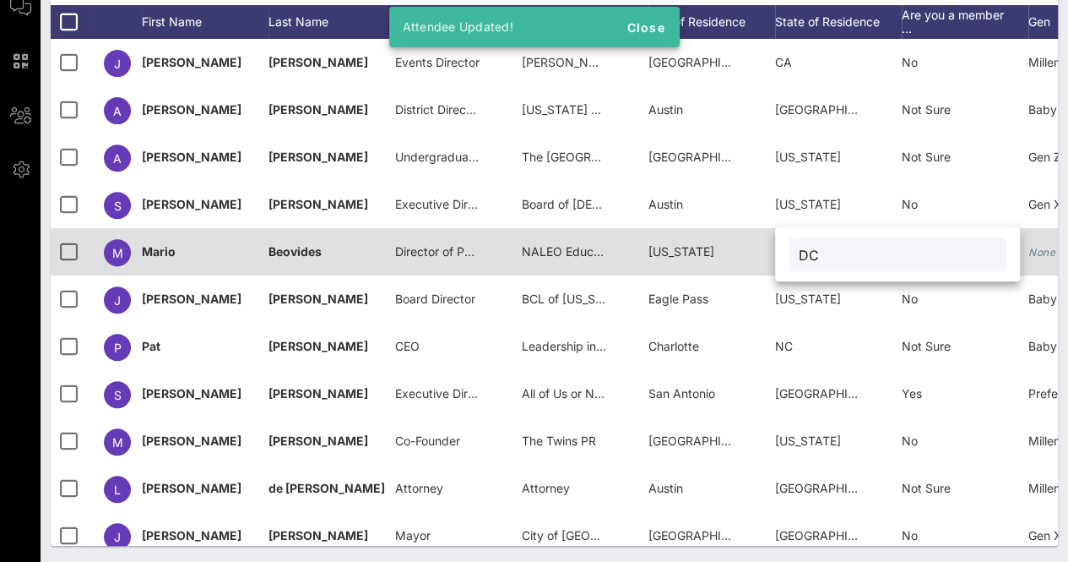
type input "DC"
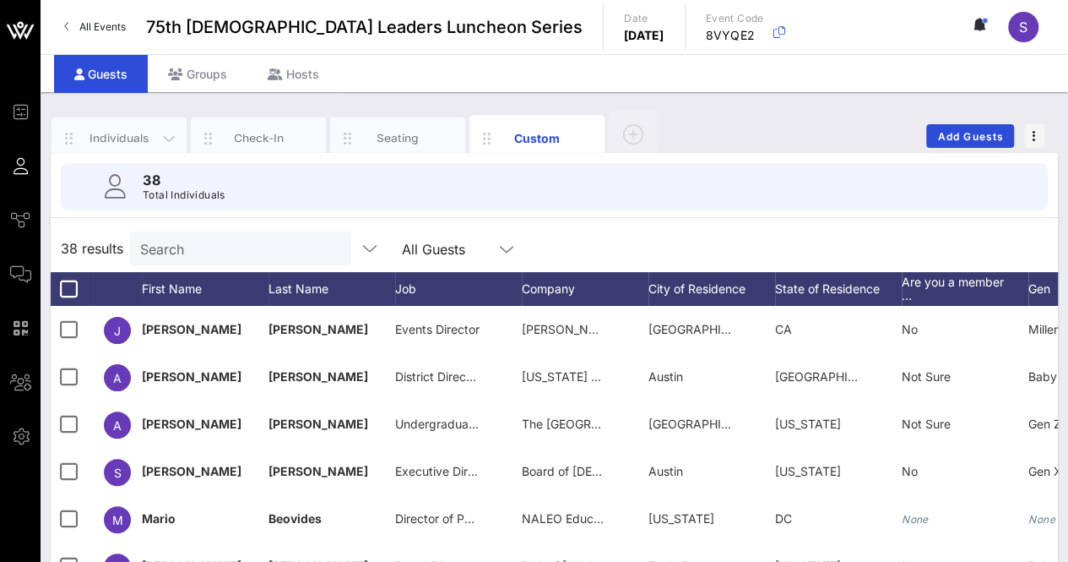
click at [124, 121] on div "Individuals" at bounding box center [119, 138] width 135 height 42
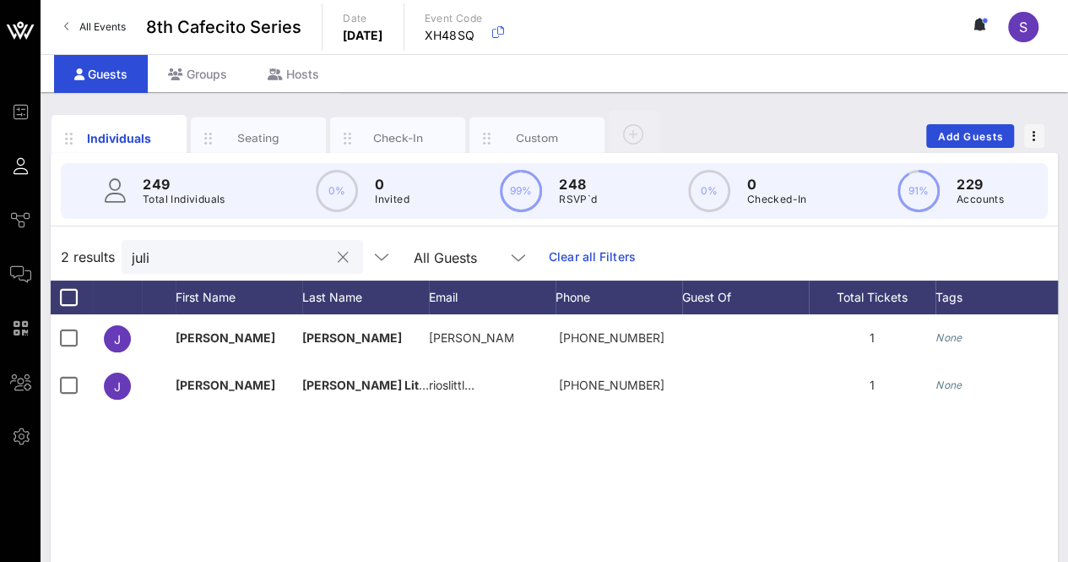
click at [333, 258] on div at bounding box center [343, 257] width 20 height 20
click at [338, 253] on button "clear icon" at bounding box center [343, 257] width 11 height 17
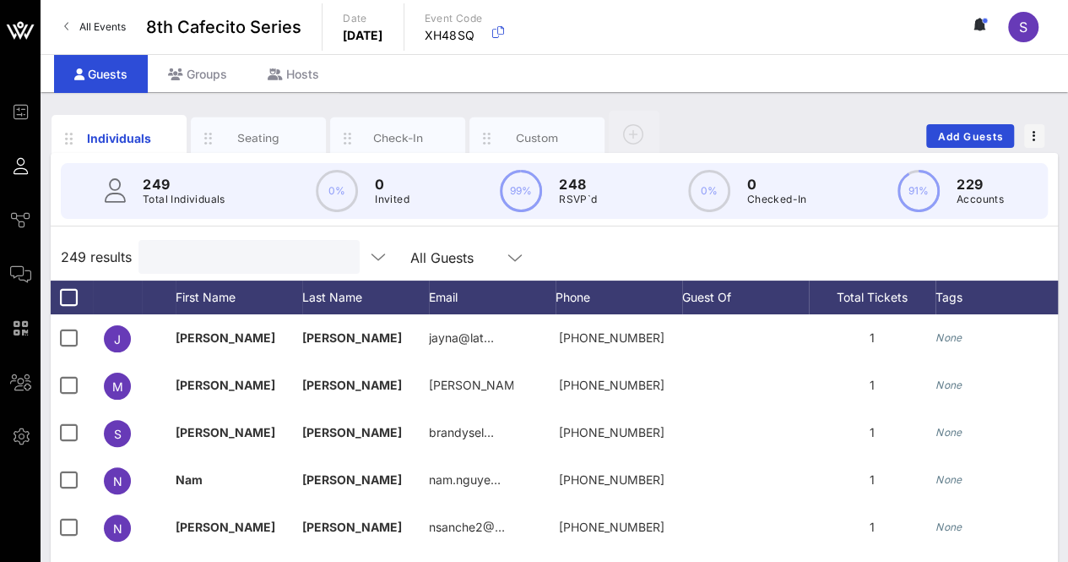
click at [577, 249] on div "249 results All Guests" at bounding box center [555, 256] width 1008 height 47
